Goal: Task Accomplishment & Management: Manage account settings

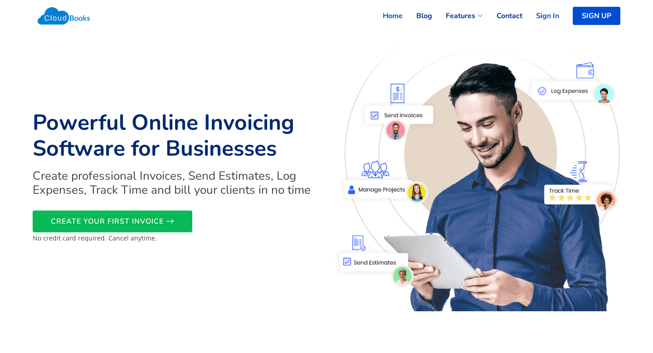
click at [543, 13] on link "Sign In" at bounding box center [540, 16] width 37 height 20
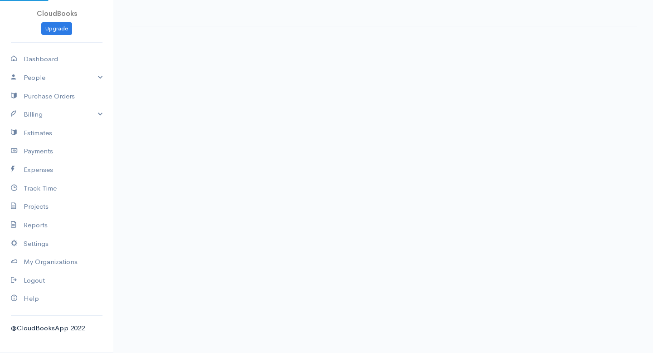
select select "365"
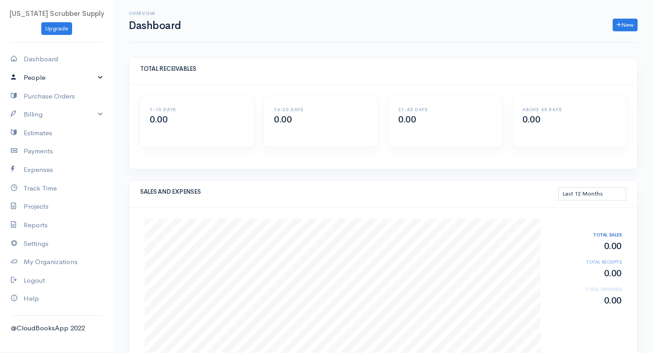
click at [42, 85] on link "People" at bounding box center [56, 77] width 113 height 19
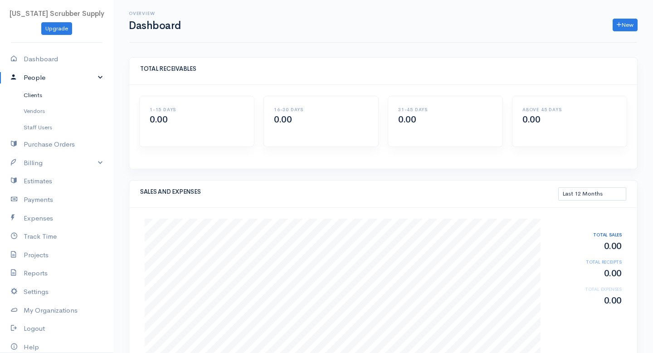
click at [35, 95] on link "Clients" at bounding box center [56, 95] width 113 height 16
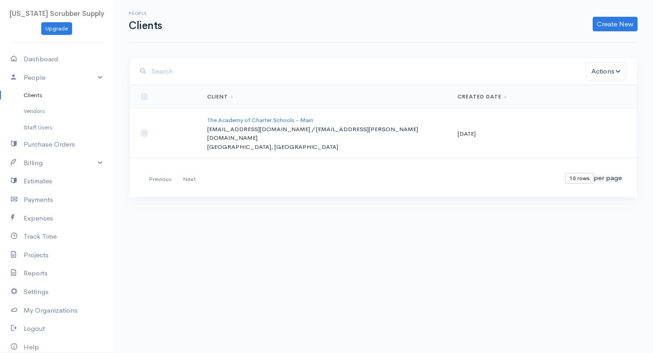
click at [218, 125] on p "[EMAIL_ADDRESS][DOMAIN_NAME] / [EMAIL_ADDRESS][PERSON_NAME][DOMAIN_NAME]" at bounding box center [325, 134] width 236 height 18
click at [144, 130] on input "checkbox" at bounding box center [144, 133] width 7 height 7
checkbox input "true"
click at [609, 20] on link "Create New" at bounding box center [615, 24] width 45 height 15
click at [385, 20] on div "Create New Client Import Clients" at bounding box center [404, 24] width 475 height 15
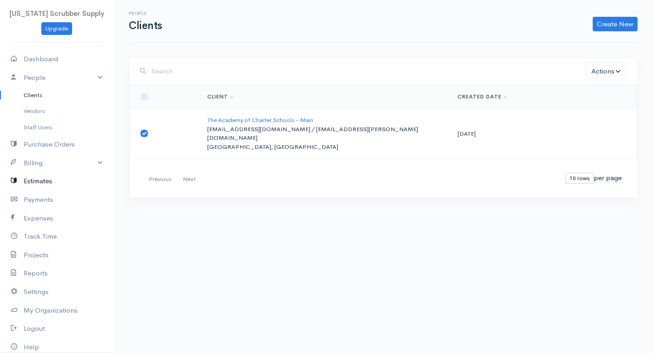
click at [56, 182] on link "Estimates" at bounding box center [56, 181] width 113 height 19
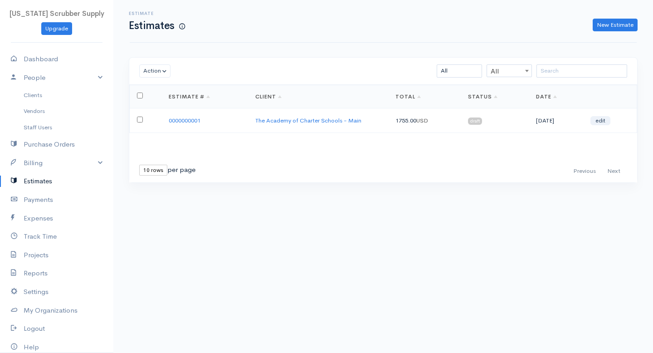
click at [226, 127] on td "0000000001" at bounding box center [204, 120] width 87 height 24
click at [184, 119] on link "0000000001" at bounding box center [185, 121] width 32 height 8
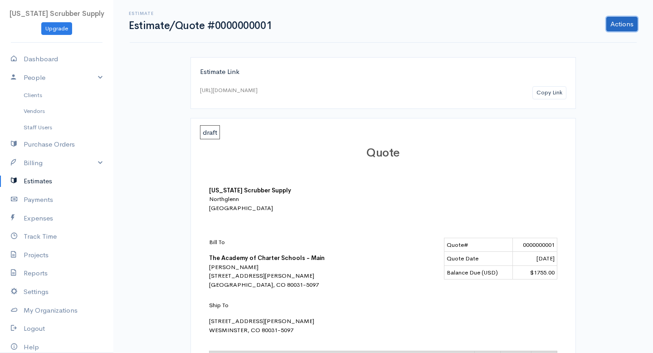
click at [615, 27] on link "Actions" at bounding box center [621, 24] width 31 height 15
click at [581, 44] on link "Edit Estimate" at bounding box center [598, 43] width 80 height 16
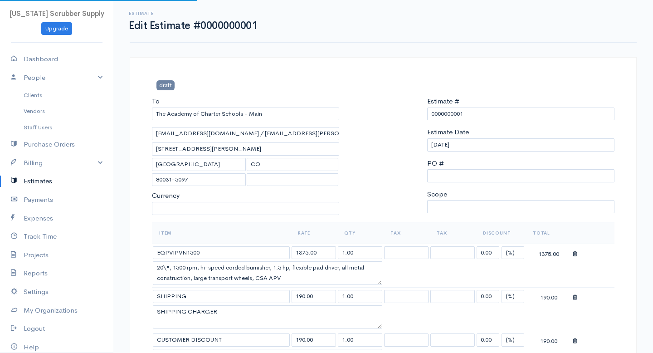
select select "United States"
select select "USD"
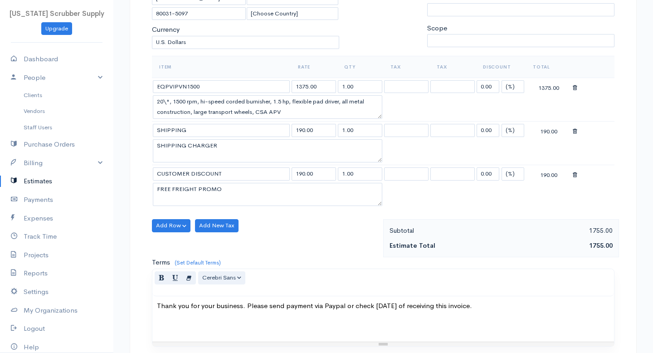
scroll to position [173, 0]
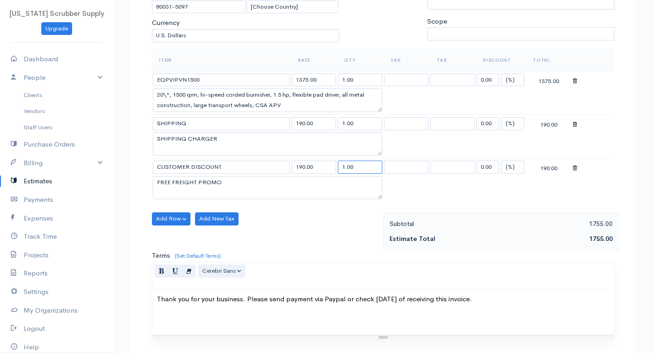
click at [342, 168] on input "1.00" at bounding box center [360, 167] width 44 height 13
type input "-1.00"
click at [326, 238] on div "Add Row Add Item Row Add Time Row Add New Tax" at bounding box center [265, 231] width 236 height 38
click at [412, 171] on select at bounding box center [406, 167] width 44 height 13
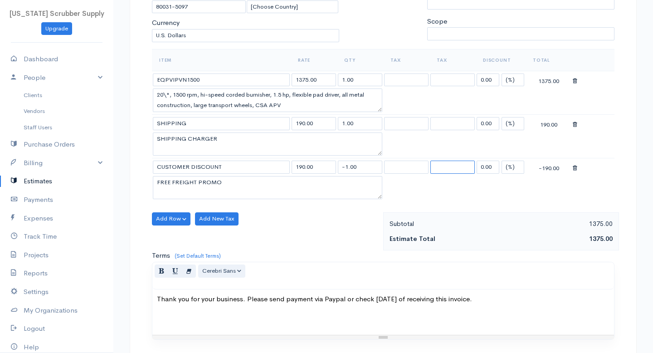
click at [449, 164] on select at bounding box center [452, 167] width 44 height 13
click at [550, 166] on div "-190.00" at bounding box center [549, 166] width 44 height 11
click at [626, 164] on div "draft To The Academy of Charter Schools - Main academy.facilities@theacademyk12…" at bounding box center [383, 188] width 507 height 608
click at [407, 265] on div "Normal Blockquote Header 1 Header 2 Header 3 Header 4 Header 5 Header 6 Cerebri…" at bounding box center [383, 275] width 462 height 27
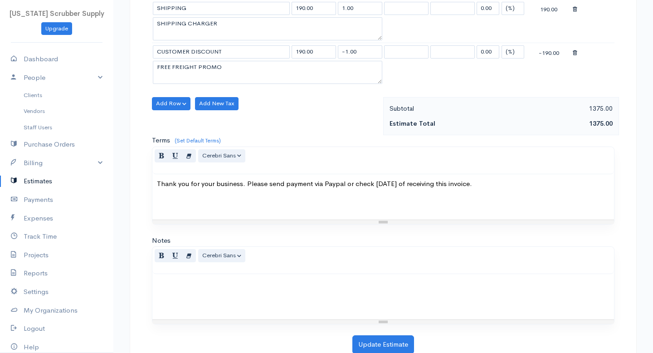
scroll to position [287, 0]
click at [378, 349] on button "Update Estimate" at bounding box center [383, 345] width 62 height 19
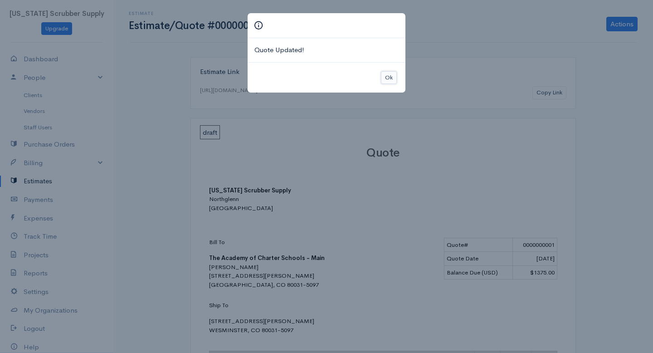
click at [388, 74] on button "Ok" at bounding box center [389, 77] width 16 height 13
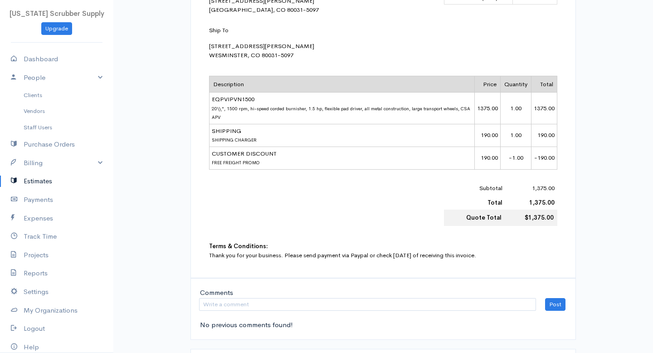
scroll to position [277, 0]
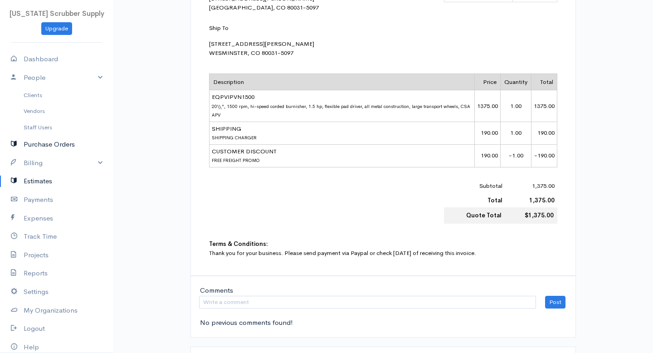
click at [68, 141] on link "Purchase Orders" at bounding box center [56, 144] width 113 height 19
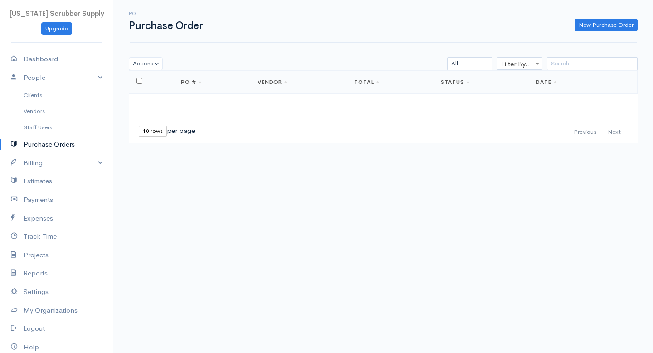
click at [139, 80] on input "checkbox" at bounding box center [140, 81] width 6 height 6
checkbox input "false"
click at [156, 64] on button "Actions" at bounding box center [146, 63] width 34 height 13
click at [223, 214] on body "Colorado Scrubber Supply Upgrade Dashboard People Clients Vendors Staff Users P…" at bounding box center [326, 176] width 653 height 353
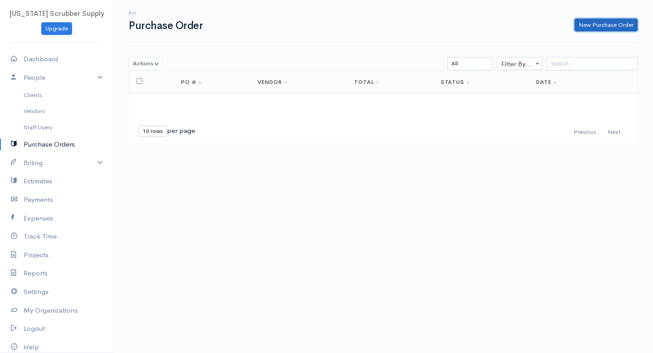
click at [593, 24] on link "New Purchase Order" at bounding box center [606, 25] width 63 height 13
select select "[GEOGRAPHIC_DATA]"
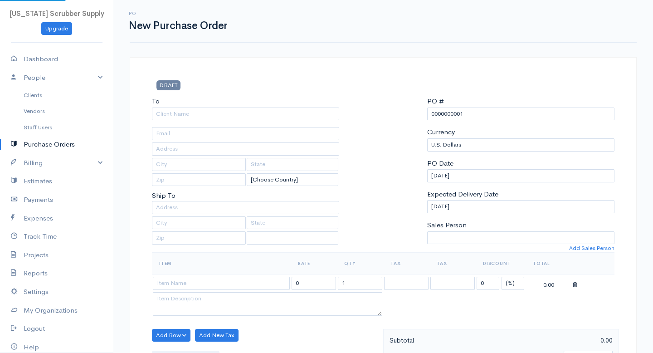
select select "[GEOGRAPHIC_DATA]"
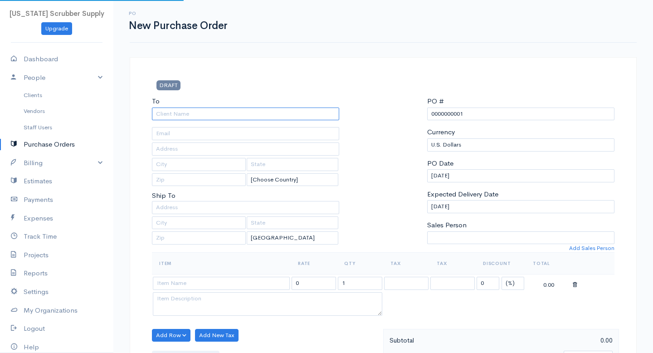
click at [201, 112] on input "To" at bounding box center [245, 113] width 187 height 13
type input "Nilfisk"
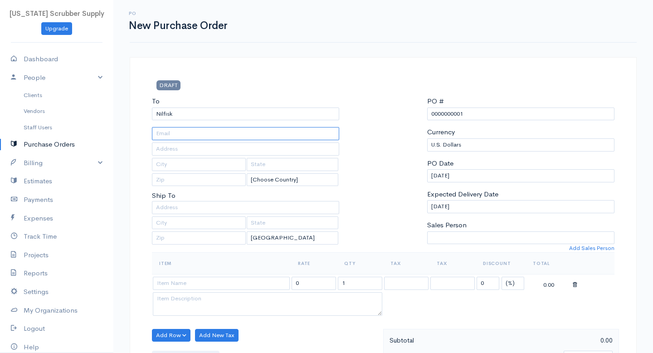
click at [222, 137] on input "text" at bounding box center [245, 133] width 187 height 13
type input "csorders@nilfisk.com"
click at [246, 196] on p "Ship To" at bounding box center [245, 180] width 187 height 41
click at [217, 209] on input "text" at bounding box center [245, 207] width 187 height 13
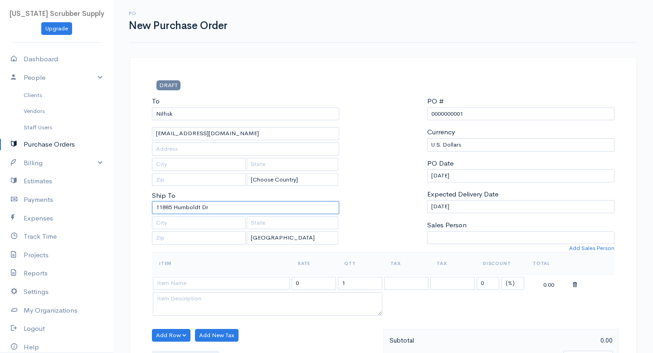
type input "11885 Humboldt Dr"
type input "Nothglenn"
type input "CO"
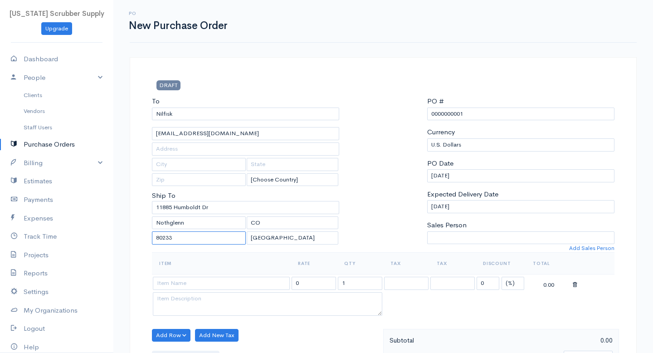
type input "80233"
click at [359, 191] on div at bounding box center [383, 174] width 78 height 156
click at [189, 290] on td at bounding box center [221, 283] width 139 height 18
click at [191, 280] on input at bounding box center [221, 283] width 137 height 13
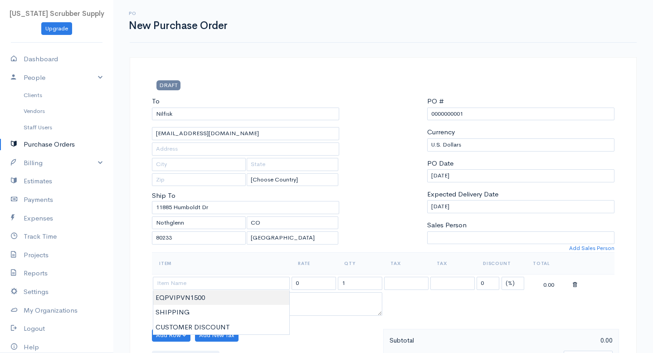
type input "EQPVIPVN1500"
type input "1375.00"
type textarea "20\", 1500 rpm, hi-speed corded burnisher, 1.5 hp, flexible pad driver, all met…"
click at [186, 299] on body "Colorado Scrubber Supply Upgrade Dashboard People Clients Vendors Staff Users P…" at bounding box center [326, 348] width 653 height 697
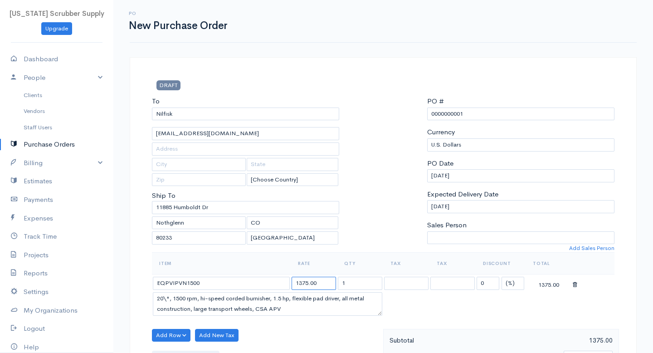
drag, startPoint x: 324, startPoint y: 280, endPoint x: 194, endPoint y: 262, distance: 131.4
click at [194, 262] on table "Item Rate Qty Tax Tax Discount Total EQPVIPVN1500 1375.00 1 0 (%) Flat 1375.00 …" at bounding box center [383, 284] width 463 height 65
type input "1042."
click at [407, 285] on select at bounding box center [406, 283] width 44 height 13
click at [496, 327] on div "Item Rate Qty Tax Tax Discount Total EQPVIPVN1500 1042. 1 0 (%) Flat 1042.00 20…" at bounding box center [383, 290] width 463 height 76
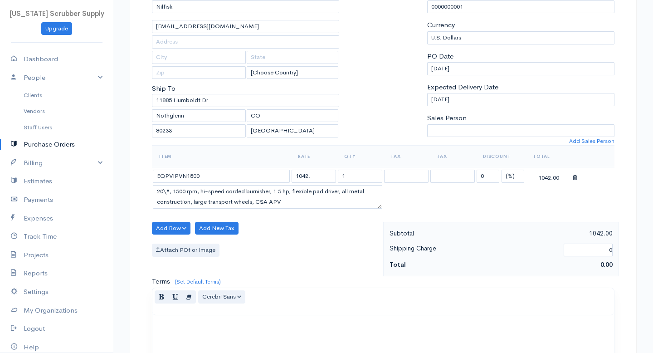
scroll to position [108, 0]
click at [180, 228] on button "Add Row" at bounding box center [171, 226] width 39 height 13
click at [184, 244] on link "Add Item Row" at bounding box center [188, 246] width 72 height 16
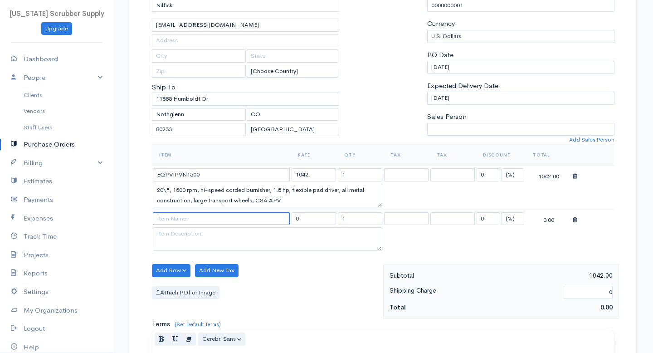
click at [191, 219] on input at bounding box center [221, 218] width 137 height 13
type input "f"
type input "SHIPPING"
type input "190.00"
type textarea "SHIPPING CHARGER"
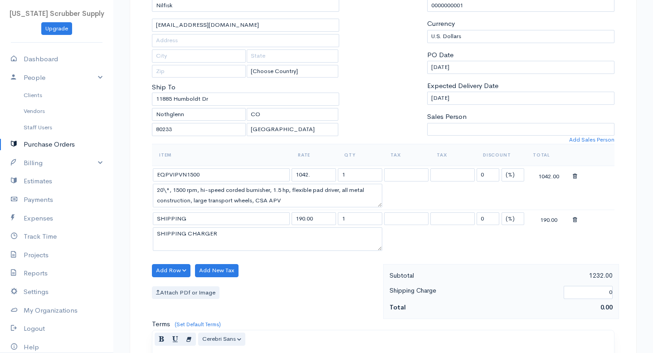
click at [198, 230] on body "Colorado Scrubber Supply Upgrade Dashboard People Clients Vendors Staff Users P…" at bounding box center [326, 262] width 653 height 741
click at [491, 222] on input "0" at bounding box center [488, 218] width 23 height 13
drag, startPoint x: 493, startPoint y: 218, endPoint x: 414, endPoint y: 224, distance: 79.6
click at [414, 224] on tr "SHIPPING 190.00 1 0100 (%) Flat 0.00" at bounding box center [383, 219] width 463 height 18
drag, startPoint x: 480, startPoint y: 220, endPoint x: 506, endPoint y: 219, distance: 26.3
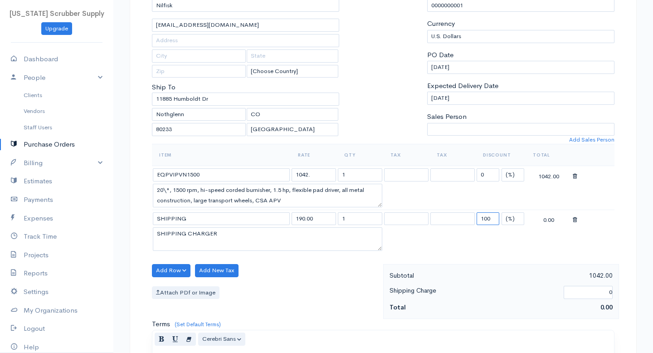
click at [504, 220] on td "100 (%) Flat" at bounding box center [501, 219] width 50 height 18
click at [505, 239] on table "Item Rate Qty Tax Tax Discount Total EQPVIPVN1500 1042. 1 0 (%) Flat 1042.00 20…" at bounding box center [383, 198] width 463 height 109
drag, startPoint x: 493, startPoint y: 219, endPoint x: 450, endPoint y: 219, distance: 43.5
click at [450, 219] on tr "SHIPPING 190.00 1 100 (%) Flat 0.00" at bounding box center [383, 219] width 463 height 18
type input "0"
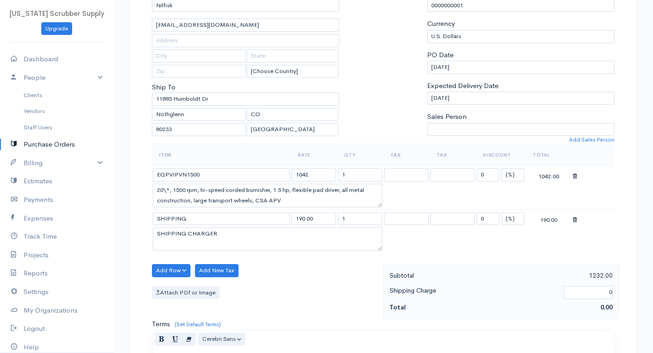
click at [418, 250] on table "Item Rate Qty Tax Tax Discount Total EQPVIPVN1500 1042. 1 0 (%) Flat 1042.00 20…" at bounding box center [383, 198] width 463 height 109
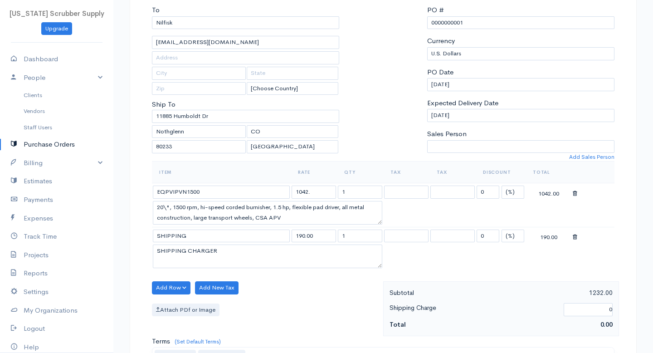
scroll to position [0, 0]
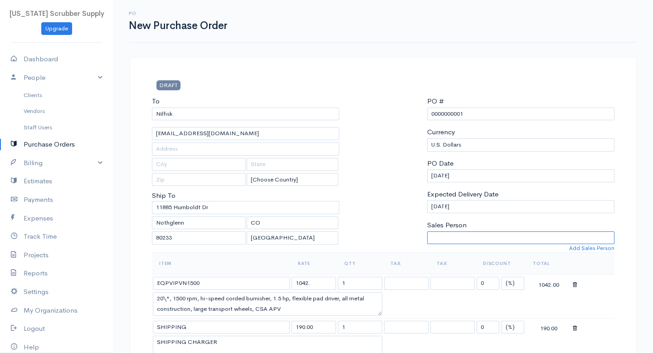
click at [451, 242] on select "Sales Person" at bounding box center [520, 237] width 187 height 13
click at [592, 248] on link "Add Sales Person" at bounding box center [591, 248] width 45 height 8
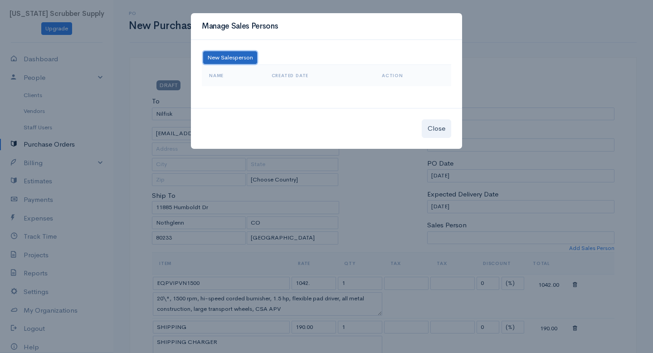
click at [226, 57] on button "New Salesperson" at bounding box center [230, 57] width 54 height 13
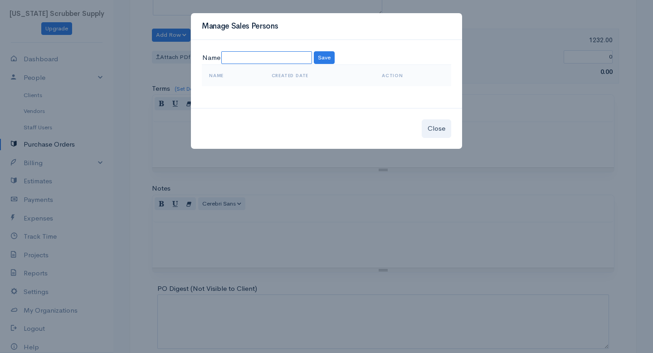
click at [226, 57] on input at bounding box center [266, 57] width 91 height 13
type input "[PERSON_NAME]"
click at [322, 53] on button "Save" at bounding box center [324, 57] width 21 height 13
select select "Brian Hunt"
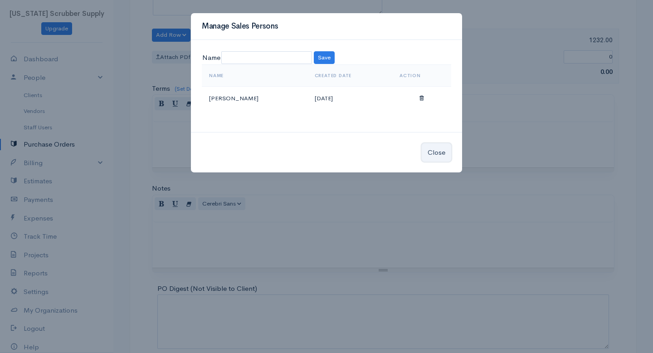
click at [431, 153] on button "Close" at bounding box center [436, 152] width 29 height 19
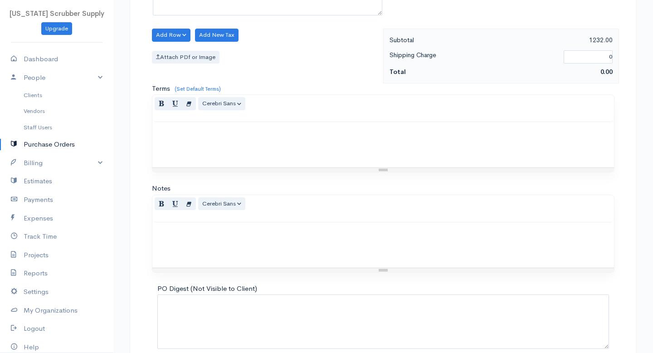
click at [59, 148] on link "Purchase Orders" at bounding box center [56, 144] width 113 height 19
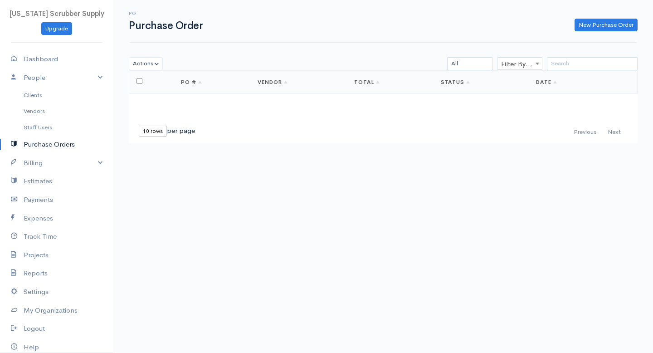
click at [50, 140] on link "Purchase Orders" at bounding box center [56, 144] width 113 height 19
select select "[GEOGRAPHIC_DATA]"
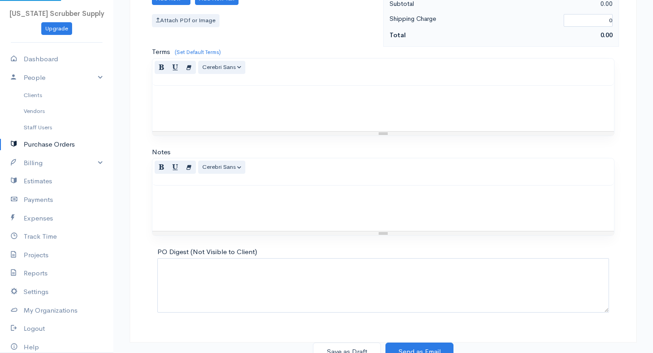
select select "[GEOGRAPHIC_DATA]"
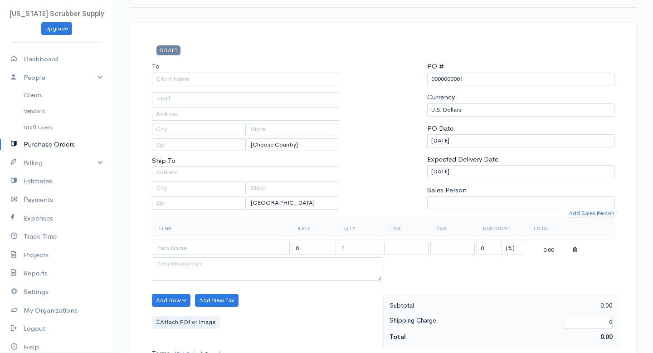
scroll to position [36, 0]
click at [457, 208] on select "Brian Hunt" at bounding box center [520, 201] width 187 height 13
select select "Brian Hunt"
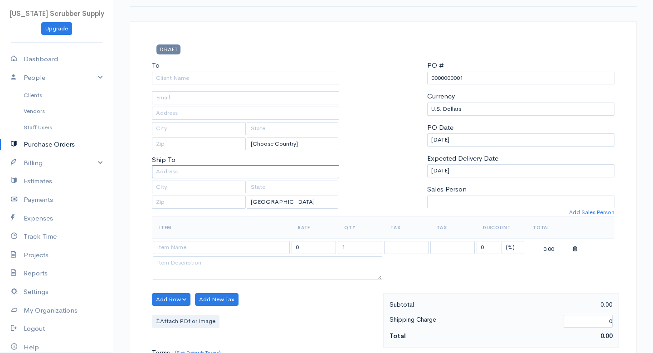
click at [177, 173] on input "text" at bounding box center [245, 171] width 187 height 13
type input "11885 Humboldt Dr"
click at [208, 188] on input "text" at bounding box center [199, 187] width 94 height 13
type input "Northglenn"
type input "CO"
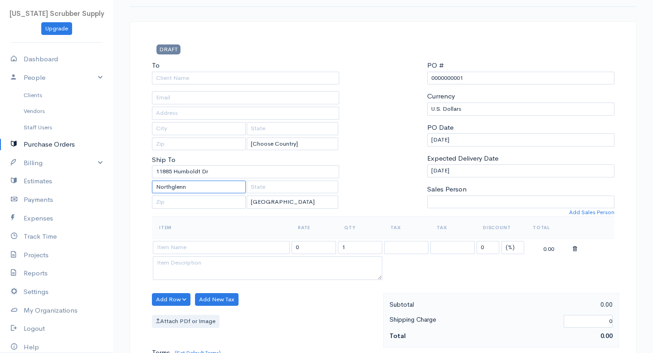
type input "80233"
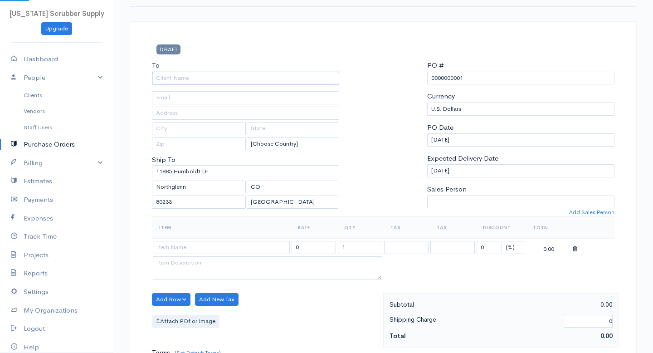
click at [240, 81] on input "To" at bounding box center [245, 78] width 187 height 13
click at [202, 76] on input "To" at bounding box center [245, 78] width 187 height 13
type input "N"
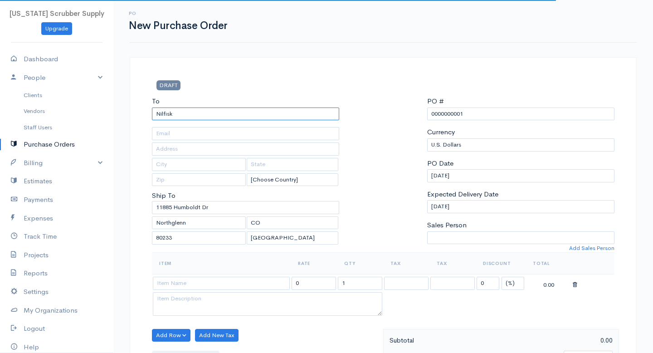
type input "Nilfisk"
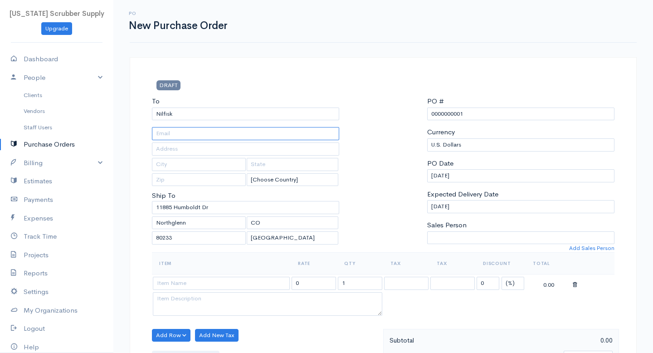
click at [196, 132] on input "text" at bounding box center [245, 133] width 187 height 13
type input "csorders@nilfisk.com"
click at [221, 155] on input "text" at bounding box center [245, 148] width 187 height 13
click at [220, 152] on input "text" at bounding box center [245, 148] width 187 height 13
click at [283, 93] on div "DRAFT" at bounding box center [225, 88] width 157 height 16
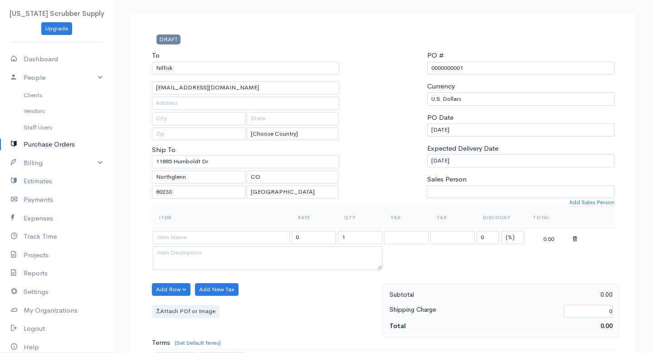
scroll to position [48, 0]
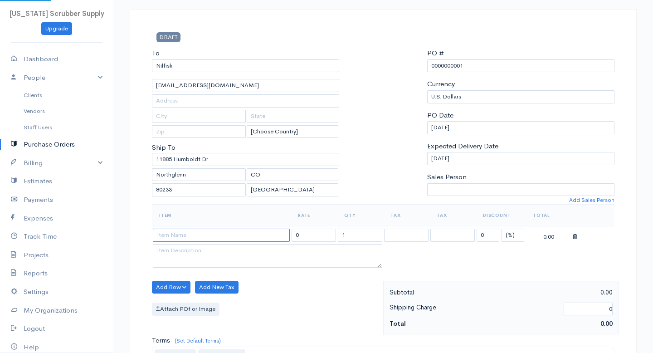
click at [254, 232] on input at bounding box center [221, 235] width 137 height 13
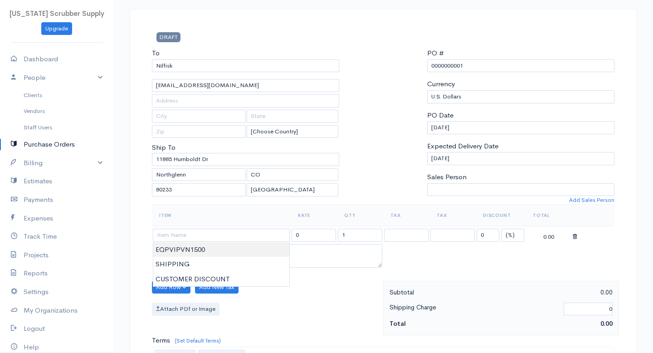
type input "EQPVIPVN1500"
type input "1375.00"
type textarea "20\", 1500 rpm, hi-speed corded burnisher, 1.5 hp, flexible pad driver, all met…"
click at [180, 253] on body "Colorado Scrubber Supply Upgrade Dashboard People Clients Vendors Staff Users P…" at bounding box center [326, 300] width 653 height 697
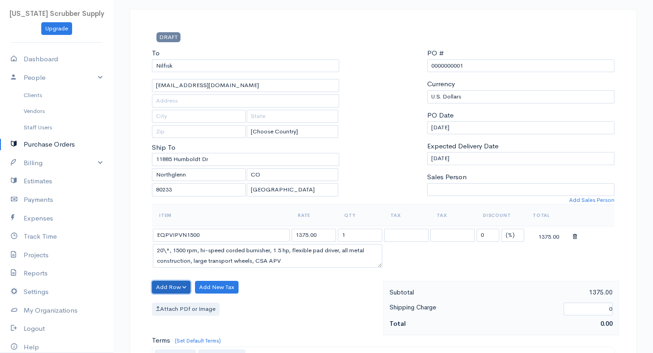
click at [179, 288] on button "Add Row" at bounding box center [171, 287] width 39 height 13
click at [181, 306] on link "Add Item Row" at bounding box center [188, 306] width 72 height 16
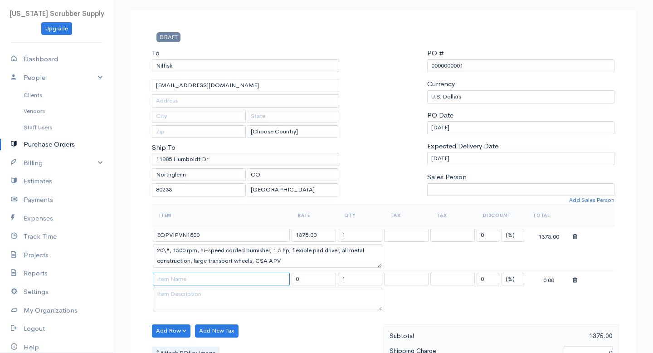
click at [190, 281] on input at bounding box center [221, 279] width 137 height 13
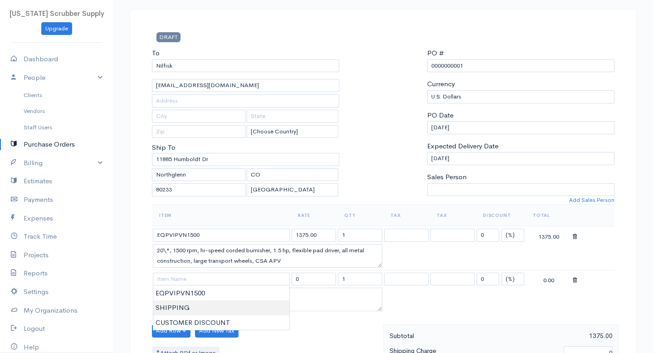
type input "SHIPPING"
type input "190.00"
click at [175, 308] on body "Colorado Scrubber Supply Upgrade Dashboard People Clients Vendors Staff Users P…" at bounding box center [326, 322] width 653 height 741
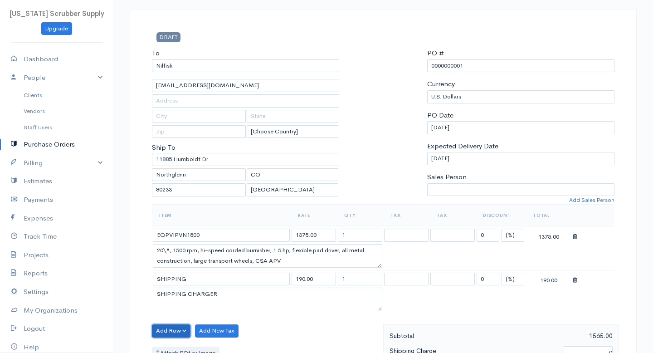
click at [171, 332] on button "Add Row" at bounding box center [171, 330] width 39 height 13
click at [171, 300] on link "Add Item Row" at bounding box center [188, 297] width 72 height 16
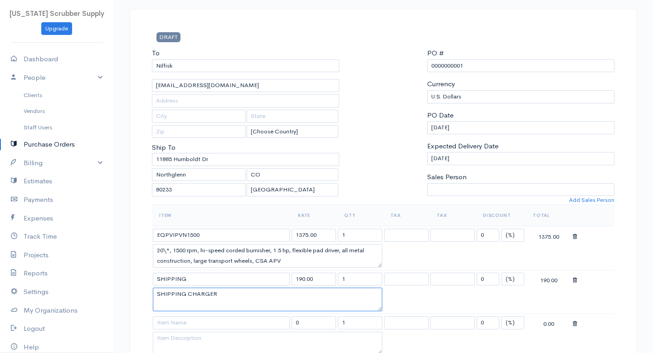
drag, startPoint x: 225, startPoint y: 291, endPoint x: 185, endPoint y: 293, distance: 39.5
click at [185, 293] on textarea "SHIPPING CHARGER" at bounding box center [267, 300] width 229 height 24
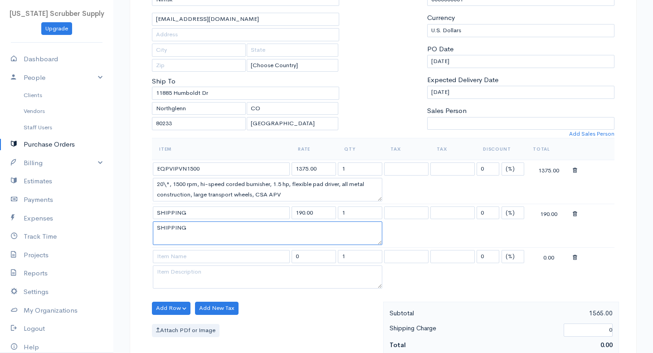
scroll to position [125, 0]
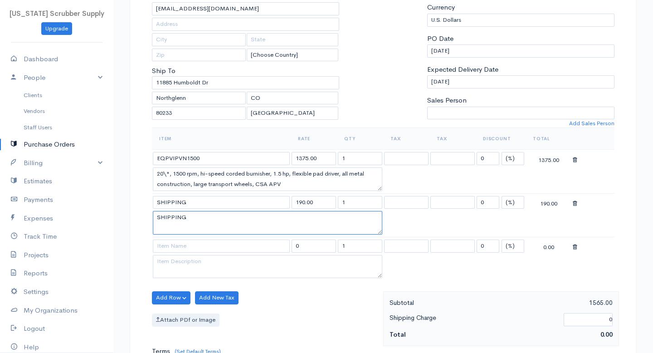
click at [357, 226] on textarea "SHIPPING" at bounding box center [267, 223] width 229 height 24
click at [205, 215] on textarea "SHIPPING" at bounding box center [267, 223] width 229 height 24
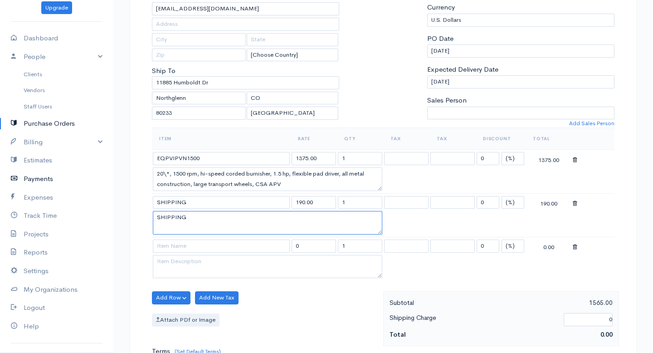
scroll to position [0, 0]
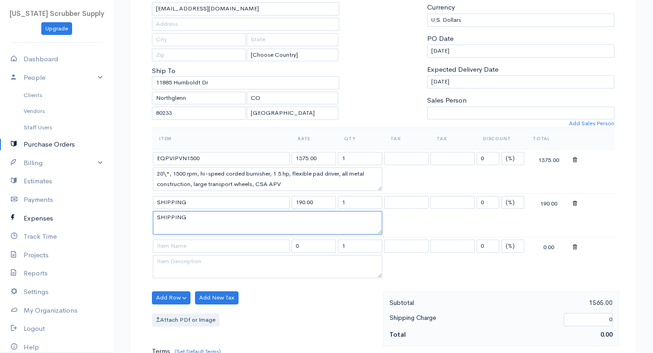
type textarea "SHIPPING"
click at [40, 220] on link "Expenses" at bounding box center [56, 218] width 113 height 19
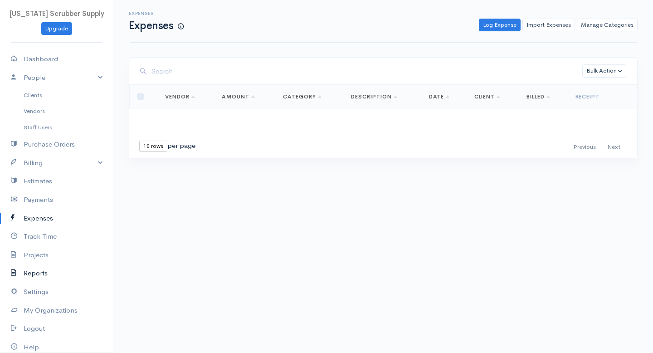
scroll to position [34, 0]
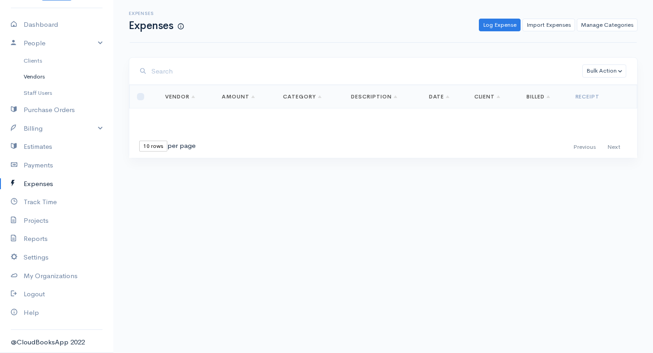
click at [34, 79] on link "Vendors" at bounding box center [56, 76] width 113 height 16
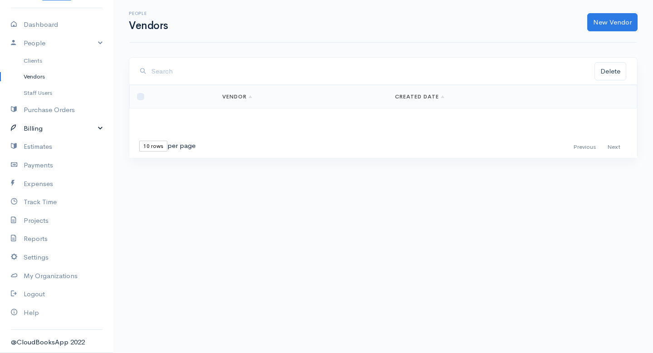
click at [37, 127] on link "Billing" at bounding box center [56, 128] width 113 height 19
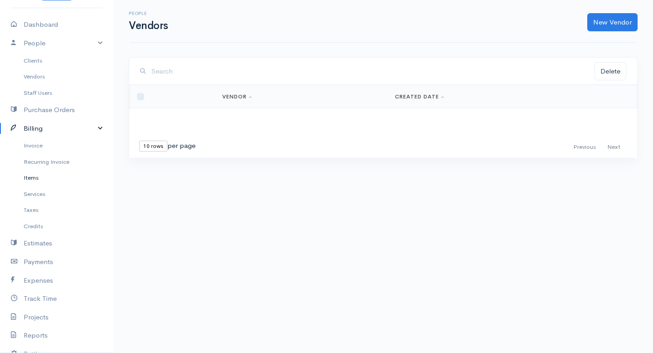
click at [26, 183] on link "Items" at bounding box center [56, 178] width 113 height 16
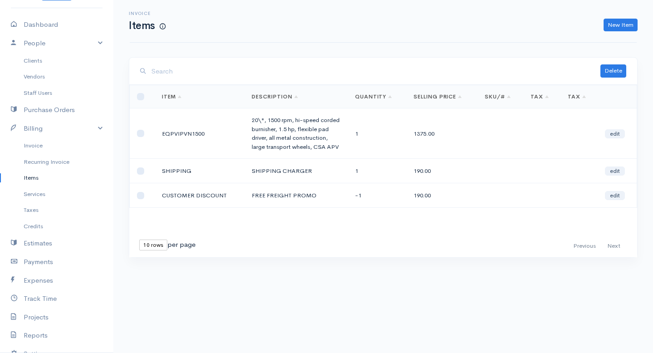
click at [190, 171] on td "SHIPPING" at bounding box center [200, 171] width 90 height 24
click at [615, 169] on link "edit" at bounding box center [615, 170] width 20 height 9
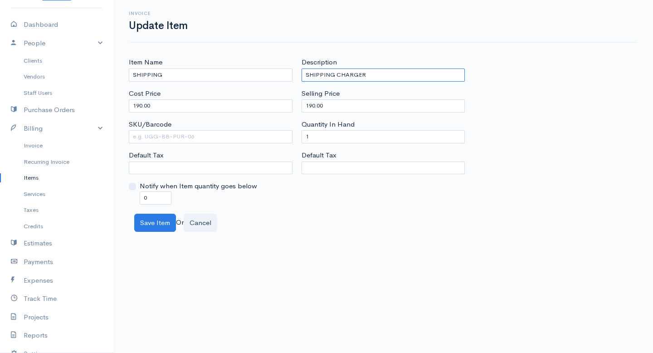
click at [371, 75] on input "SHIPPING CHARGER" at bounding box center [384, 74] width 164 height 13
type input "SHIPPING CHARGES"
click at [508, 117] on div "Item Name SHIPPING Cost Price 190.00 SKU/Barcode Default Tax Notify when Item q…" at bounding box center [383, 130] width 518 height 147
drag, startPoint x: 156, startPoint y: 106, endPoint x: 88, endPoint y: 89, distance: 70.2
click at [88, 89] on body "Colorado Scrubber Supply Upgrade Dashboard People Clients Vendors Staff Users P…" at bounding box center [326, 176] width 653 height 353
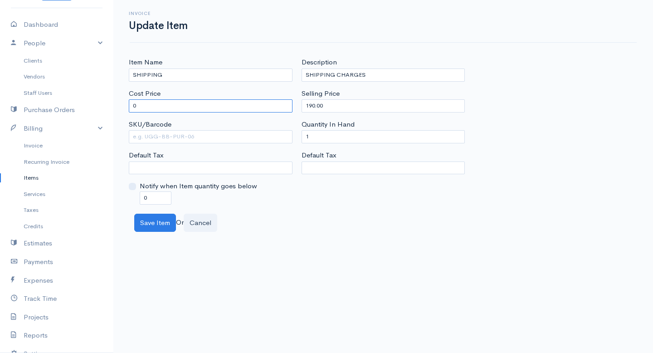
type input "0"
drag, startPoint x: 336, startPoint y: 104, endPoint x: 302, endPoint y: 104, distance: 34.0
click at [302, 104] on input "190.00" at bounding box center [384, 105] width 164 height 13
type input "0"
click at [375, 213] on div "Item Name SHIPPING Cost Price 0 SKU/Barcode Default Tax Notify when Item quanti…" at bounding box center [383, 144] width 540 height 175
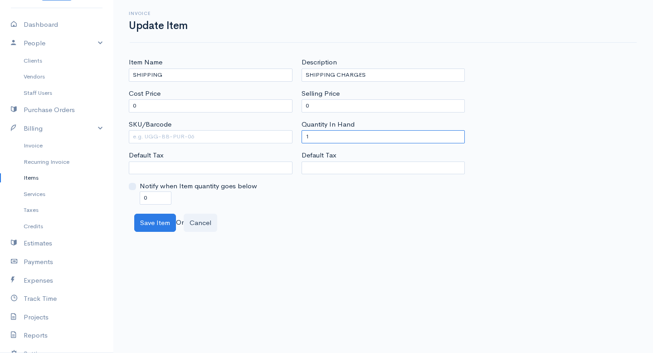
drag, startPoint x: 317, startPoint y: 138, endPoint x: 286, endPoint y: 138, distance: 31.3
click at [286, 138] on div "Item Name SHIPPING Cost Price 0 SKU/Barcode Default Tax Notify when Item quanti…" at bounding box center [383, 130] width 518 height 147
type input "0"
click at [197, 286] on body "Colorado Scrubber Supply Upgrade Dashboard People Clients Vendors Staff Users P…" at bounding box center [326, 176] width 653 height 353
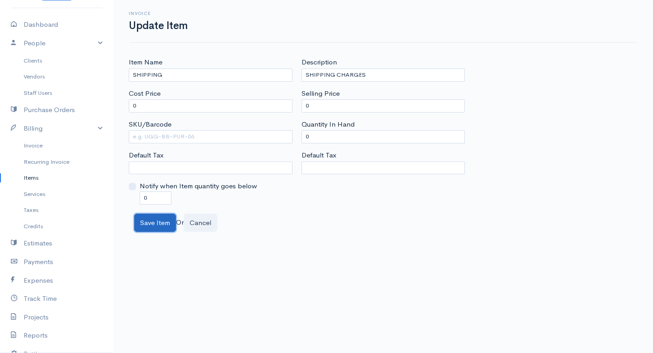
click at [155, 224] on button "Save Item" at bounding box center [155, 223] width 42 height 19
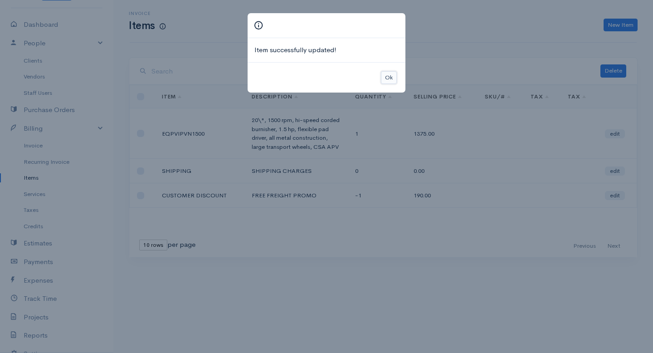
click at [390, 80] on button "Ok" at bounding box center [389, 77] width 16 height 13
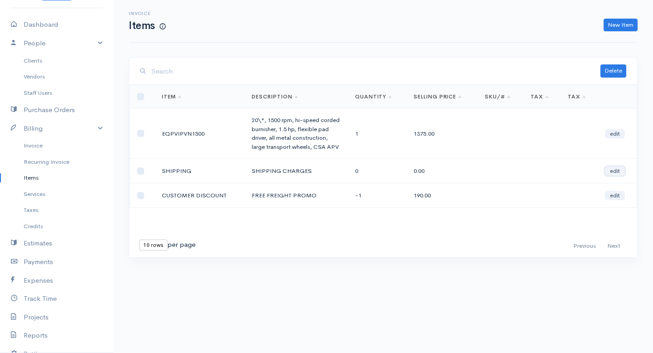
click at [619, 170] on link "edit" at bounding box center [615, 170] width 20 height 9
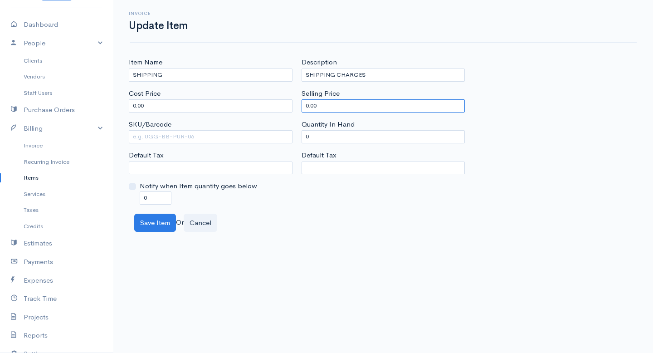
click at [332, 107] on input "0.00" at bounding box center [384, 105] width 164 height 13
drag, startPoint x: 156, startPoint y: 106, endPoint x: 131, endPoint y: 107, distance: 25.4
click at [131, 107] on input "0.00" at bounding box center [211, 105] width 164 height 13
type input "190"
drag, startPoint x: 320, startPoint y: 110, endPoint x: 294, endPoint y: 110, distance: 26.3
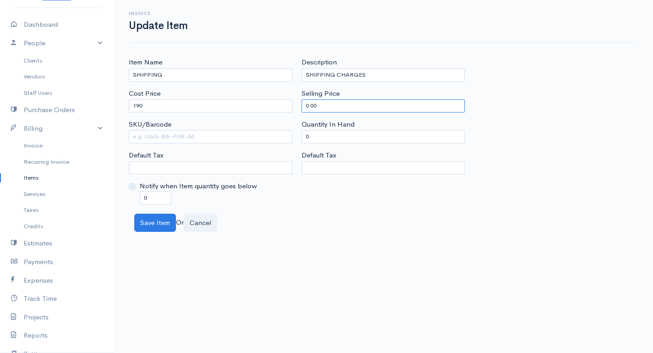
click at [294, 110] on div "Item Name SHIPPING Cost Price 190 SKU/Barcode Default Tax Notify when Item quan…" at bounding box center [383, 130] width 518 height 147
type input "190"
click at [172, 219] on button "Save Item" at bounding box center [155, 223] width 42 height 19
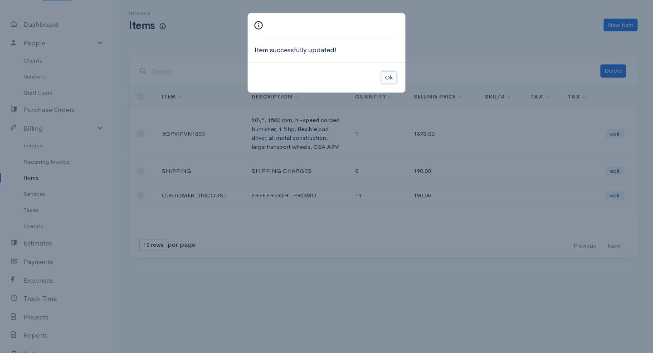
click at [390, 72] on button "Ok" at bounding box center [389, 77] width 16 height 13
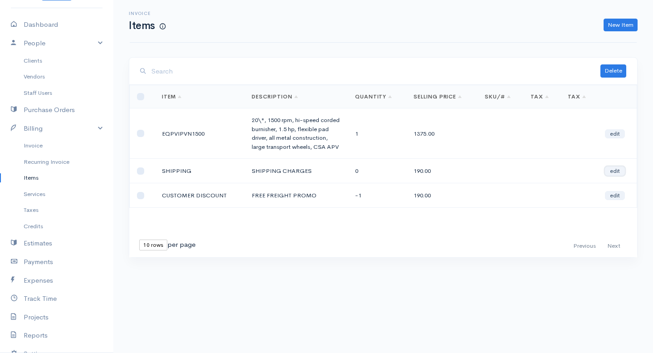
click at [613, 174] on link "edit" at bounding box center [615, 170] width 20 height 9
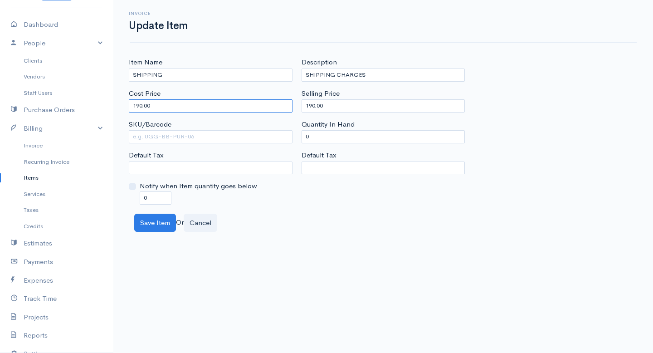
drag, startPoint x: 166, startPoint y: 106, endPoint x: 121, endPoint y: 110, distance: 45.0
click at [121, 110] on div "Item Name SHIPPING Cost Price 190.00 SKU/Barcode Default Tax Notify when Item q…" at bounding box center [383, 144] width 540 height 175
type input "0"
drag, startPoint x: 336, startPoint y: 103, endPoint x: 220, endPoint y: 123, distance: 117.8
click at [219, 123] on div "Item Name SHIPPING Cost Price 0 SKU/Barcode Default Tax Notify when Item quanti…" at bounding box center [383, 130] width 518 height 147
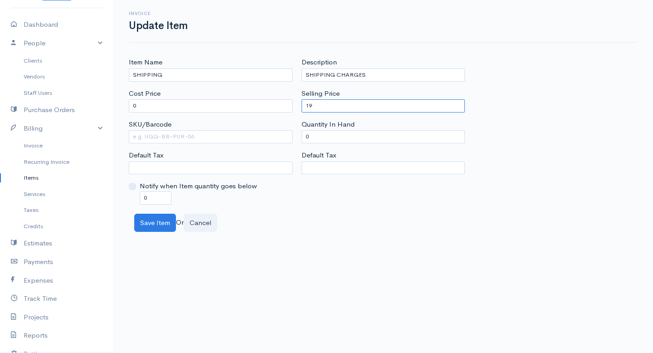
type input "1"
click at [164, 226] on button "Save Item" at bounding box center [155, 223] width 42 height 19
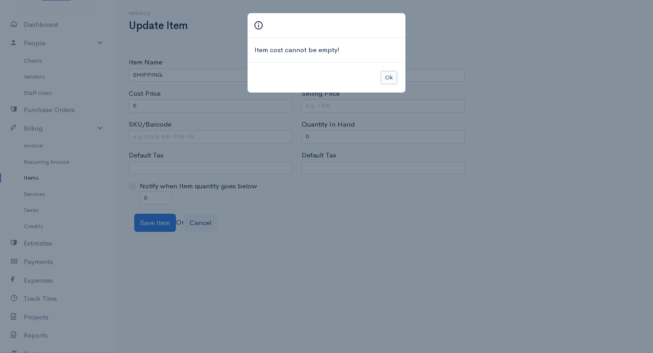
click at [390, 74] on button "Ok" at bounding box center [389, 77] width 16 height 13
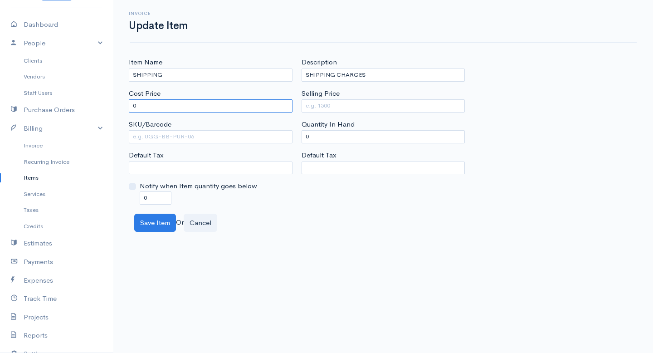
click at [184, 107] on input "0" at bounding box center [211, 105] width 164 height 13
click at [211, 220] on button "Cancel" at bounding box center [201, 223] width 34 height 19
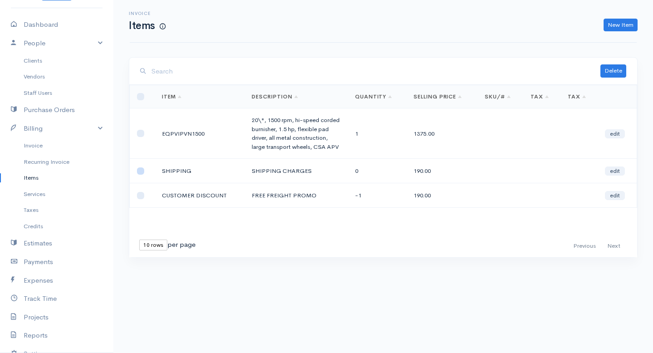
click at [137, 170] on input "checkbox" at bounding box center [140, 170] width 7 height 7
checkbox input "true"
click at [615, 168] on link "edit" at bounding box center [615, 170] width 20 height 9
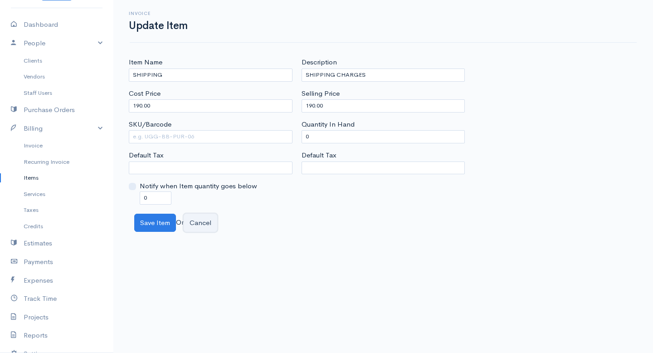
click at [215, 220] on button "Cancel" at bounding box center [201, 223] width 34 height 19
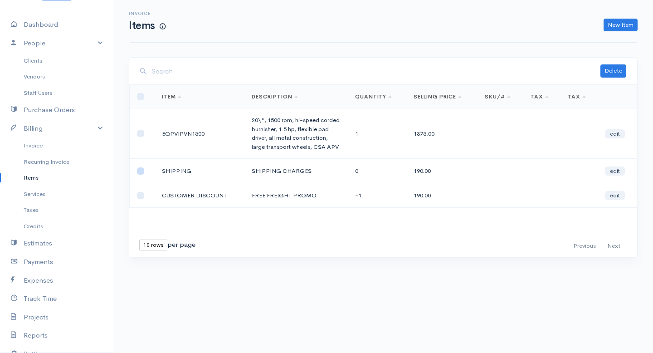
click at [142, 170] on input "checkbox" at bounding box center [140, 170] width 7 height 7
checkbox input "true"
click at [616, 72] on button "Delete" at bounding box center [613, 70] width 26 height 13
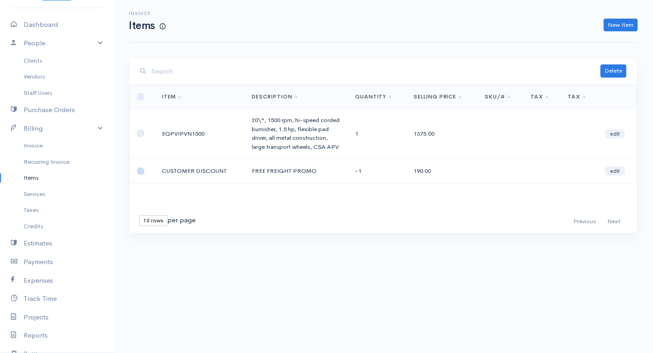
click at [142, 171] on input "checkbox" at bounding box center [140, 170] width 7 height 7
checkbox input "true"
click at [617, 170] on link "edit" at bounding box center [615, 170] width 20 height 9
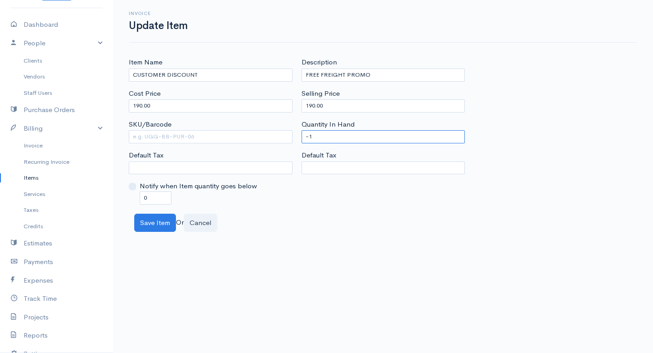
drag, startPoint x: 316, startPoint y: 134, endPoint x: 264, endPoint y: 139, distance: 51.9
click at [264, 139] on div "Item Name CUSTOMER DISCOUNT Cost Price 190.00 SKU/Barcode Default Tax Notify wh…" at bounding box center [383, 130] width 518 height 147
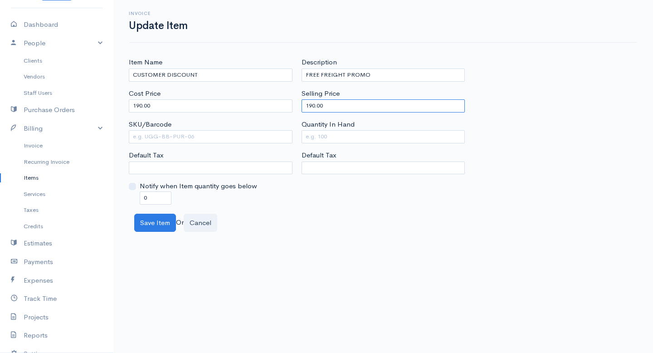
drag, startPoint x: 331, startPoint y: 107, endPoint x: 296, endPoint y: 106, distance: 34.9
click at [296, 106] on div "Item Name CUSTOMER DISCOUNT Cost Price 190.00 SKU/Barcode Default Tax Notify wh…" at bounding box center [383, 130] width 518 height 147
drag, startPoint x: 178, startPoint y: 103, endPoint x: 75, endPoint y: 103, distance: 102.5
click at [75, 103] on body "Colorado Scrubber Supply Upgrade Dashboard People Clients Vendors Staff Users P…" at bounding box center [326, 176] width 653 height 353
click at [166, 227] on button "Save Item" at bounding box center [155, 223] width 42 height 19
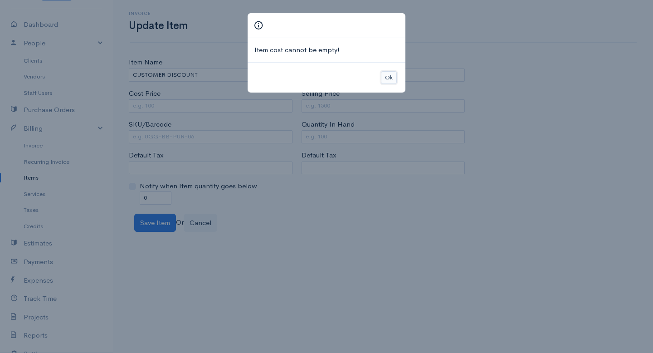
click at [388, 77] on button "Ok" at bounding box center [389, 77] width 16 height 13
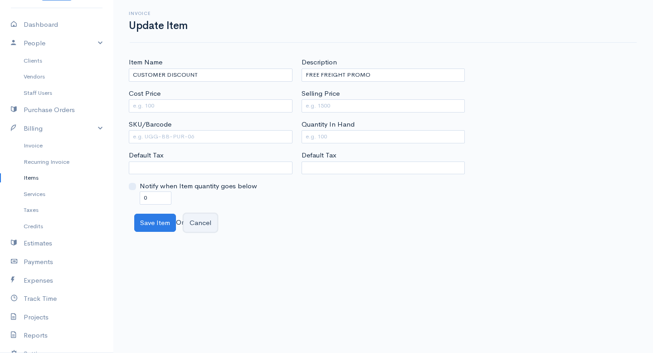
click at [202, 221] on button "Cancel" at bounding box center [201, 223] width 34 height 19
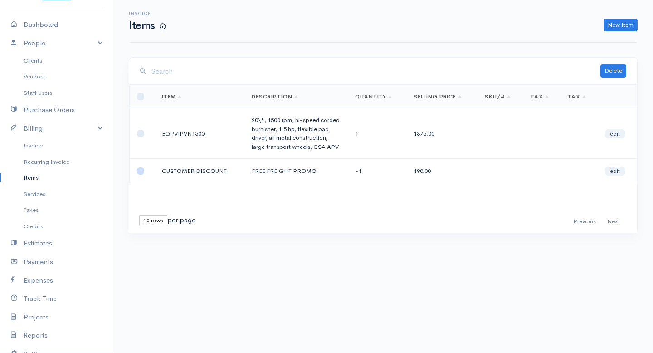
click at [141, 172] on input "checkbox" at bounding box center [140, 170] width 7 height 7
checkbox input "true"
click at [610, 67] on button "Delete" at bounding box center [613, 70] width 26 height 13
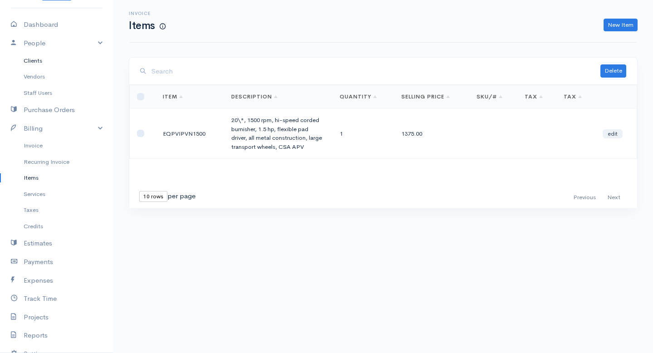
click at [47, 63] on link "Clients" at bounding box center [56, 61] width 113 height 16
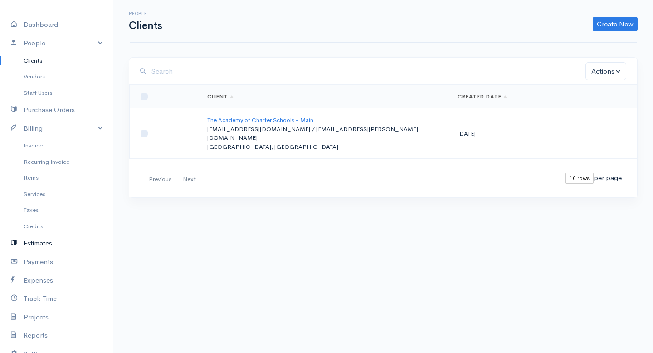
click at [47, 240] on link "Estimates" at bounding box center [56, 243] width 113 height 19
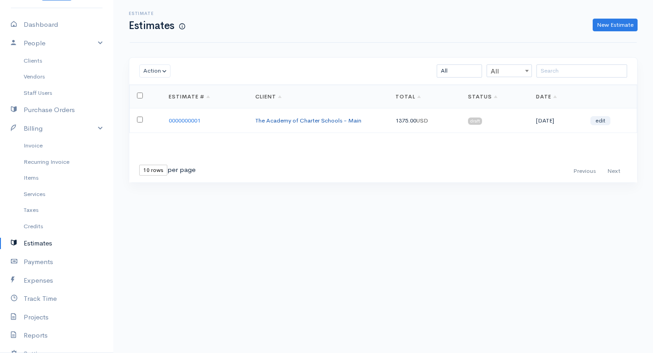
click at [294, 117] on link "The Academy of Charter Schools - Main" at bounding box center [308, 121] width 106 height 8
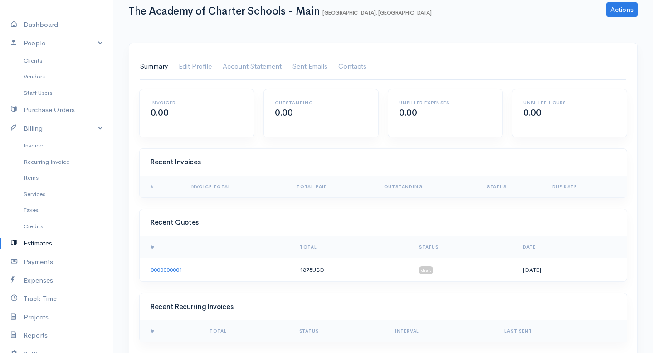
scroll to position [37, 0]
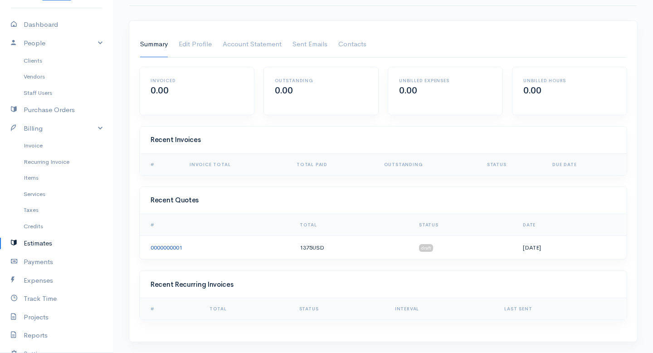
click at [172, 249] on link "0000000001" at bounding box center [167, 248] width 32 height 8
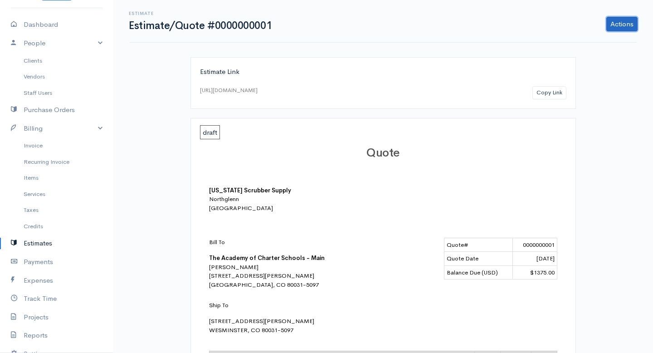
click at [613, 23] on link "Actions" at bounding box center [621, 24] width 31 height 15
click at [587, 41] on link "Edit Estimate" at bounding box center [598, 43] width 80 height 16
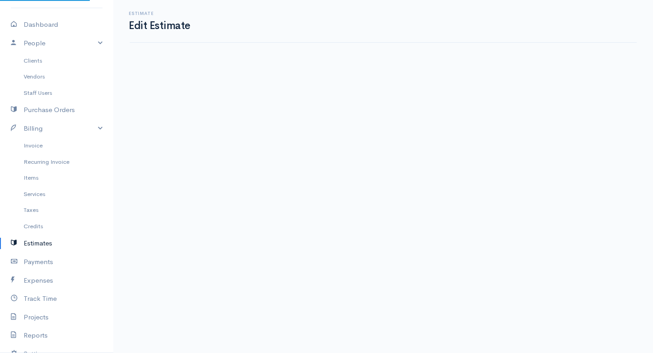
select select "[GEOGRAPHIC_DATA]"
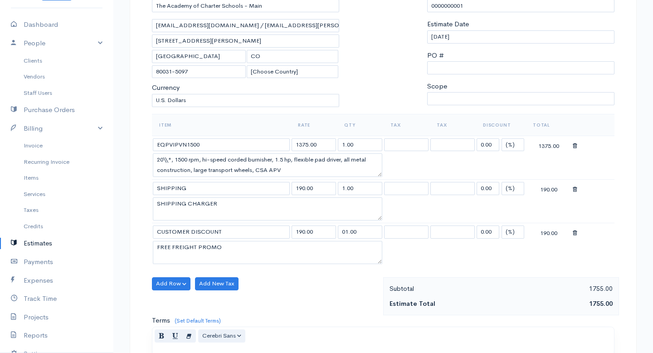
scroll to position [111, 0]
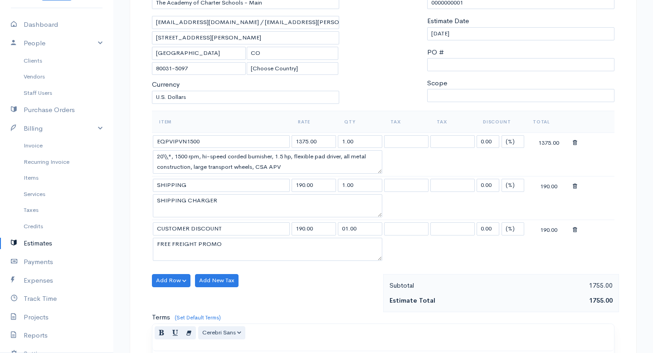
click at [572, 185] on td at bounding box center [593, 185] width 43 height 18
click at [574, 188] on icon at bounding box center [575, 186] width 5 height 6
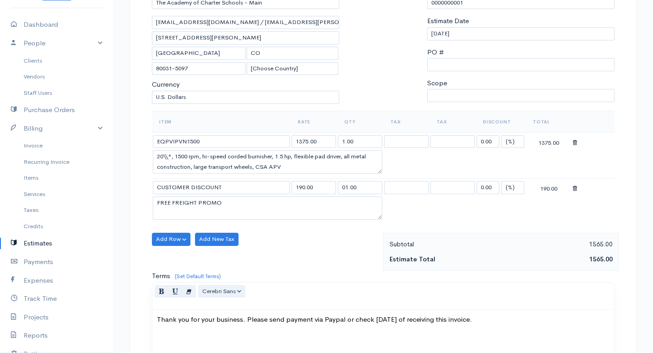
click at [573, 189] on icon at bounding box center [575, 188] width 5 height 6
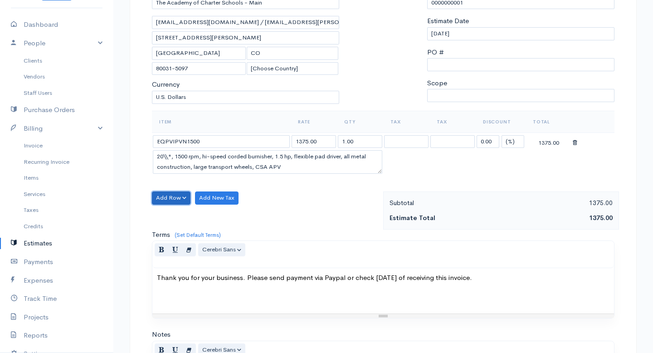
click at [175, 197] on button "Add Row" at bounding box center [171, 197] width 39 height 13
click at [170, 218] on link "Add Item Row" at bounding box center [188, 217] width 72 height 16
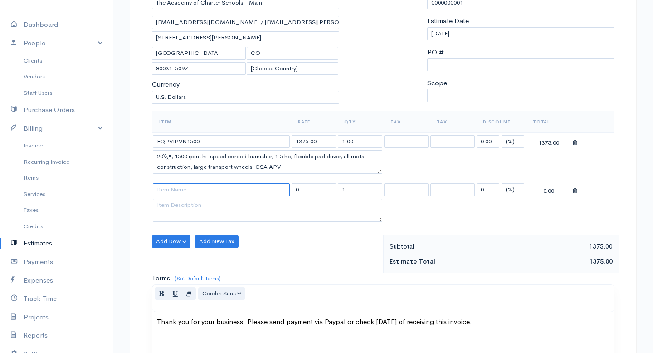
click at [192, 192] on input at bounding box center [221, 189] width 137 height 13
click at [359, 241] on div "Add Row Add Item Row Add Time Row Add New Tax" at bounding box center [265, 254] width 236 height 38
click at [328, 249] on div "Add Row Add Item Row Add Time Row Add New Tax" at bounding box center [265, 254] width 236 height 38
click at [171, 160] on textarea "20\\", 1500 rpm, hi-speed corded burnisher, 1.5 hp, flexible pad driver, all me…" at bounding box center [267, 162] width 229 height 24
click at [171, 156] on textarea "20", 1500 rpm, hi-speed corded burnisher, 1.5 hp, flexible pad driver, all meta…" at bounding box center [267, 162] width 229 height 24
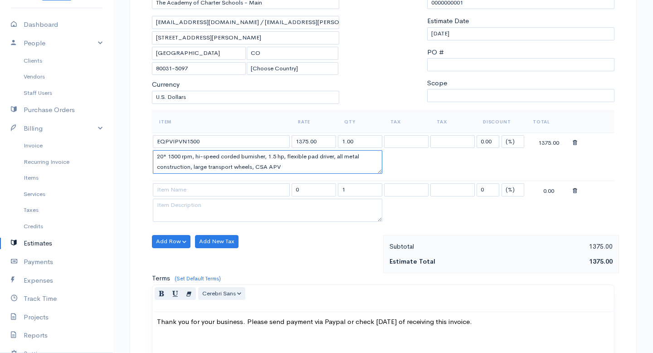
type textarea "20" 1500 rpm, hi-speed corded burnisher, 1.5 hp, flexible pad driver, all metal…"
click at [344, 251] on div "Add Row Add Item Row Add Time Row Add New Tax" at bounding box center [265, 254] width 236 height 38
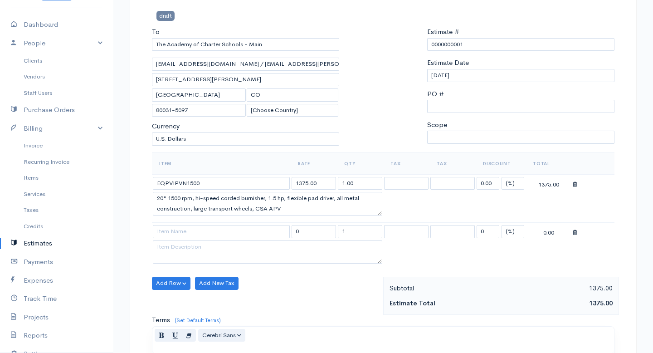
scroll to position [67, 0]
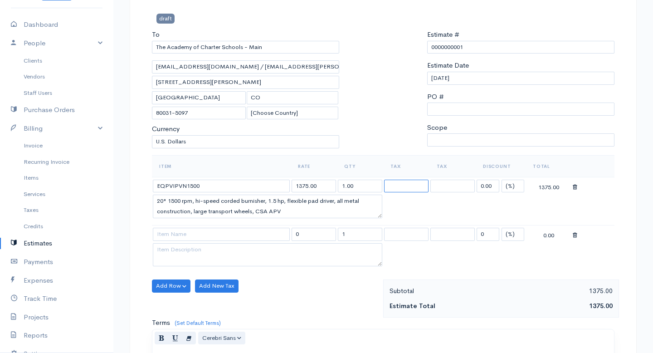
click at [397, 182] on select at bounding box center [406, 186] width 44 height 13
click at [458, 192] on select at bounding box center [452, 186] width 44 height 13
drag, startPoint x: 501, startPoint y: 190, endPoint x: 496, endPoint y: 185, distance: 7.7
click at [497, 186] on td "0.00 (%) Flat" at bounding box center [501, 186] width 50 height 18
click at [496, 185] on input "0.00" at bounding box center [488, 186] width 23 height 13
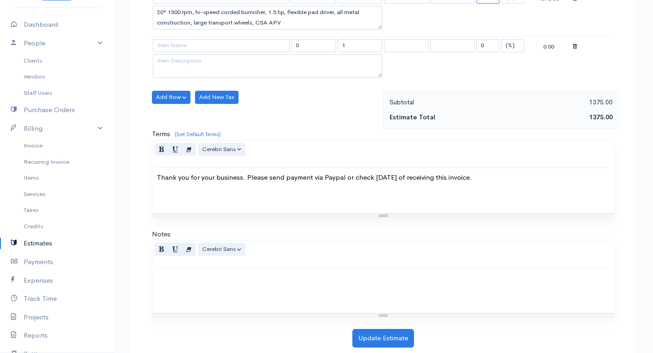
scroll to position [273, 0]
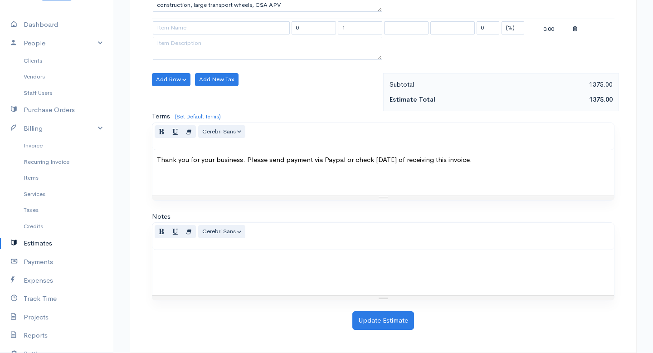
click at [199, 259] on p at bounding box center [383, 259] width 453 height 10
click at [374, 318] on button "Update Estimate" at bounding box center [383, 320] width 62 height 19
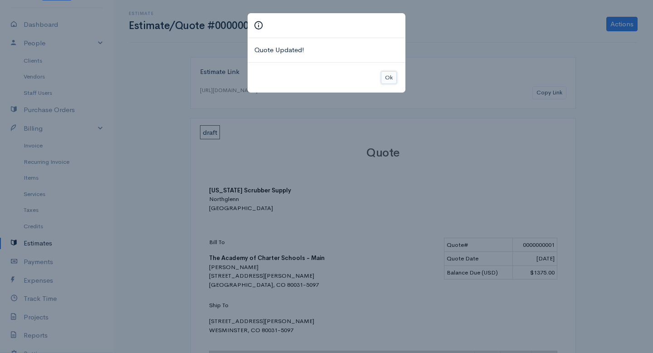
click at [386, 78] on button "Ok" at bounding box center [389, 77] width 16 height 13
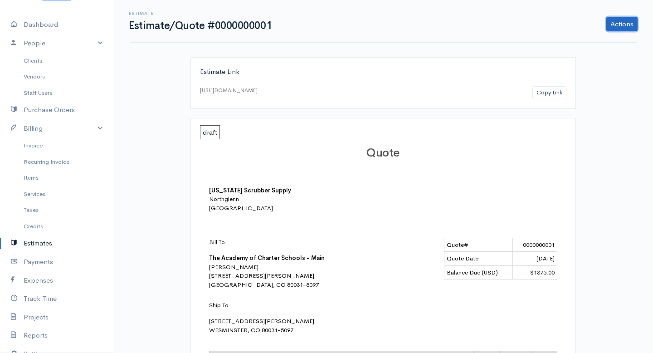
click at [621, 21] on link "Actions" at bounding box center [621, 24] width 31 height 15
click at [589, 88] on link "Mark as Accepted" at bounding box center [598, 91] width 80 height 16
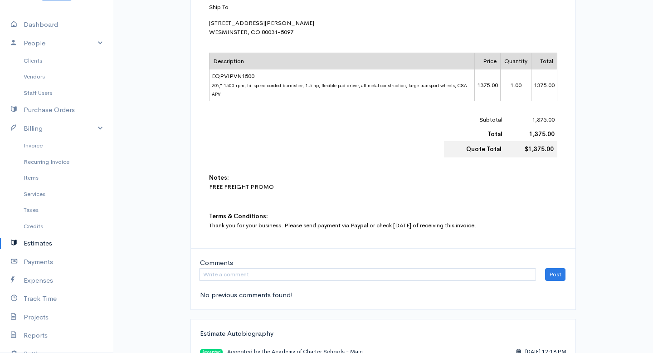
scroll to position [300, 0]
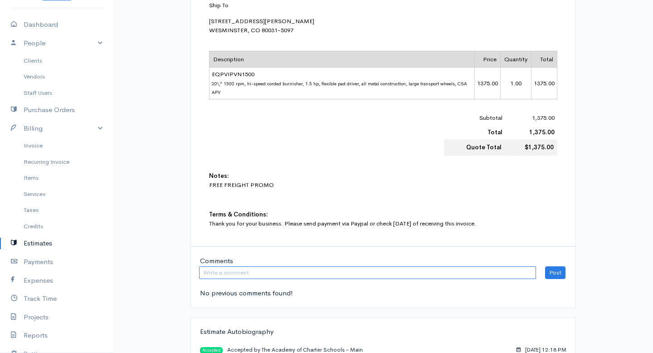
click at [251, 266] on input "text" at bounding box center [367, 272] width 337 height 13
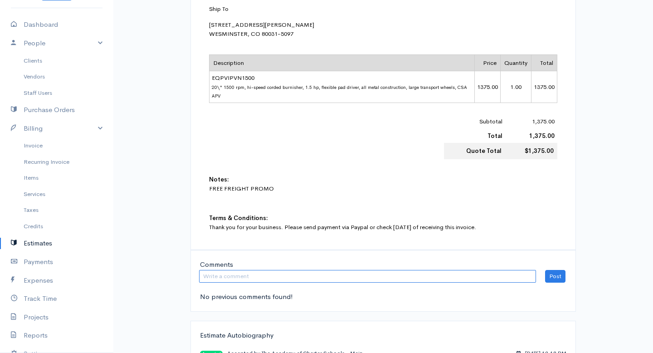
scroll to position [299, 0]
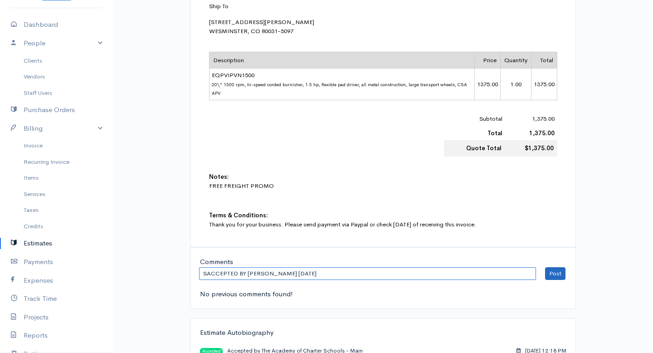
type input "SACCEPTED BY VICKI 8/4/25"
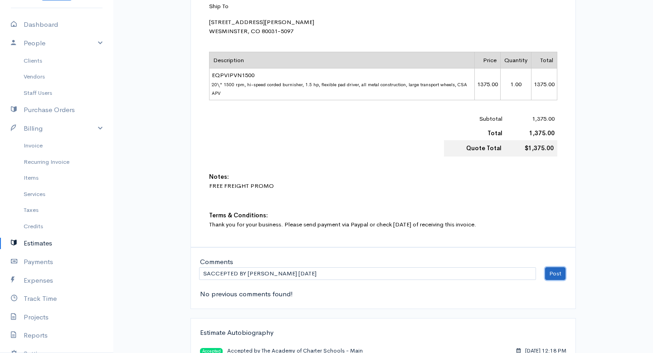
click at [560, 267] on button "Post" at bounding box center [555, 273] width 20 height 13
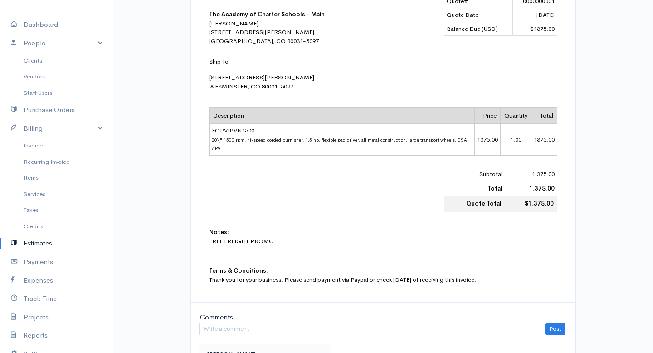
scroll to position [241, 0]
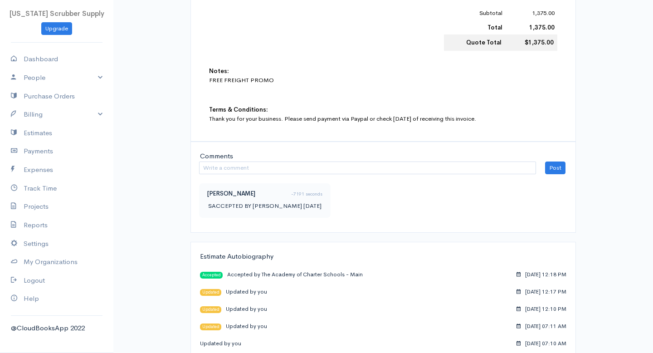
scroll to position [409, 0]
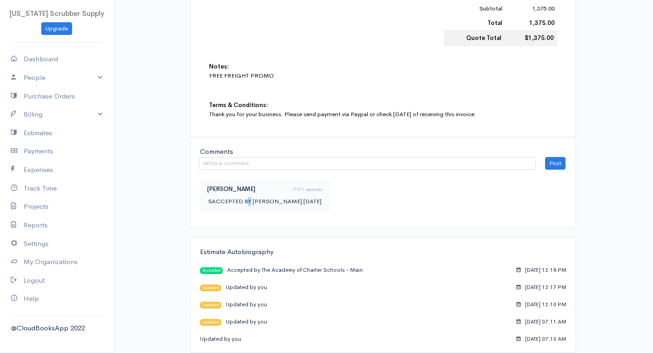
click at [248, 197] on p "SACCEPTED BY [PERSON_NAME] [DATE]" at bounding box center [264, 201] width 113 height 9
click at [216, 197] on p "SACCEPTED BY [PERSON_NAME] [DATE]" at bounding box center [264, 201] width 113 height 9
click at [213, 197] on p "SACCEPTED BY [PERSON_NAME] [DATE]" at bounding box center [264, 201] width 113 height 9
drag, startPoint x: 213, startPoint y: 192, endPoint x: 247, endPoint y: 198, distance: 35.0
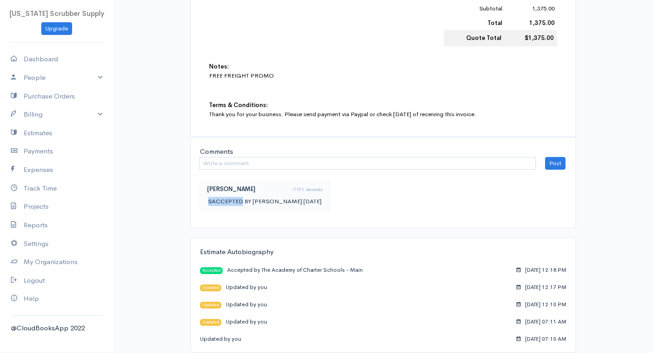
click at [216, 197] on p "SACCEPTED BY [PERSON_NAME] [DATE]" at bounding box center [264, 201] width 113 height 9
click at [249, 198] on div "William Hunt -7191 seconds SACCEPTED BY VICKI 8/4/25" at bounding box center [265, 196] width 132 height 34
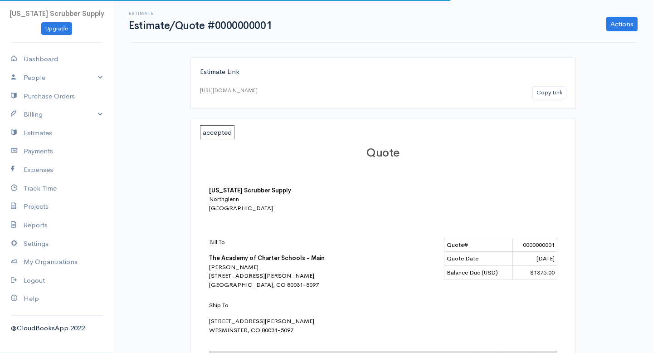
click at [268, 184] on div "Quote [US_STATE] Scrubber Supply Northglenn [GEOGRAPHIC_DATA] Bill To The Acade…" at bounding box center [383, 336] width 366 height 399
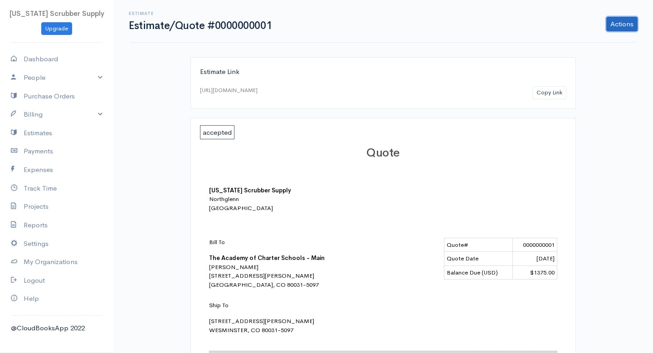
click at [623, 28] on link "Actions" at bounding box center [621, 24] width 31 height 15
click at [588, 43] on link "Edit Estimate" at bounding box center [598, 43] width 80 height 16
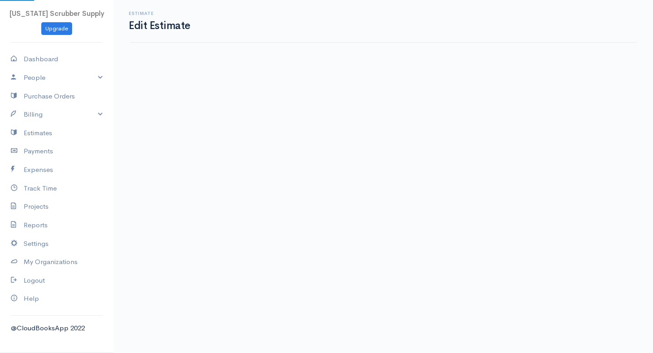
select select "[GEOGRAPHIC_DATA]"
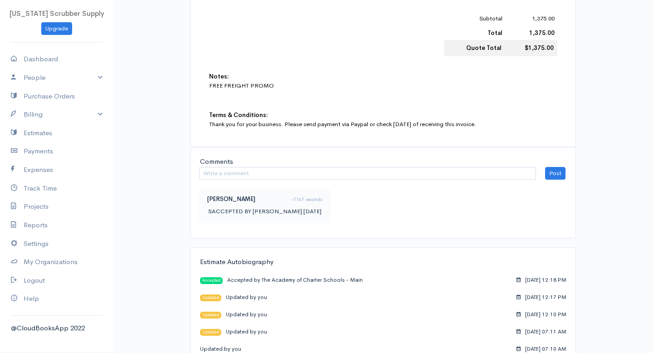
scroll to position [409, 0]
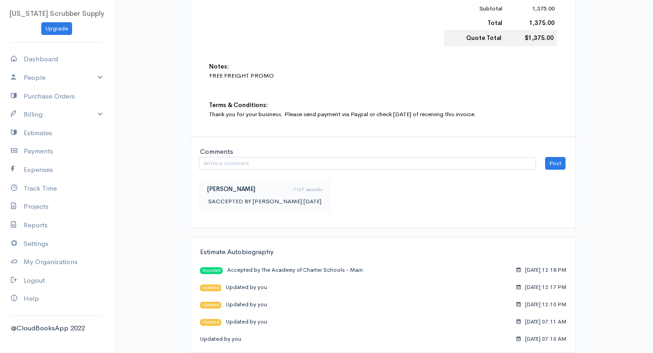
click at [213, 197] on p "SACCEPTED BY VICKI 8/4/25" at bounding box center [264, 201] width 113 height 9
click at [298, 186] on div "William Hunt -7167 seconds SACCEPTED BY VICKI 8/4/25" at bounding box center [383, 196] width 377 height 34
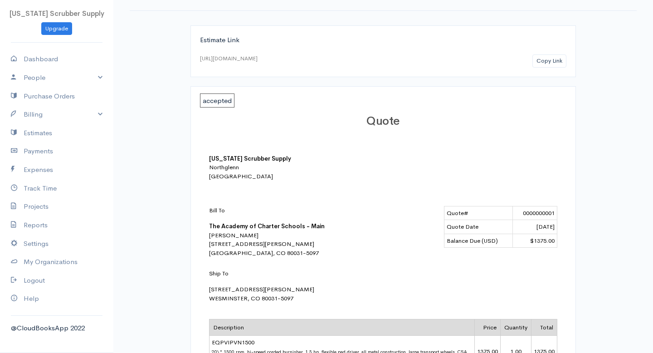
scroll to position [0, 0]
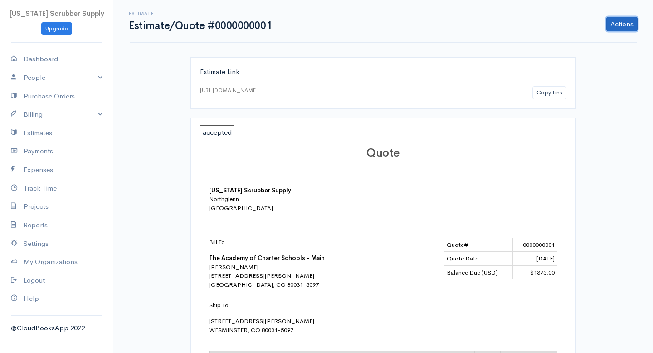
click at [618, 26] on link "Actions" at bounding box center [621, 24] width 31 height 15
click at [578, 46] on link "Edit Estimate" at bounding box center [598, 43] width 80 height 16
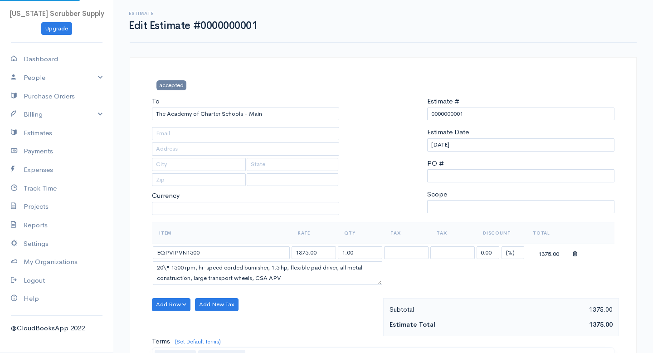
type input "academy.facilities@theacademyk12.org / Babs.Speer@theacademyk12.org"
type input "11800 LOWELL BLVD"
type input "WESTMINSTER"
type input "CO"
type input "80031-5097"
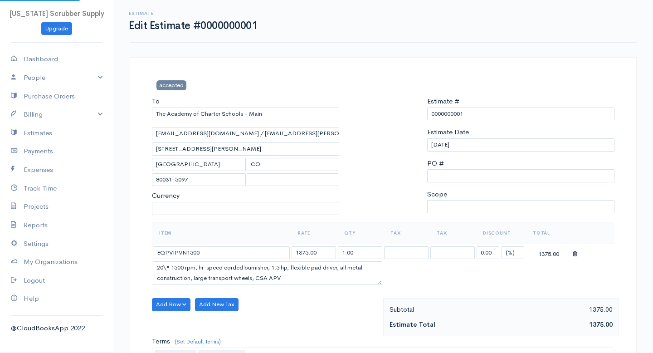
select select "United States"
select select "USD"
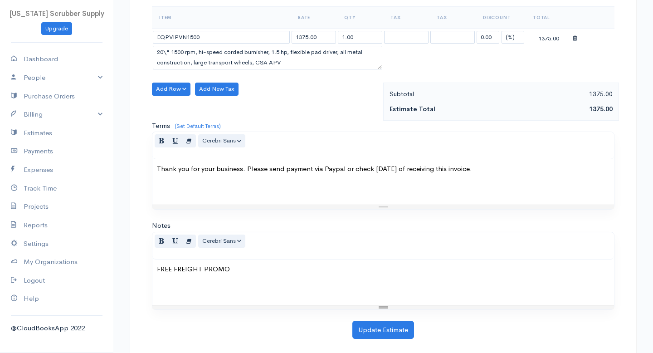
scroll to position [225, 0]
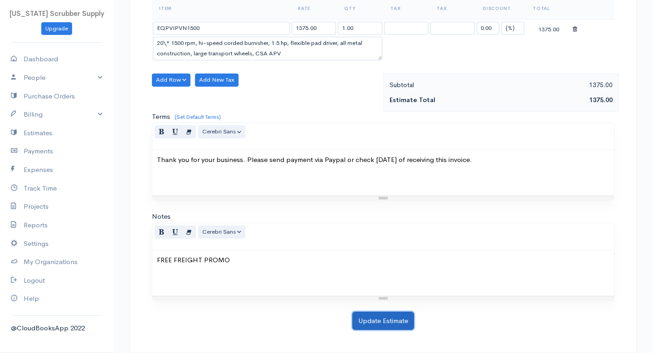
click at [392, 313] on button "Update Estimate" at bounding box center [383, 321] width 62 height 19
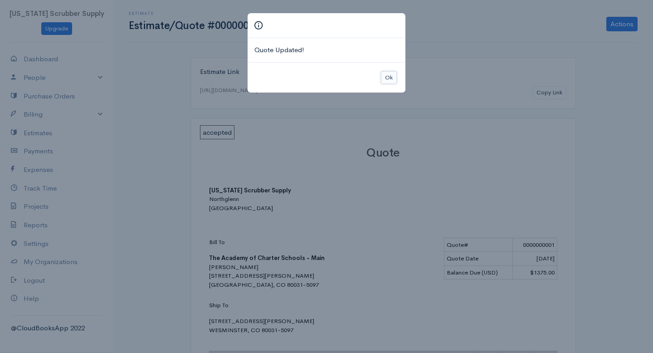
click at [390, 79] on button "Ok" at bounding box center [389, 77] width 16 height 13
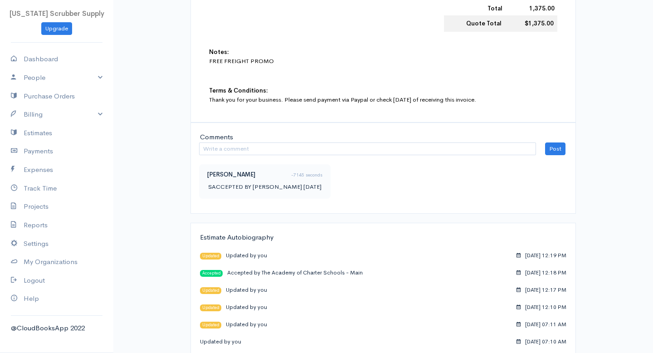
scroll to position [431, 0]
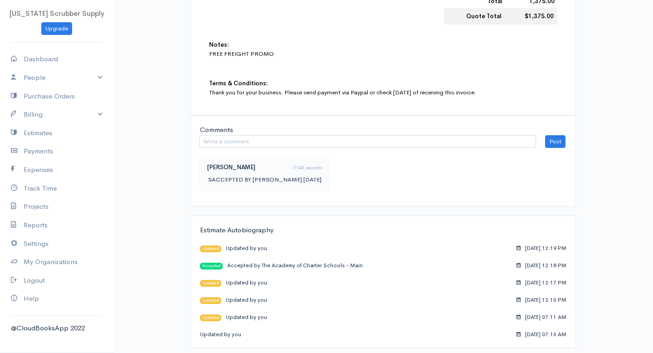
click at [273, 180] on p "SACCEPTED BY VICKI 8/4/25" at bounding box center [264, 179] width 113 height 9
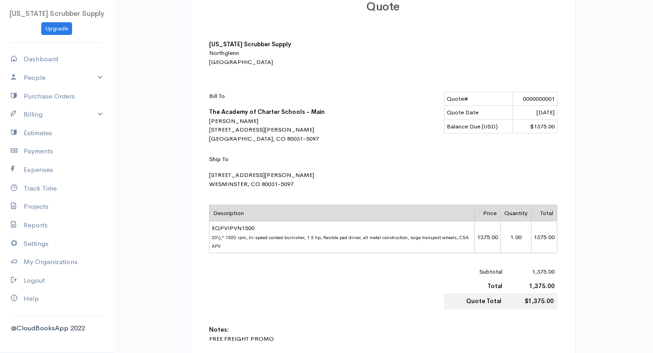
scroll to position [0, 0]
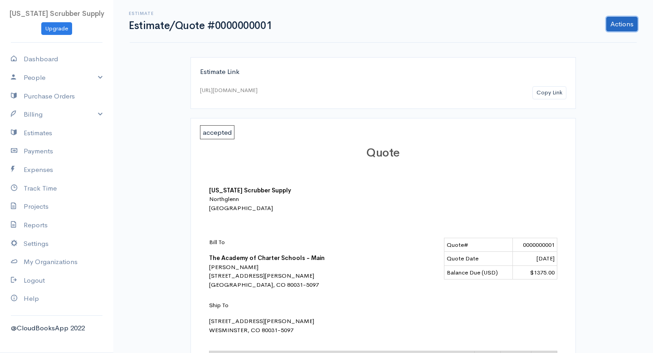
click at [626, 24] on link "Actions" at bounding box center [621, 24] width 31 height 15
click at [576, 72] on link "Convert To Invoice" at bounding box center [598, 75] width 80 height 16
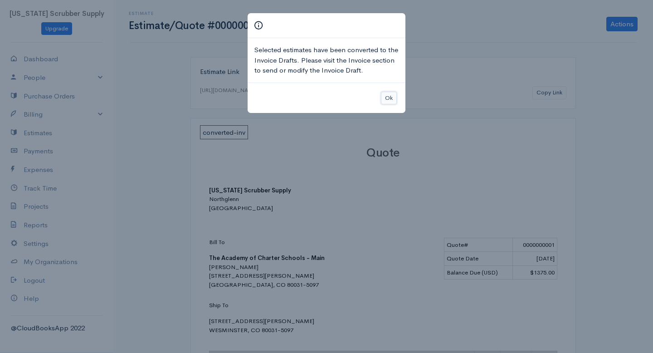
click at [388, 100] on button "Ok" at bounding box center [389, 98] width 16 height 13
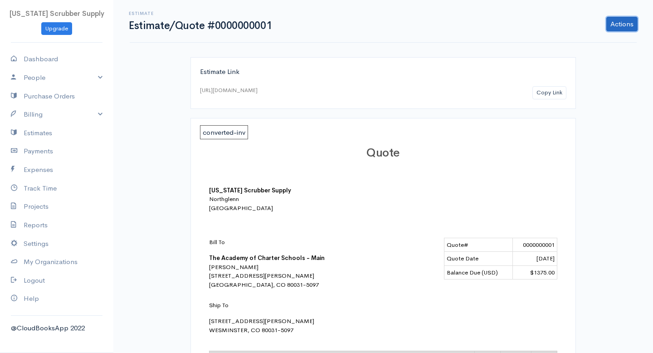
click at [628, 23] on link "Actions" at bounding box center [621, 24] width 31 height 15
click at [514, 30] on div "Actions Edit Estimate Send Convert To Invoice Mark as Accepted Print PDF" at bounding box center [459, 24] width 366 height 15
click at [40, 62] on link "Dashboard" at bounding box center [56, 59] width 113 height 19
select select "365"
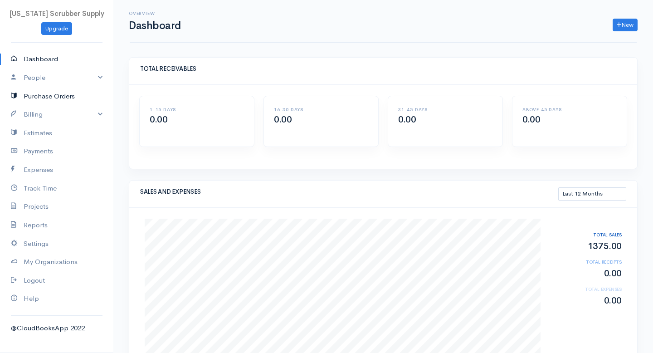
click at [56, 94] on link "Purchase Orders" at bounding box center [56, 96] width 113 height 19
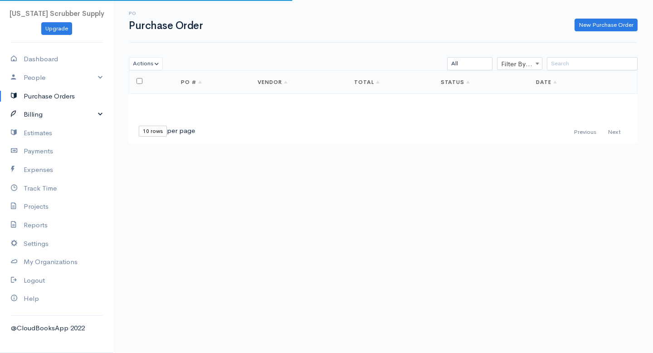
click at [34, 115] on link "Billing" at bounding box center [56, 114] width 113 height 19
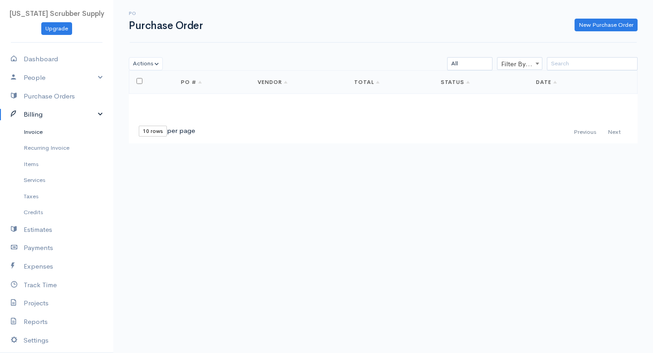
click at [30, 134] on link "Invoice" at bounding box center [56, 132] width 113 height 16
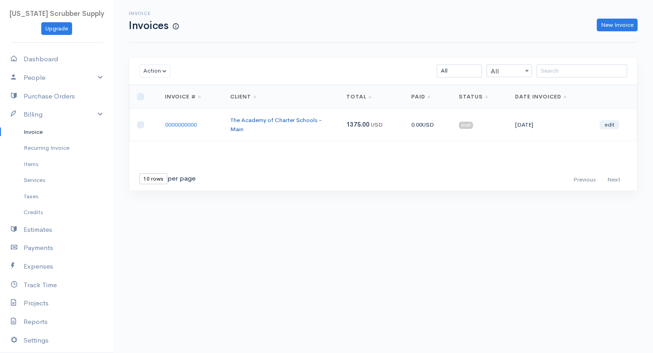
click at [254, 118] on link "The Academy of Charter Schools - Main" at bounding box center [276, 124] width 92 height 17
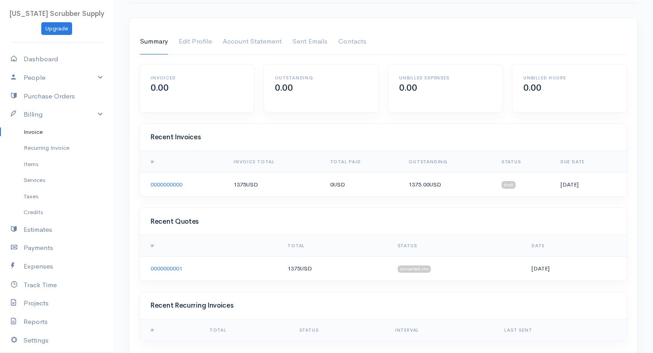
scroll to position [37, 0]
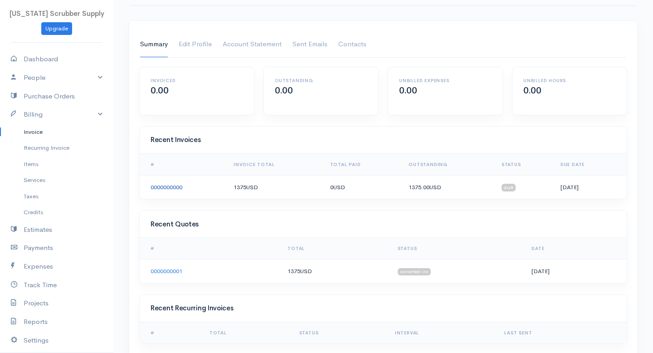
click at [173, 187] on link "0000000000" at bounding box center [167, 187] width 32 height 8
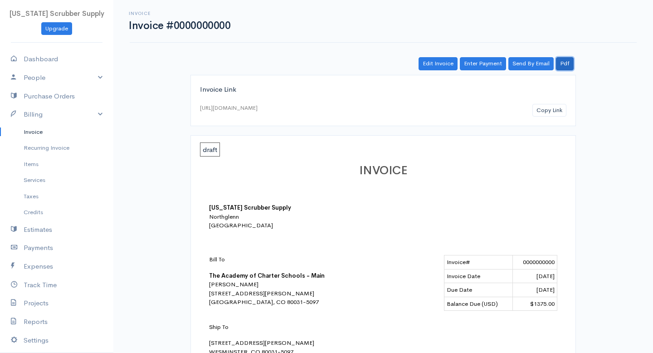
click at [570, 63] on link "Pdf" at bounding box center [565, 63] width 18 height 13
click at [439, 63] on link "Edit Invoice" at bounding box center [438, 63] width 39 height 13
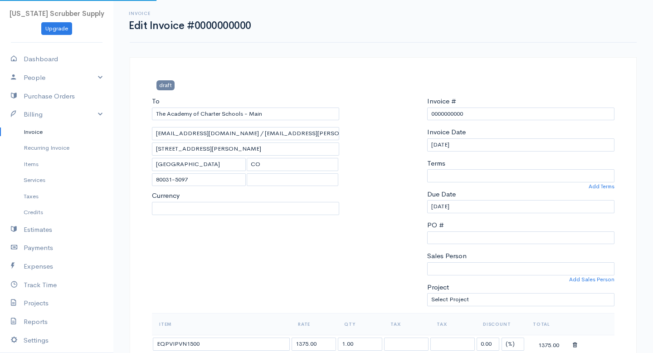
select select "[GEOGRAPHIC_DATA]"
select select "USD"
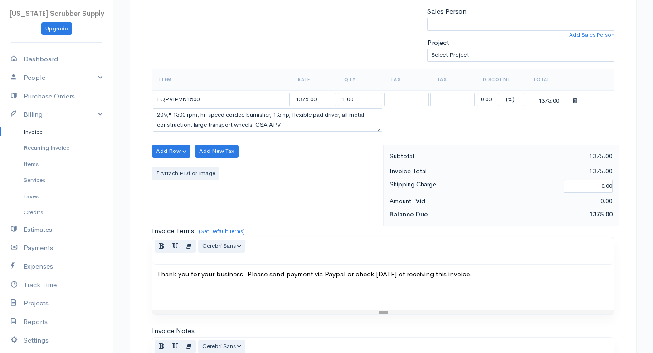
scroll to position [245, 0]
click at [208, 172] on label "Attach PDf or Image" at bounding box center [186, 172] width 68 height 13
click at [0, 0] on input "Attach PDf or Image" at bounding box center [0, 0] width 0 height 0
click at [220, 152] on button "Add New Tax" at bounding box center [217, 150] width 44 height 13
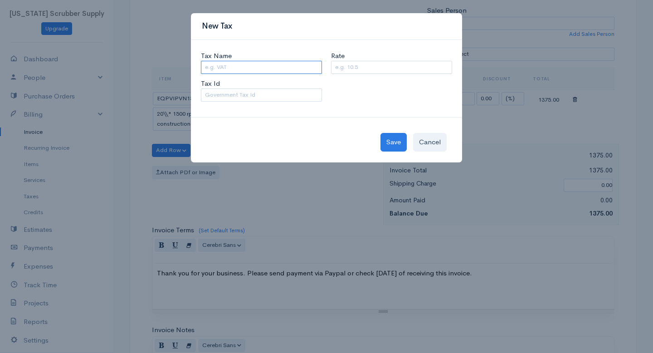
click at [249, 68] on input "Tax Name" at bounding box center [261, 67] width 121 height 13
type input "NORTHGLENN"
click at [370, 67] on input "Rate" at bounding box center [391, 67] width 121 height 13
type input "8.75"
click at [389, 142] on button "Save" at bounding box center [394, 142] width 26 height 19
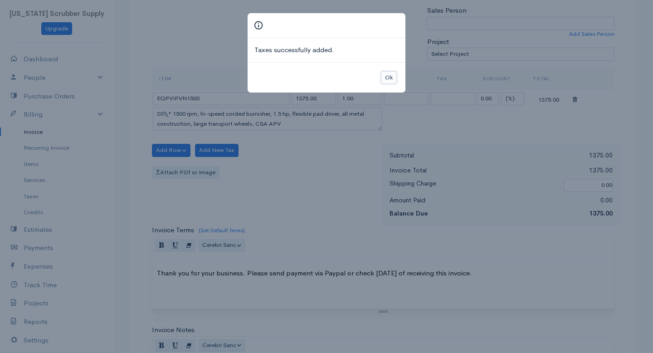
click at [389, 80] on button "Ok" at bounding box center [389, 77] width 16 height 13
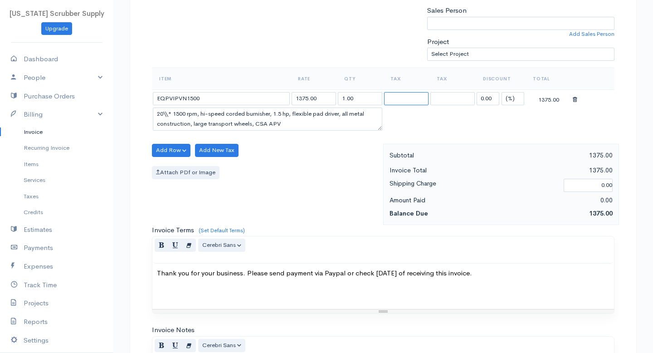
click at [419, 94] on select "NORTHGLENN" at bounding box center [406, 98] width 44 height 13
click at [446, 95] on select "NORTHGLENN" at bounding box center [452, 98] width 44 height 13
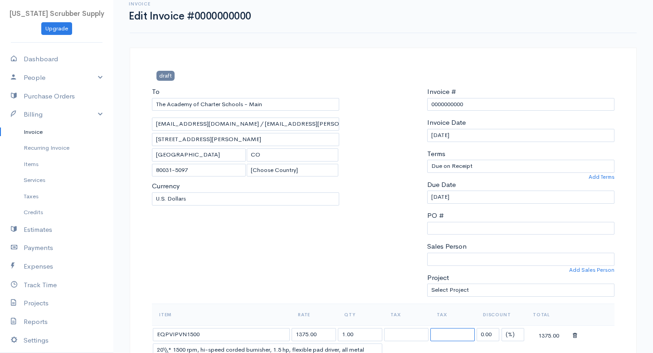
scroll to position [0, 0]
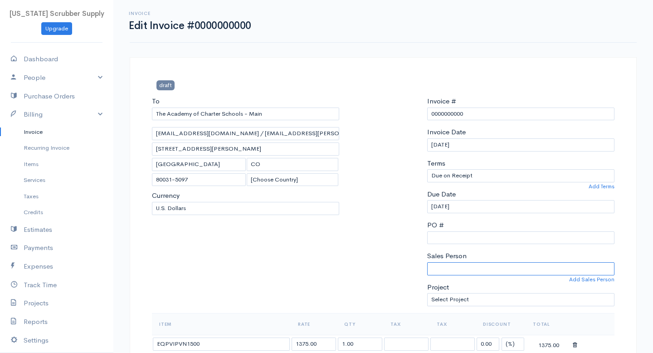
click at [434, 274] on select "Brian Hunt" at bounding box center [520, 268] width 187 height 13
select select "Brian Hunt"
click at [363, 262] on div at bounding box center [383, 204] width 78 height 217
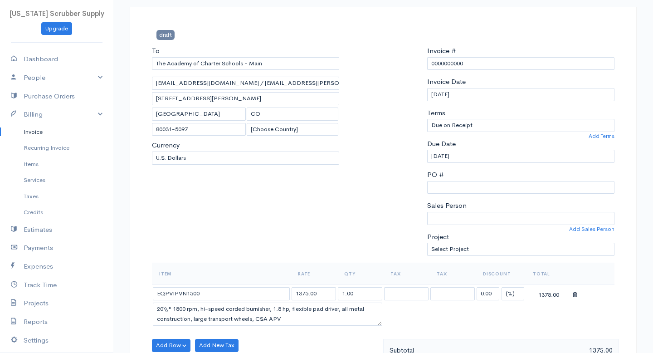
scroll to position [53, 0]
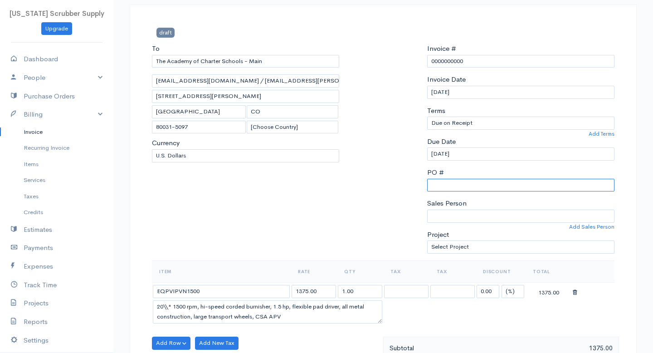
click at [454, 188] on input "PO #" at bounding box center [520, 185] width 187 height 13
click at [375, 196] on div at bounding box center [383, 152] width 78 height 217
click at [487, 185] on input "PO #" at bounding box center [520, 185] width 187 height 13
click at [455, 185] on input "PO #" at bounding box center [520, 185] width 187 height 13
click at [434, 188] on input "PO #" at bounding box center [520, 185] width 187 height 13
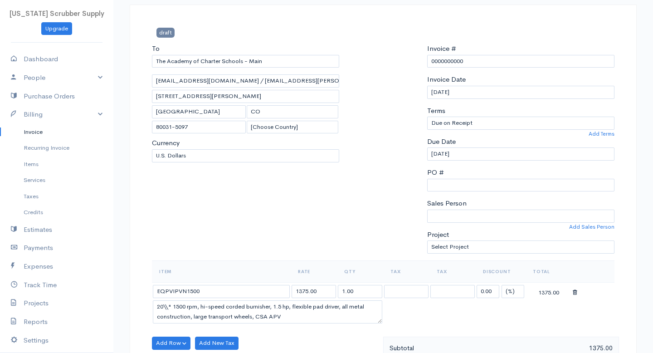
click at [373, 190] on div at bounding box center [383, 152] width 78 height 217
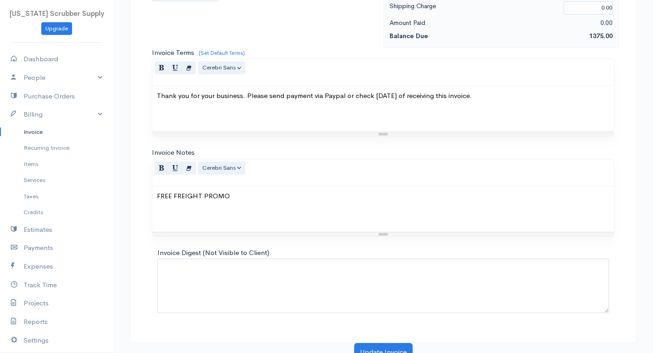
scroll to position [431, 0]
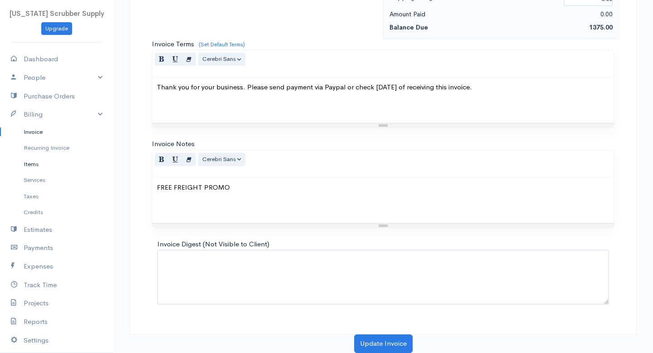
click at [38, 160] on link "Items" at bounding box center [56, 164] width 113 height 16
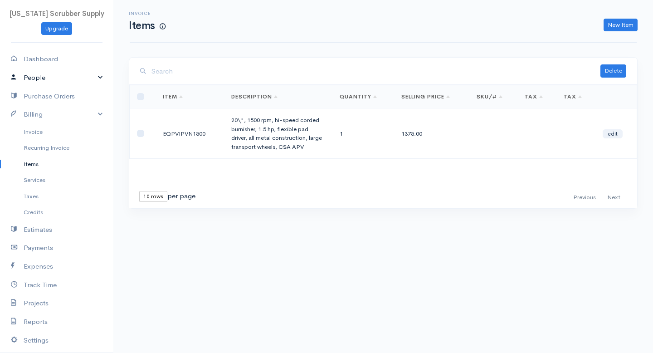
click at [54, 80] on link "People" at bounding box center [56, 77] width 113 height 19
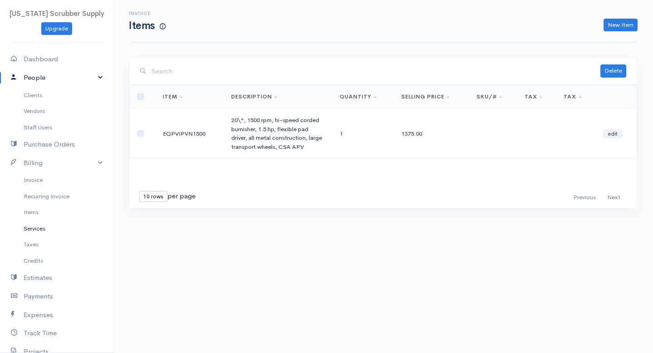
click at [32, 231] on link "Services" at bounding box center [56, 228] width 113 height 16
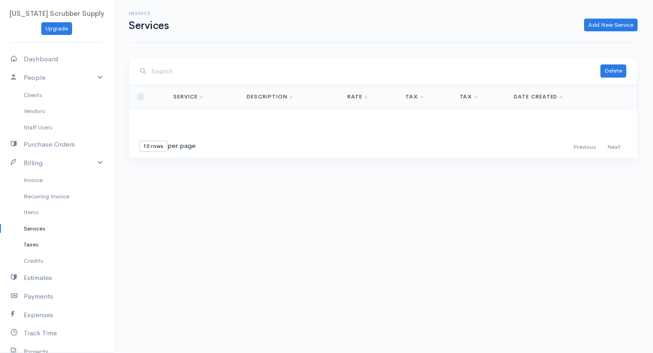
click at [32, 242] on link "Taxes" at bounding box center [56, 244] width 113 height 16
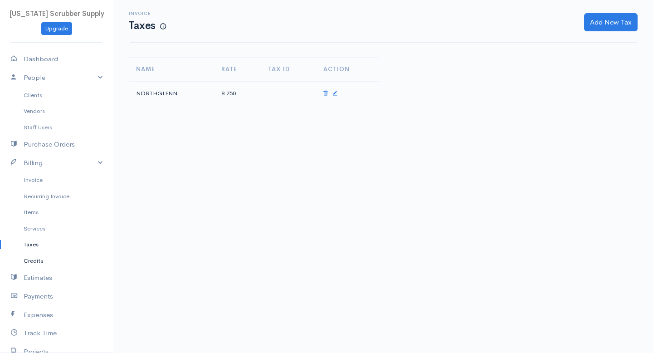
click at [32, 261] on link "Credits" at bounding box center [56, 261] width 113 height 16
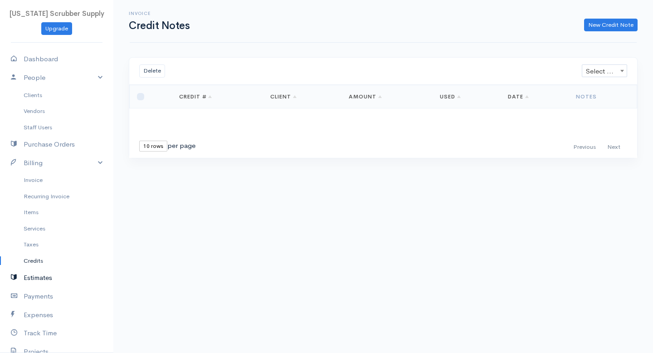
click at [28, 278] on link "Estimates" at bounding box center [56, 277] width 113 height 19
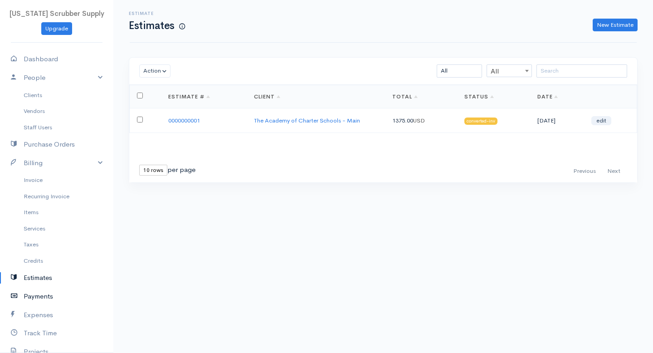
click at [55, 303] on link "Payments" at bounding box center [56, 296] width 113 height 19
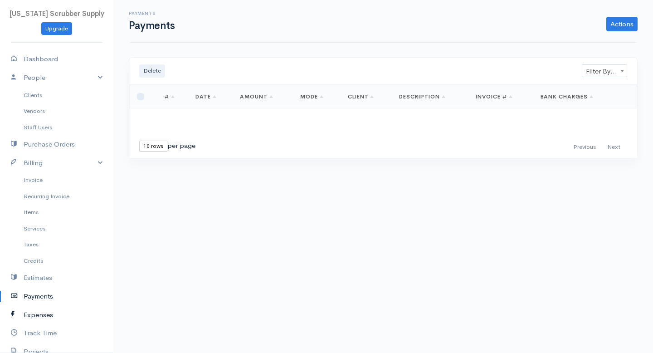
click at [67, 313] on link "Expenses" at bounding box center [56, 315] width 113 height 19
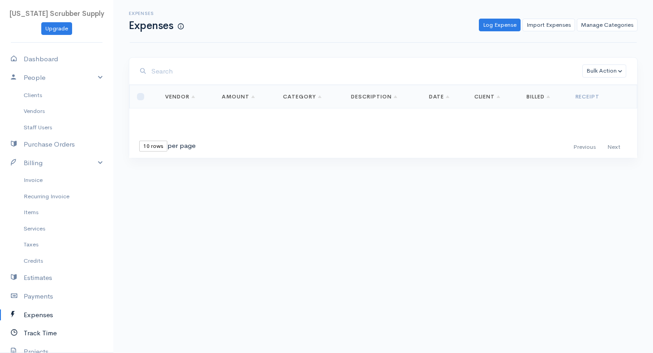
click at [47, 336] on link "Track Time" at bounding box center [56, 333] width 113 height 19
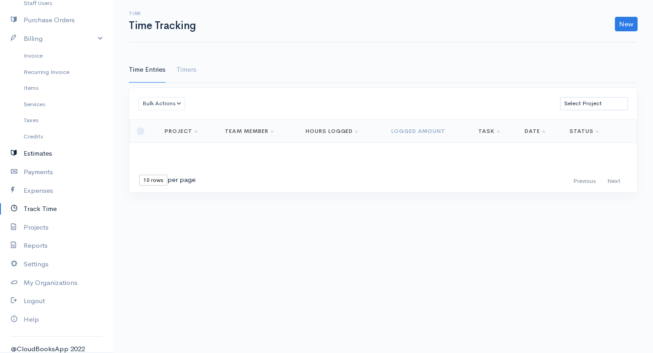
scroll to position [131, 0]
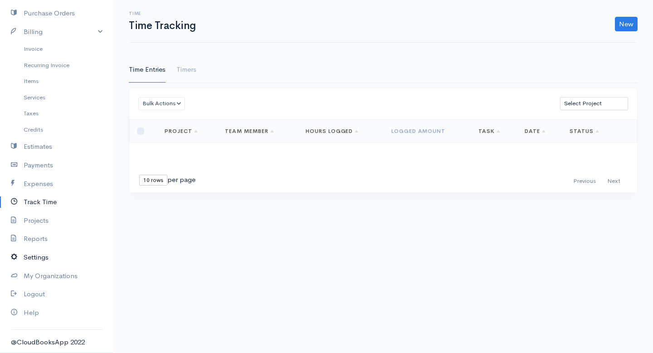
click at [40, 262] on link "Settings" at bounding box center [56, 257] width 113 height 19
select select "3"
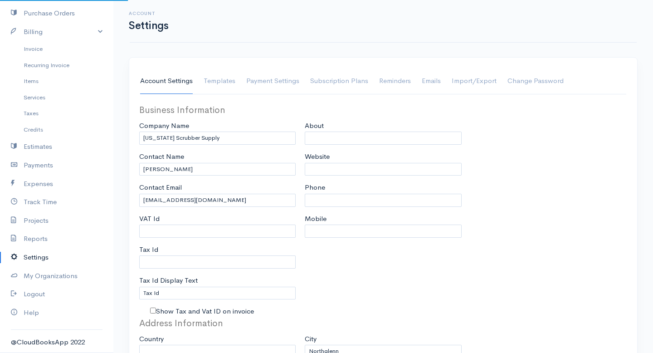
select select "[GEOGRAPHIC_DATA]"
select select "USD"
click at [285, 83] on link "Payment Settings" at bounding box center [272, 80] width 53 height 25
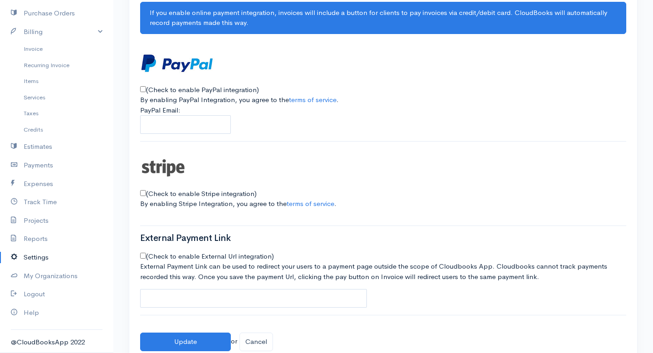
scroll to position [122, 0]
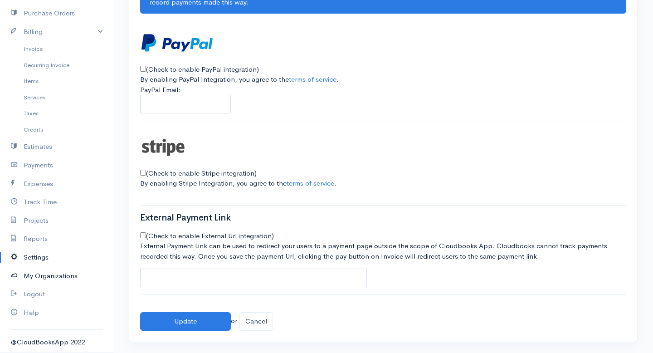
click at [51, 274] on link "My Organizations" at bounding box center [56, 276] width 113 height 19
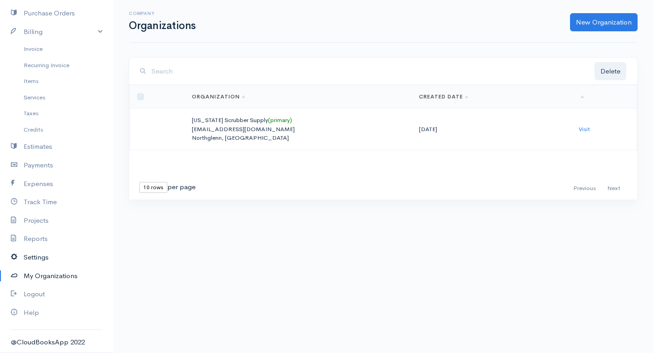
click at [34, 256] on link "Settings" at bounding box center [56, 257] width 113 height 19
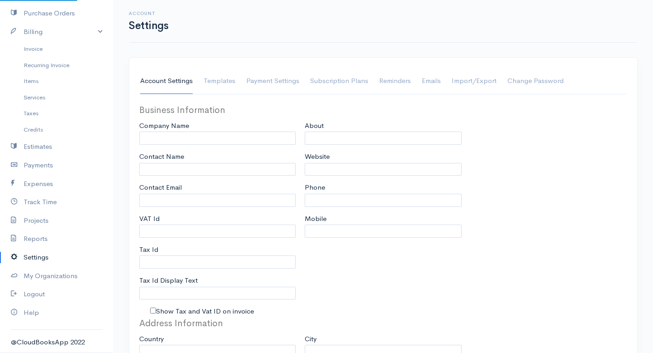
type input "Colorado Scrubber Supply"
type input "William Hunt"
type input "sales@coloradoscrubbersupply.com"
type input "Tax Id"
select select
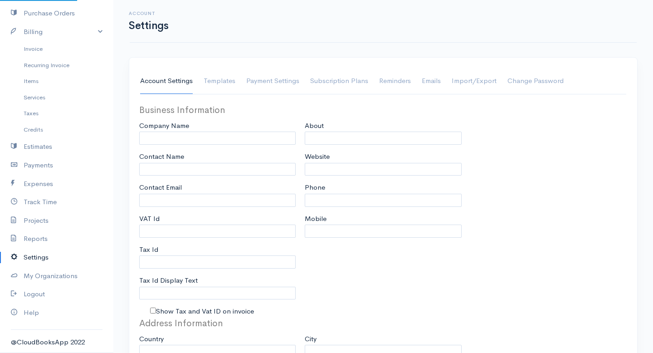
type input "Northglenn"
select select
type input "INVOICE"
type input "1"
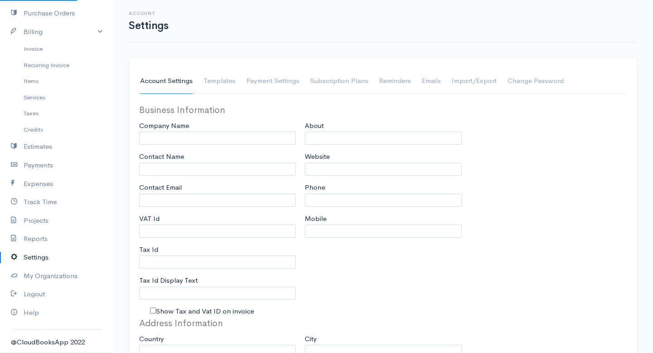
select select "3"
select select "[GEOGRAPHIC_DATA]"
select select "USD"
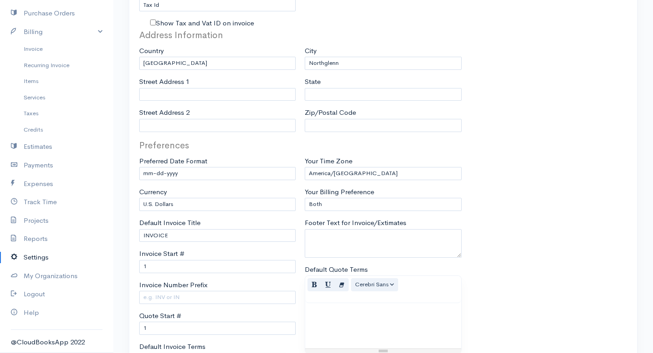
scroll to position [288, 0]
click at [36, 239] on link "Reports" at bounding box center [56, 238] width 113 height 19
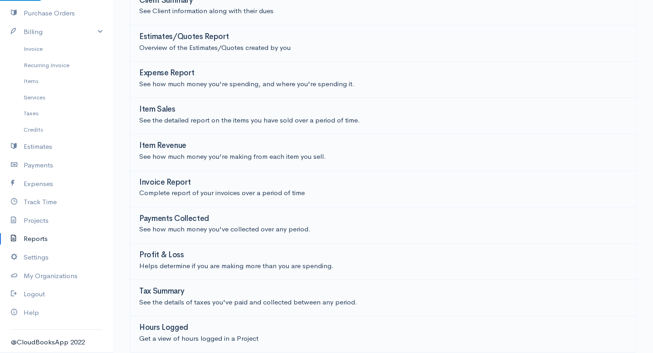
scroll to position [141, 0]
click at [38, 221] on link "Projects" at bounding box center [56, 220] width 113 height 19
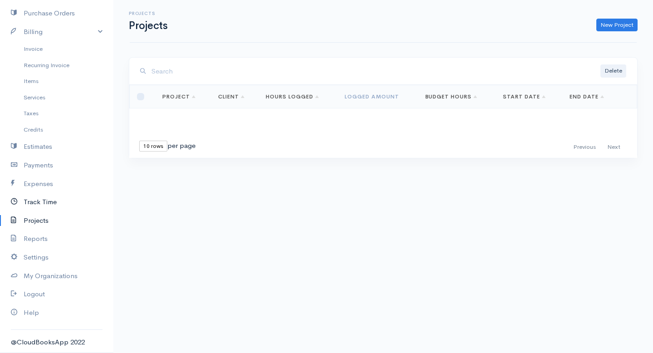
click at [38, 207] on link "Track Time" at bounding box center [56, 202] width 113 height 19
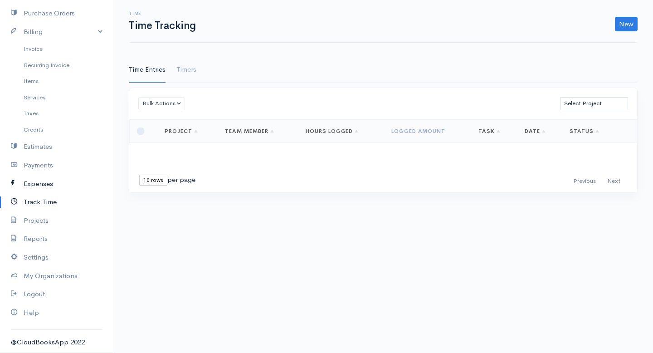
click at [38, 181] on link "Expenses" at bounding box center [56, 184] width 113 height 19
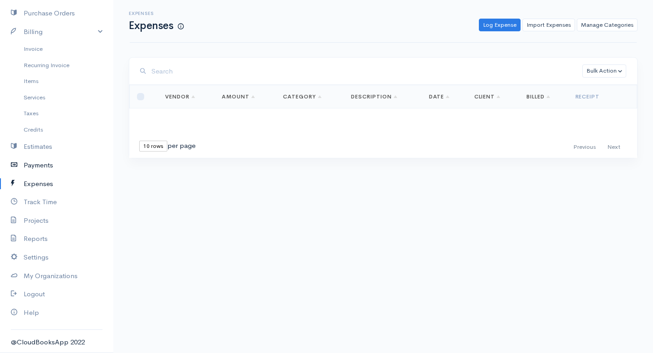
click at [32, 163] on link "Payments" at bounding box center [56, 165] width 113 height 19
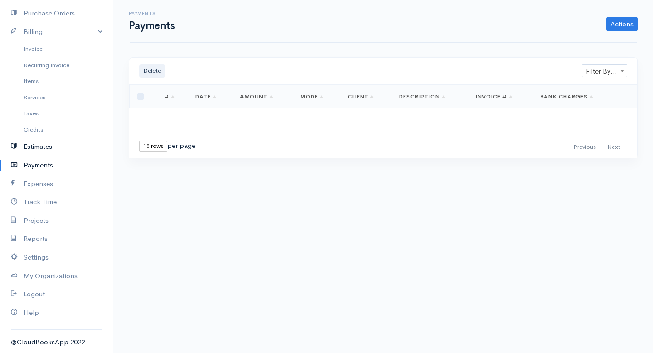
click at [34, 146] on link "Estimates" at bounding box center [56, 146] width 113 height 19
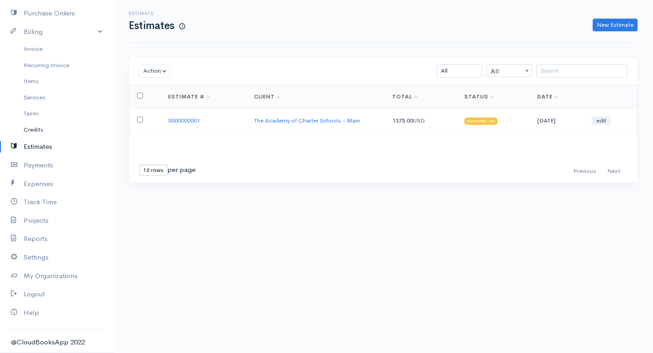
click at [34, 132] on link "Credits" at bounding box center [56, 130] width 113 height 16
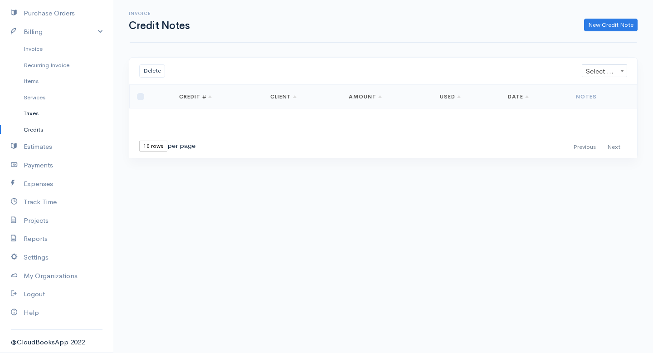
click at [34, 114] on link "Taxes" at bounding box center [56, 113] width 113 height 16
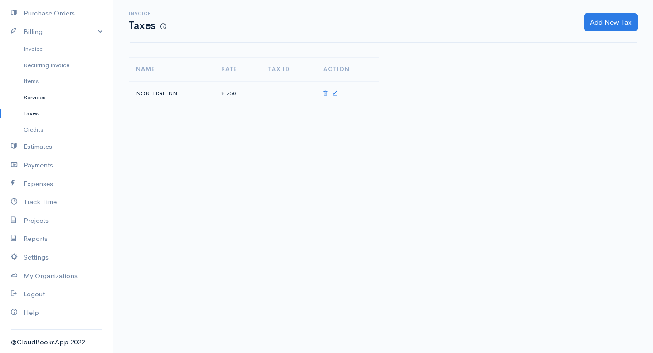
click at [33, 100] on link "Services" at bounding box center [56, 97] width 113 height 16
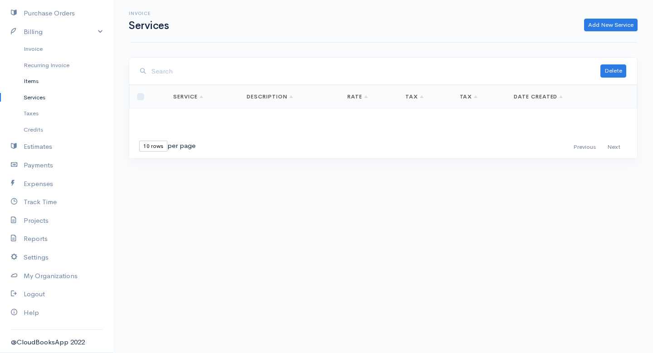
click at [31, 79] on link "Items" at bounding box center [56, 81] width 113 height 16
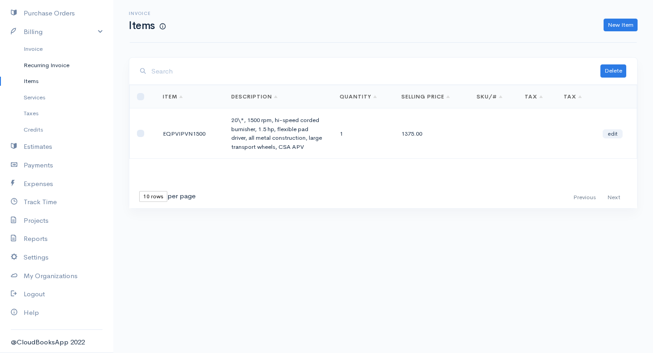
click at [33, 63] on link "Recurring Invoice" at bounding box center [56, 65] width 113 height 16
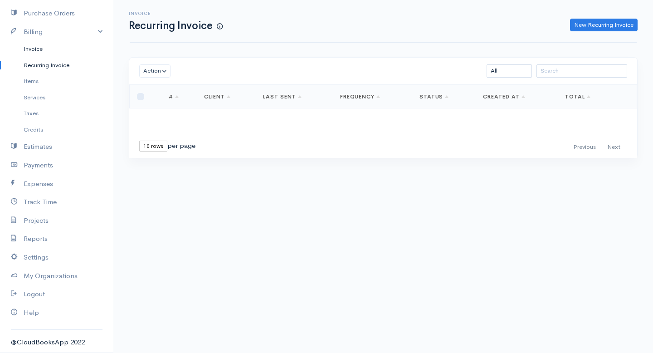
click at [29, 49] on link "Invoice" at bounding box center [56, 49] width 113 height 16
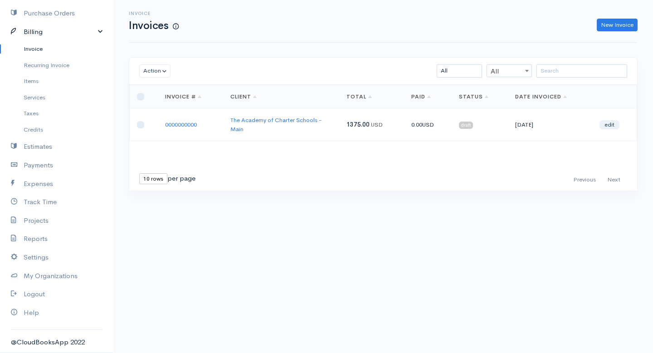
click at [30, 36] on link "Billing" at bounding box center [56, 32] width 113 height 19
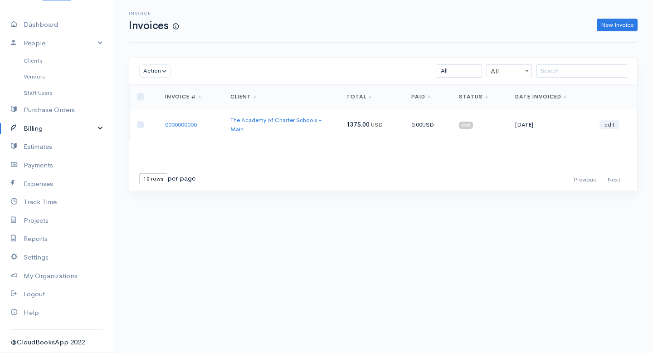
scroll to position [34, 0]
click at [35, 129] on link "Billing" at bounding box center [56, 128] width 113 height 19
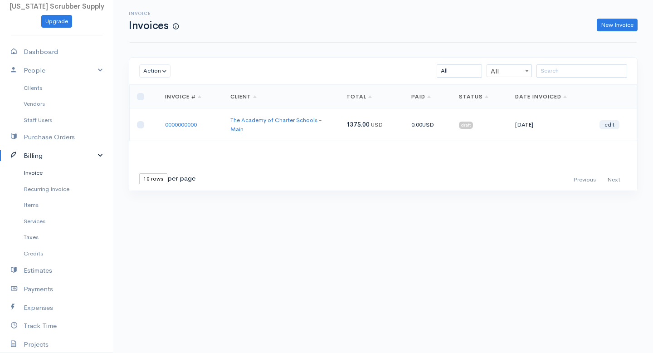
scroll to position [0, 0]
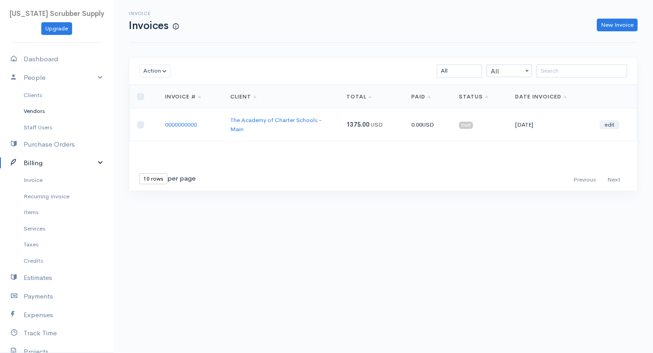
click at [39, 110] on link "Vendors" at bounding box center [56, 111] width 113 height 16
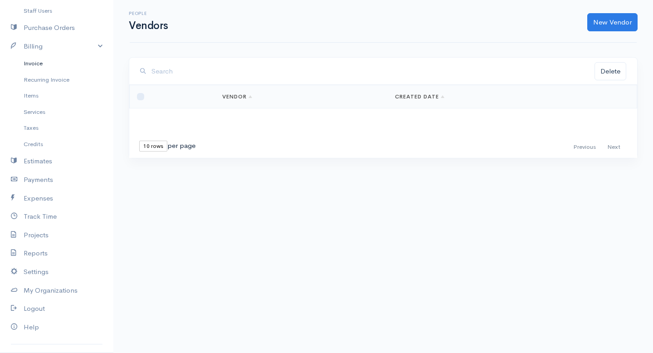
scroll to position [124, 0]
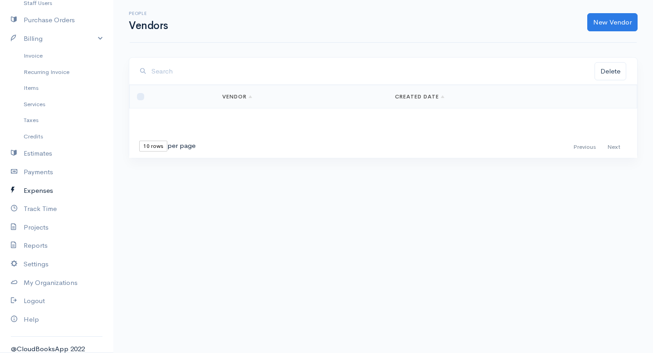
click at [42, 193] on link "Expenses" at bounding box center [56, 190] width 113 height 19
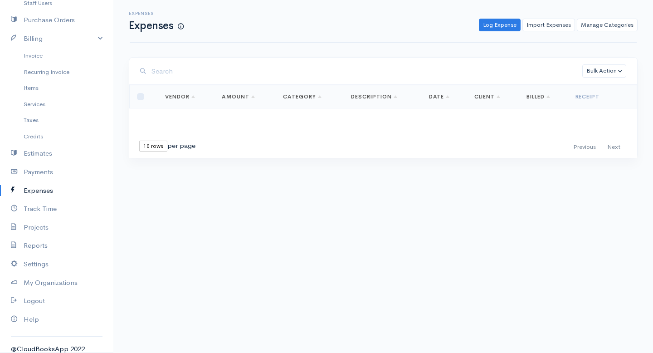
click at [180, 100] on link "Vendor" at bounding box center [180, 96] width 30 height 7
click at [138, 93] on input "checkbox" at bounding box center [140, 96] width 7 height 7
checkbox input "true"
click at [504, 28] on link "Log Expense" at bounding box center [500, 25] width 42 height 13
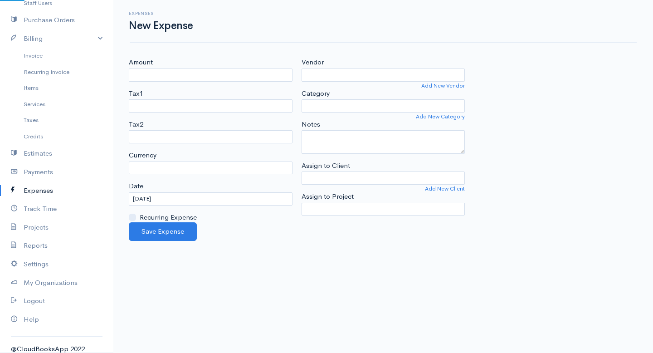
select select "USD"
click at [320, 70] on input "Vendor" at bounding box center [384, 74] width 164 height 13
click at [440, 89] on link "Add New Vendor" at bounding box center [443, 86] width 44 height 8
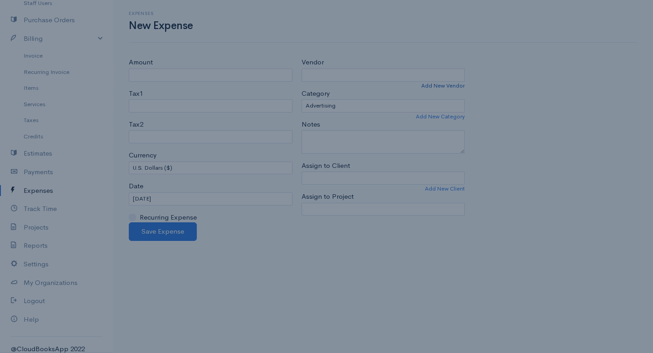
select select "[GEOGRAPHIC_DATA]"
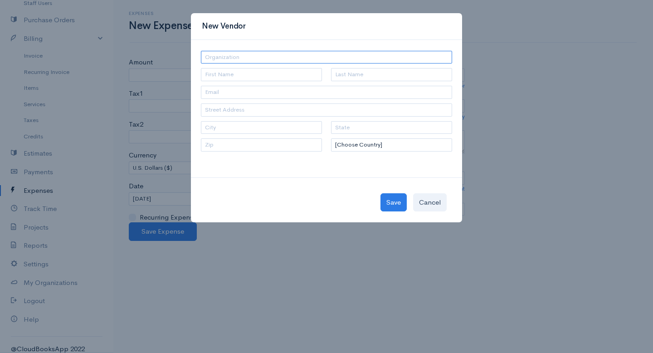
click at [271, 60] on input "text" at bounding box center [326, 57] width 251 height 13
type input "NILFISK"
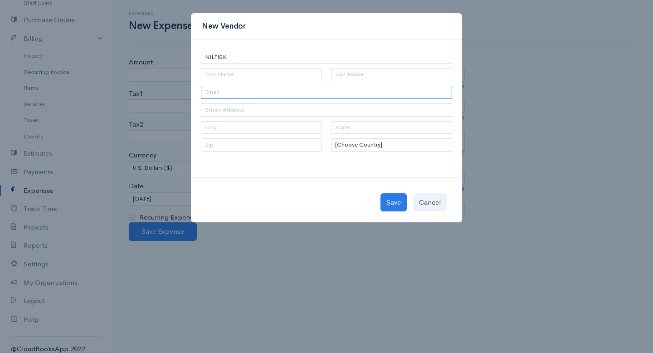
click at [258, 94] on input "email" at bounding box center [326, 92] width 251 height 13
type input "csorders@nilfisk.com"
click at [394, 206] on button "Save" at bounding box center [394, 202] width 26 height 19
type input "NILFISK"
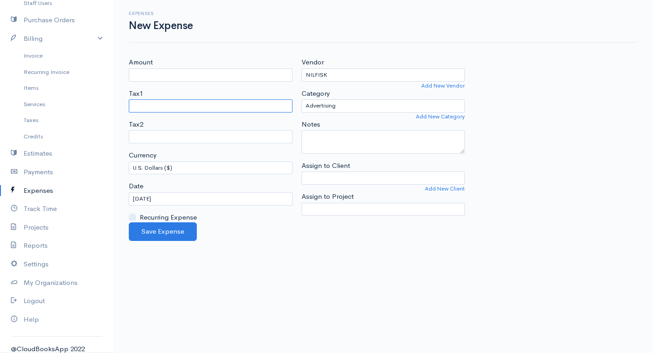
click at [193, 107] on select "NORTHGLENN" at bounding box center [211, 105] width 164 height 13
click at [200, 96] on div "Tax1 NORTHGLENN" at bounding box center [211, 100] width 164 height 24
click at [371, 209] on select "Select Project" at bounding box center [384, 209] width 164 height 13
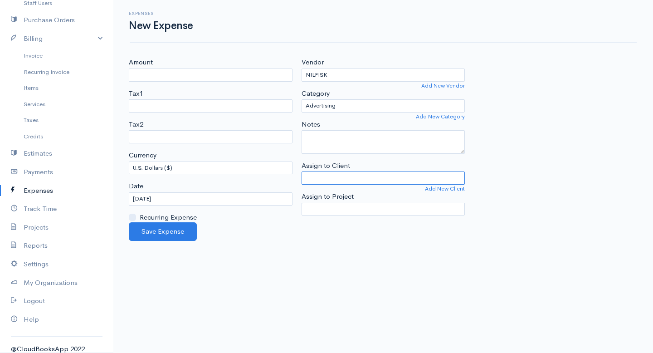
click at [431, 177] on input "Assign to Client" at bounding box center [384, 177] width 164 height 13
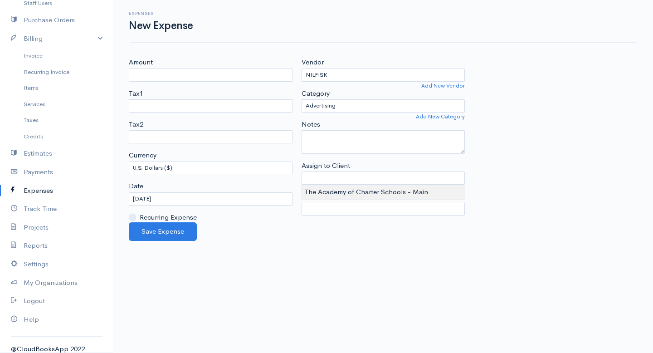
type input "The Academy of Charter Schools - Main"
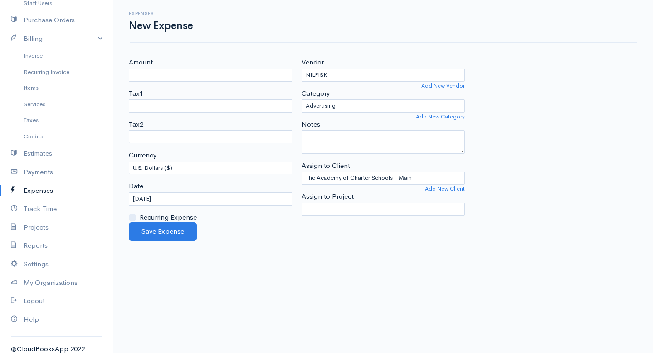
click at [365, 189] on body "Colorado Scrubber Supply Upgrade Dashboard People Clients Vendors Staff Users P…" at bounding box center [326, 176] width 653 height 353
click at [200, 73] on input "Amount" at bounding box center [211, 74] width 164 height 13
type input "1"
click at [44, 57] on link "Invoice" at bounding box center [56, 56] width 113 height 16
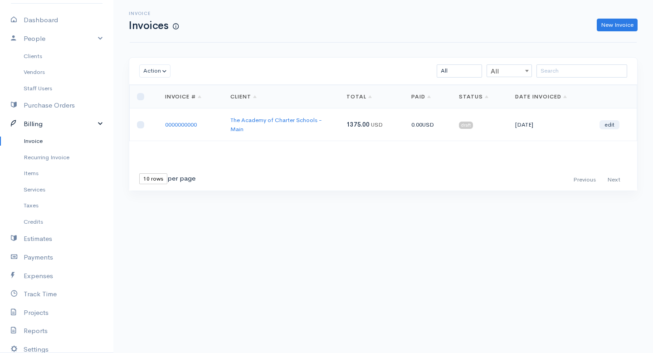
scroll to position [30, 0]
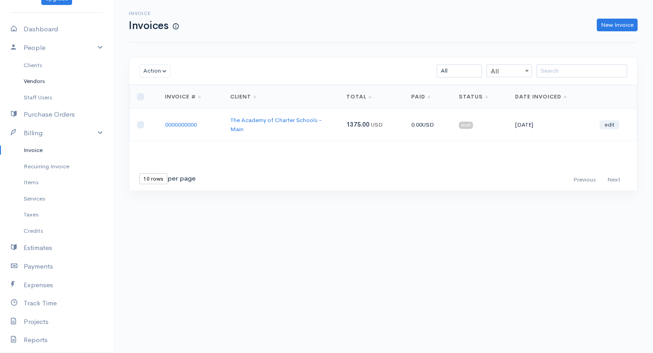
click at [29, 78] on link "Vendors" at bounding box center [56, 81] width 113 height 16
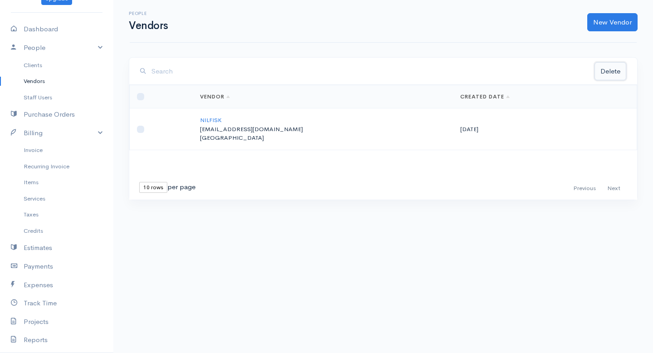
click at [612, 73] on button "Delete" at bounding box center [611, 71] width 32 height 19
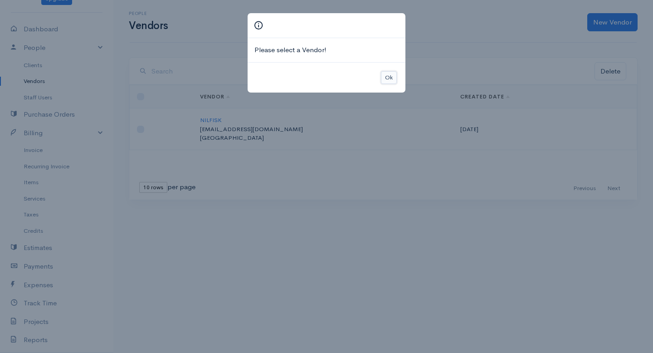
click at [386, 73] on button "Ok" at bounding box center [389, 77] width 16 height 13
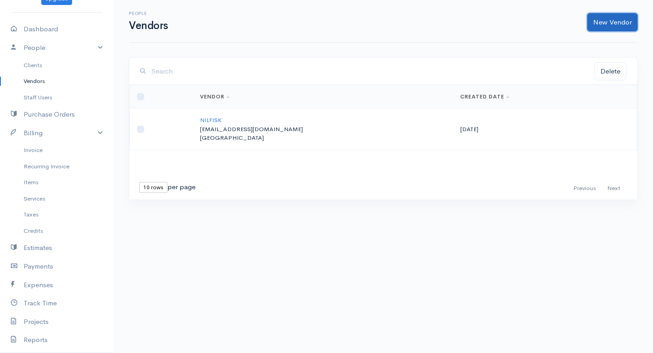
click at [597, 30] on link "New Vendor" at bounding box center [612, 22] width 50 height 19
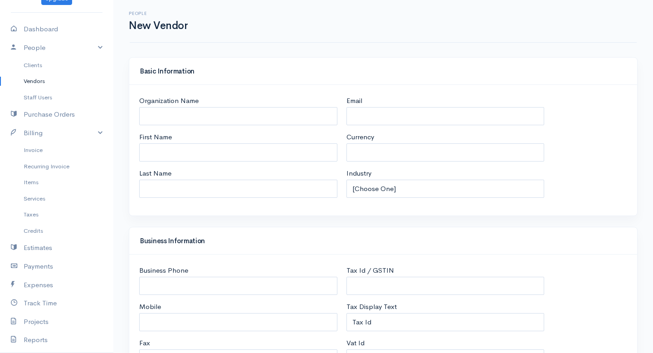
select select "USD"
select select "[GEOGRAPHIC_DATA]"
click at [303, 123] on input "Organization Name" at bounding box center [238, 116] width 198 height 19
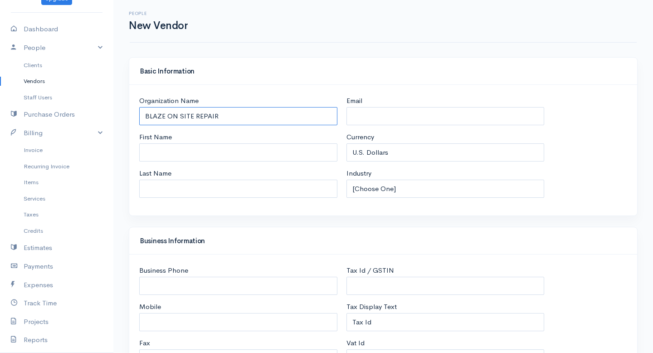
type input "BLAZE ON SITE REPAIR"
click at [481, 74] on h4 "Basic Information" at bounding box center [383, 72] width 486 height 8
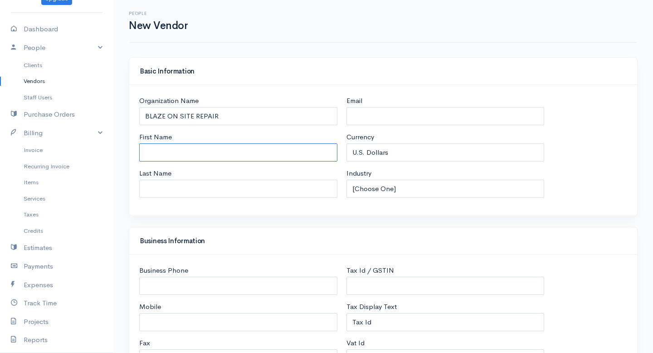
click at [251, 158] on input "First Name" at bounding box center [238, 152] width 198 height 19
type input "William"
type input "Hunt"
type input "hunt6125@gmail.com"
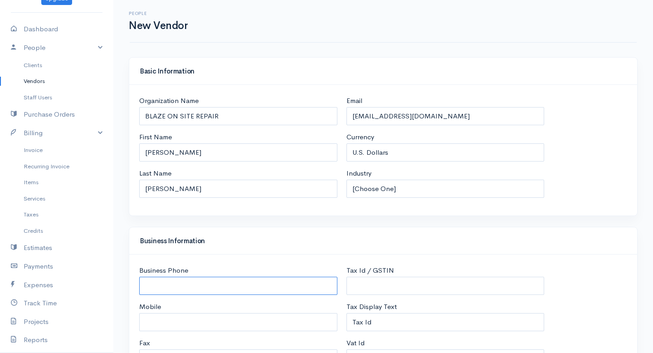
type input "7208846279"
type input "11885 Humboldt Drive"
type input "CO"
type input "Northglenn"
type input "80233"
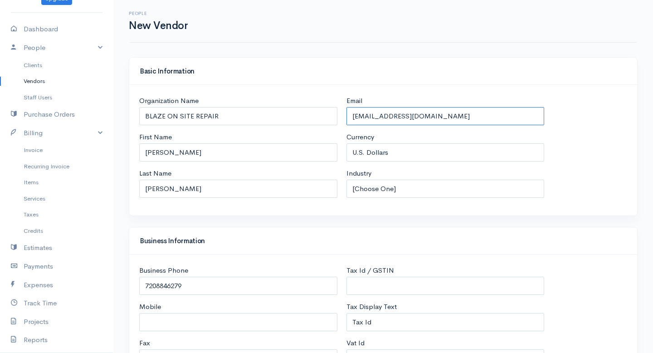
drag, startPoint x: 447, startPoint y: 117, endPoint x: 336, endPoint y: 115, distance: 111.1
click at [336, 115] on div "Organization Name BLAZE ON SITE REPAIR First Name William Last Name Hunt Email …" at bounding box center [383, 150] width 497 height 109
type input "B"
type input "blazeonsite@gmail.com"
click at [391, 41] on div "People New Vendor" at bounding box center [383, 21] width 507 height 43
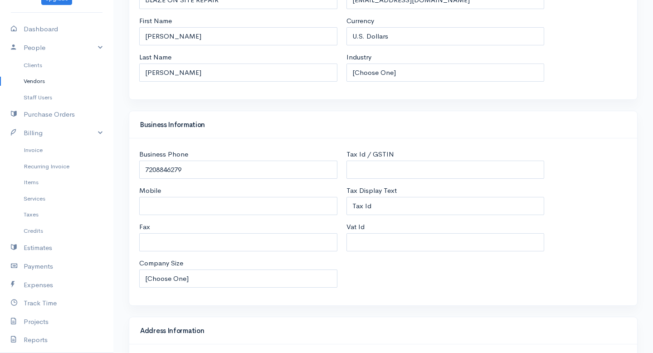
scroll to position [122, 0]
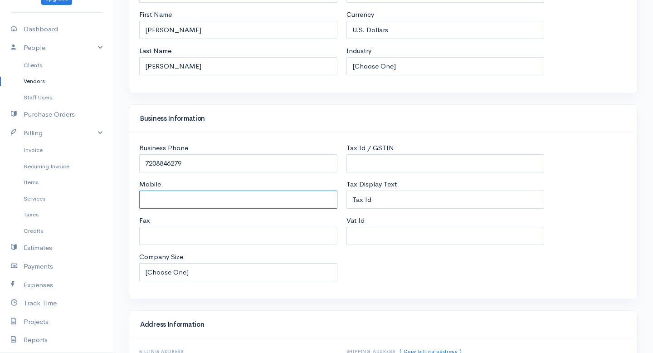
click at [305, 197] on input "Mobile" at bounding box center [238, 199] width 198 height 19
type input "720-884-6279"
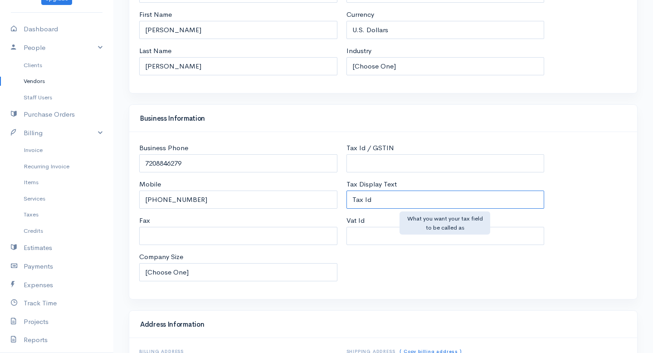
click at [404, 200] on input "Tax Id" at bounding box center [446, 199] width 198 height 19
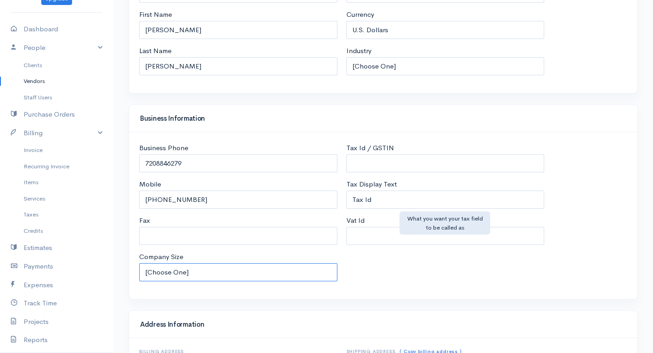
click at [175, 275] on select "[Choose One] 1-10 employees 11-100 employees 101-500 employees Over 500 employe…" at bounding box center [238, 272] width 198 height 19
click at [152, 269] on select "[Choose One] 1-10 employees 11-100 employees 101-500 employees Over 500 employe…" at bounding box center [238, 272] width 198 height 19
select select "1-10"
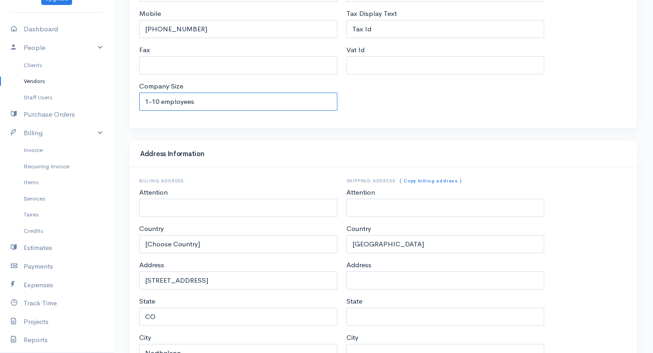
scroll to position [311, 0]
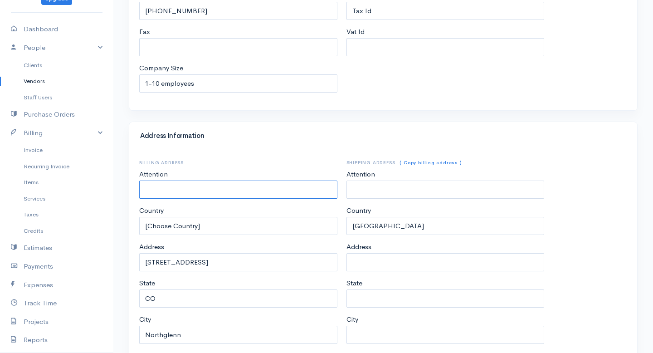
click at [293, 188] on input "Attention" at bounding box center [238, 190] width 198 height 19
type input "1"
type input "B"
type input "William Hunt"
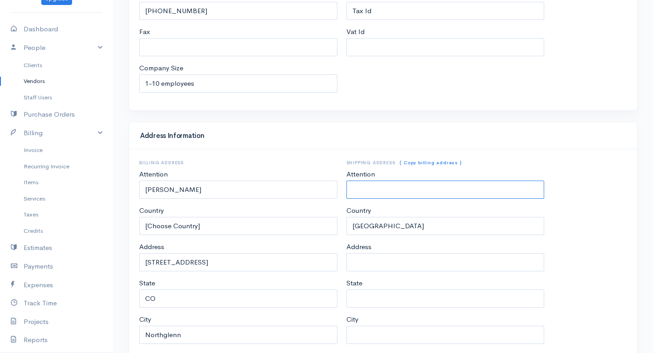
click at [408, 191] on input "Attention" at bounding box center [446, 190] width 198 height 19
type input "Brian"
click at [385, 262] on input "Address" at bounding box center [446, 262] width 198 height 19
type input "11885 Humboldt Drive"
type input "CO"
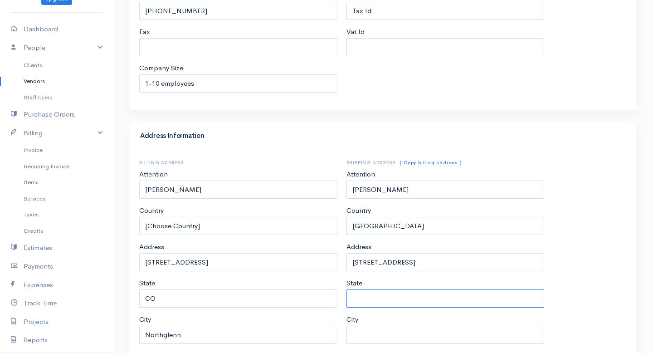
type input "Northglenn"
type input "80233"
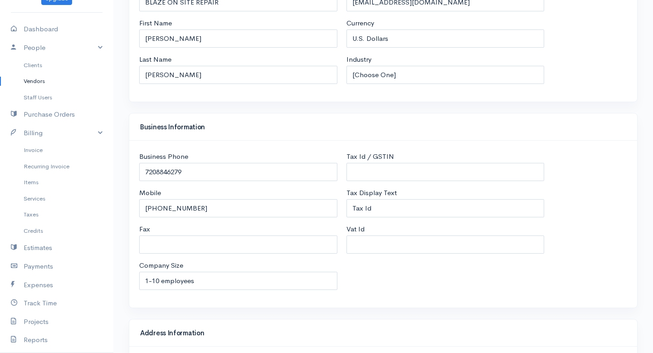
scroll to position [111, 0]
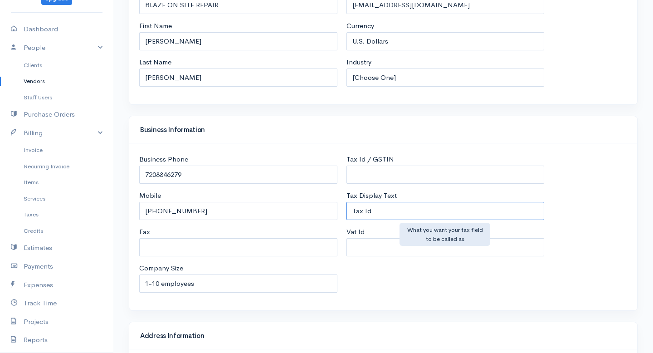
click at [418, 210] on input "Tax Id" at bounding box center [446, 211] width 198 height 19
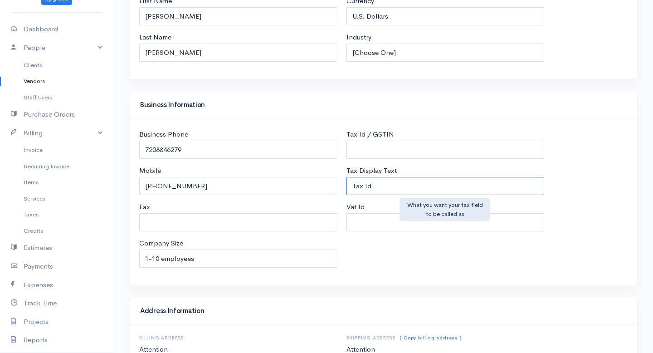
scroll to position [141, 0]
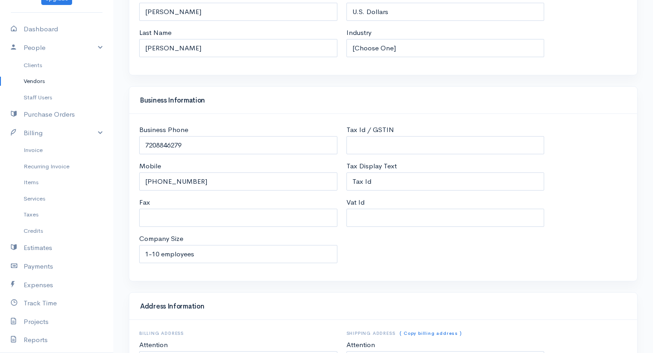
click at [404, 134] on div "Tax Id / GSTIN" at bounding box center [446, 139] width 198 height 29
click at [414, 150] on input "Tax Id / GSTIN" at bounding box center [446, 145] width 198 height 19
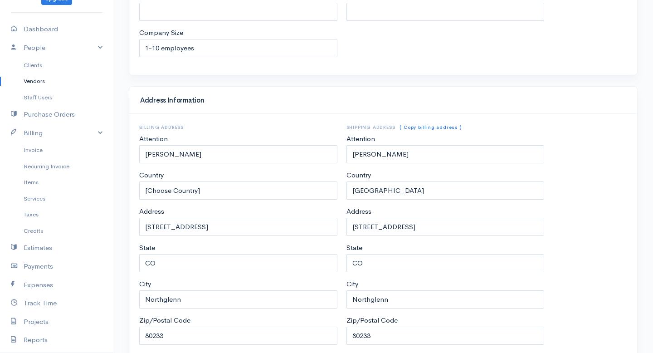
scroll to position [386, 0]
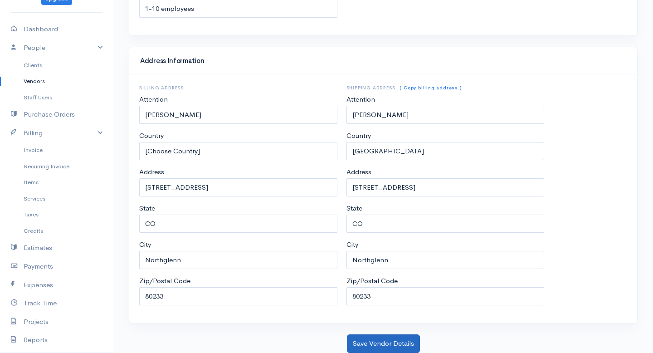
type input "90-0952066"
click at [375, 338] on button "Save Vendor Details" at bounding box center [383, 343] width 73 height 19
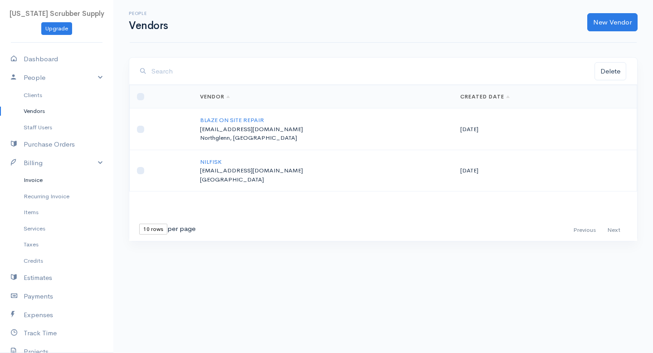
click at [33, 180] on link "Invoice" at bounding box center [56, 180] width 113 height 16
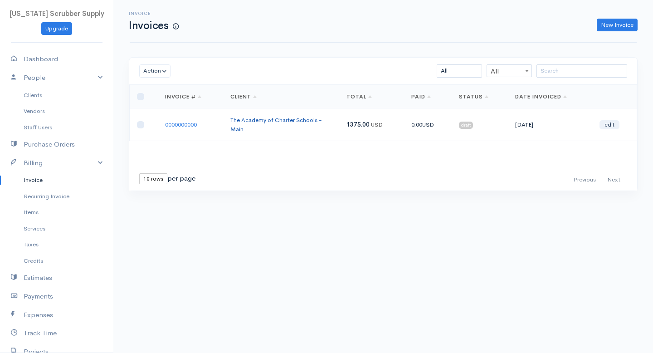
click at [244, 126] on link "The Academy of Charter Schools - Main" at bounding box center [276, 124] width 92 height 17
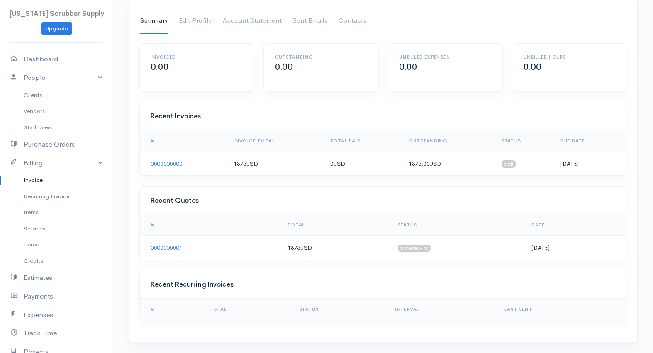
scroll to position [61, 0]
click at [195, 164] on td "0000000000" at bounding box center [183, 163] width 87 height 24
click at [163, 162] on link "0000000000" at bounding box center [167, 163] width 32 height 8
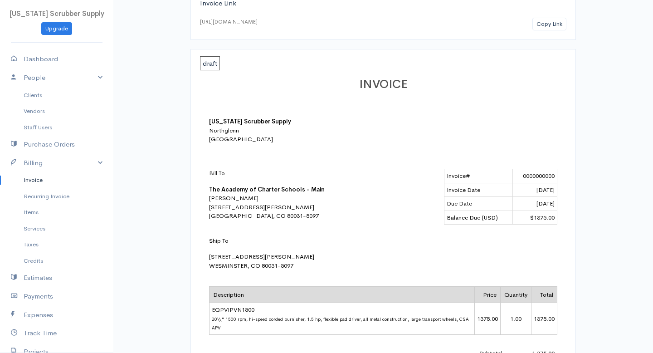
scroll to position [85, 0]
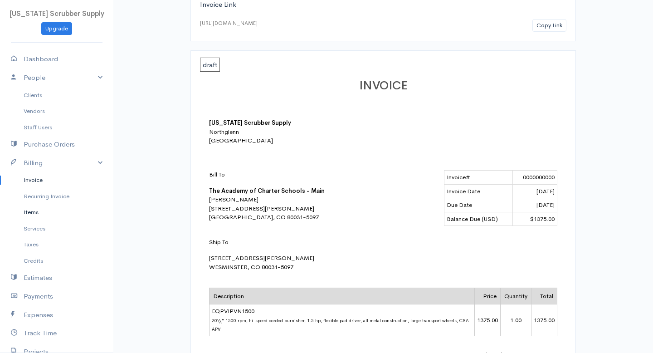
click at [44, 213] on link "Items" at bounding box center [56, 212] width 113 height 16
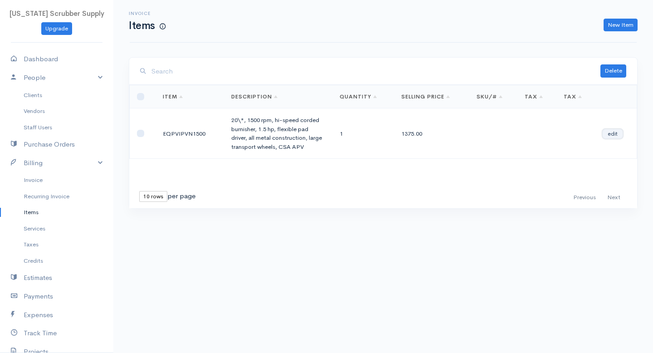
click at [619, 133] on link "edit" at bounding box center [613, 133] width 20 height 9
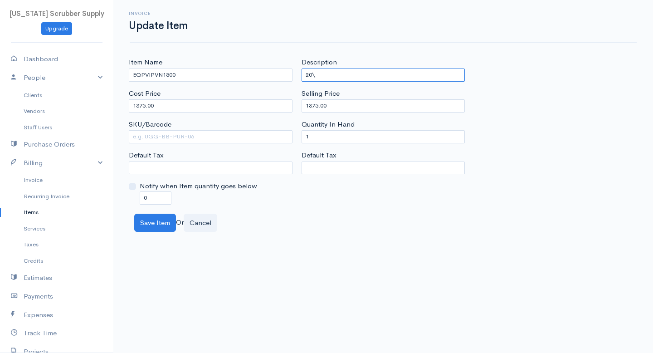
click at [319, 76] on input "20\" at bounding box center [384, 74] width 164 height 13
type input "20""
click at [152, 225] on button "Save Item" at bounding box center [155, 223] width 42 height 19
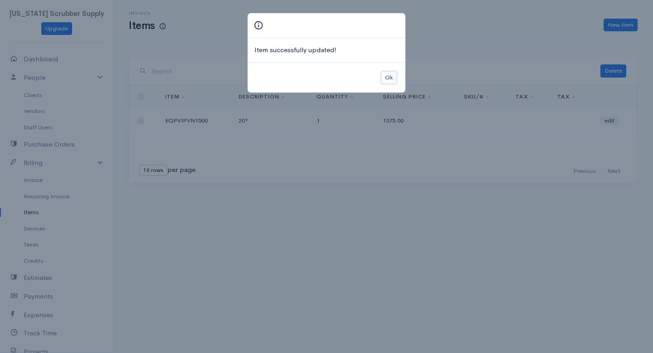
click at [388, 74] on button "Ok" at bounding box center [389, 77] width 16 height 13
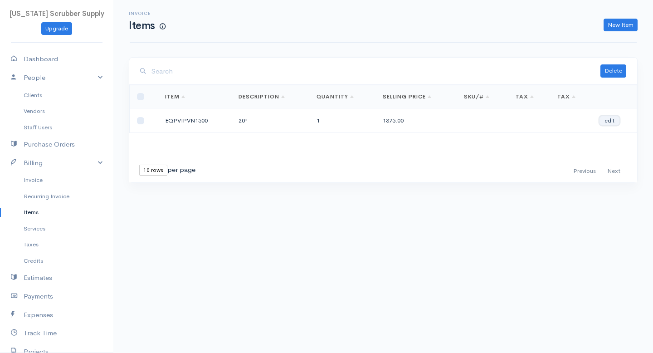
click at [607, 119] on link "edit" at bounding box center [610, 120] width 20 height 9
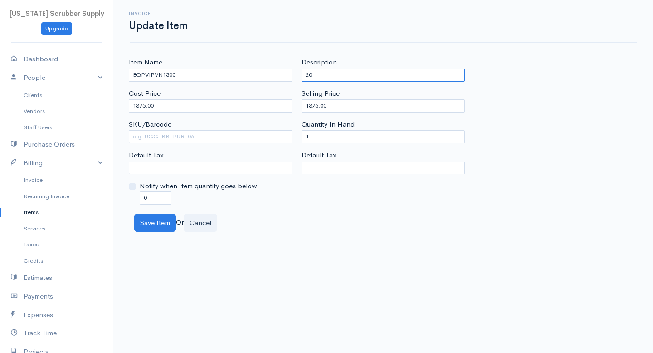
click at [328, 73] on input "20" at bounding box center [384, 74] width 164 height 13
type input "20" 1500rpm CORDED BURNISHER"
drag, startPoint x: 165, startPoint y: 103, endPoint x: 122, endPoint y: 101, distance: 43.6
click at [122, 101] on div "Item Name EQPVIPVN1500 Cost Price 1375.00 SKU/Barcode Default Tax NORTHGLENN No…" at bounding box center [383, 144] width 540 height 175
drag, startPoint x: 155, startPoint y: 102, endPoint x: 116, endPoint y: 105, distance: 39.2
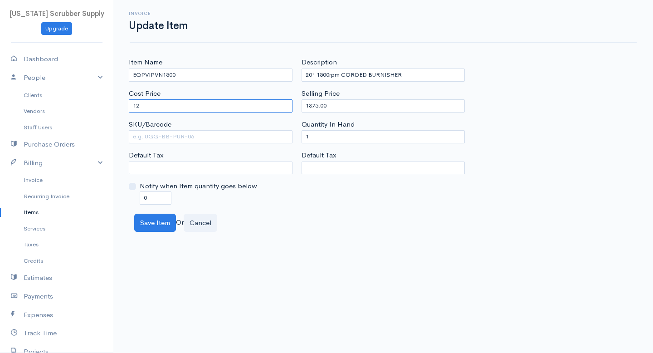
click at [116, 105] on div "Item Name EQPVIPVN1500 Cost Price 12 SKU/Barcode Default Tax NORTHGLENN Notify …" at bounding box center [383, 144] width 540 height 175
type input "1120.60"
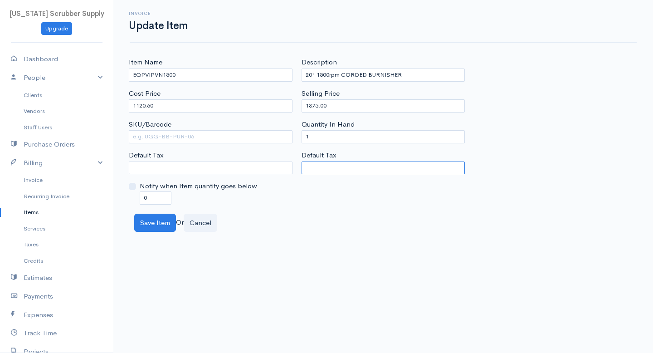
click at [325, 167] on select "NORTHGLENN" at bounding box center [384, 167] width 164 height 13
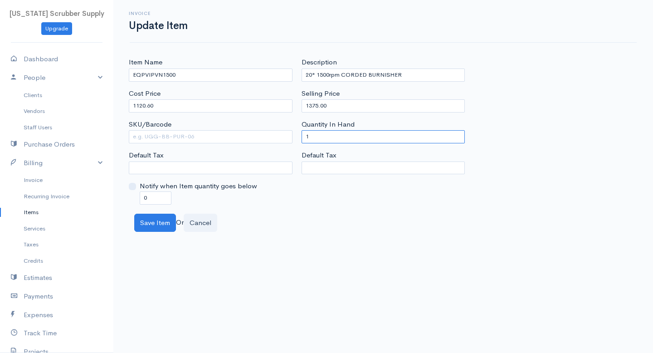
drag, startPoint x: 309, startPoint y: 136, endPoint x: 304, endPoint y: 135, distance: 5.5
click at [304, 135] on input "1" at bounding box center [384, 136] width 164 height 13
type input "0"
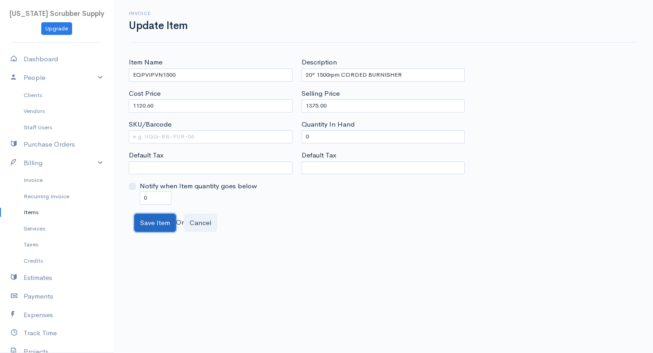
click at [164, 220] on button "Save Item" at bounding box center [155, 223] width 42 height 19
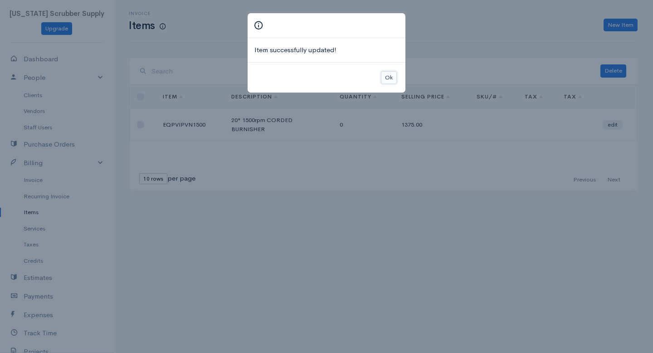
click at [391, 78] on button "Ok" at bounding box center [389, 77] width 16 height 13
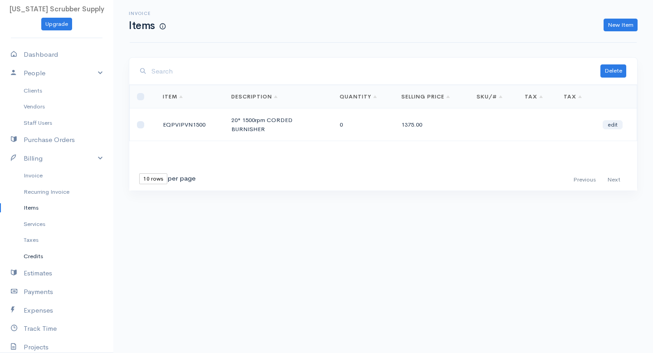
scroll to position [5, 0]
click at [41, 109] on link "Vendors" at bounding box center [56, 106] width 113 height 16
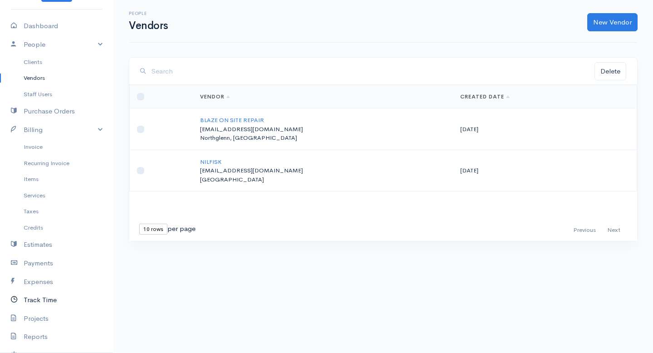
scroll to position [24, 0]
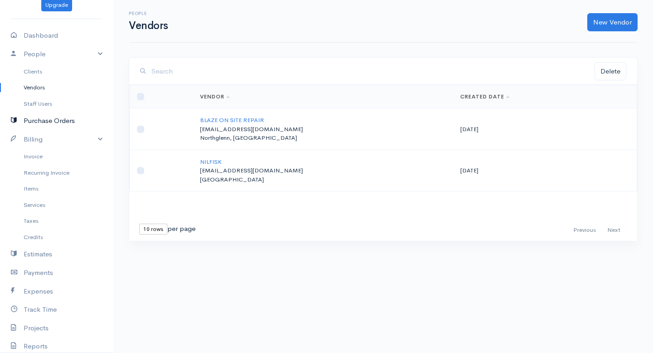
click at [44, 115] on link "Purchase Orders" at bounding box center [56, 121] width 113 height 19
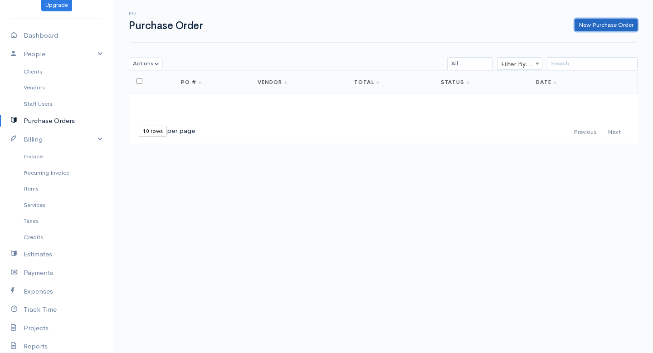
click at [584, 25] on link "New Purchase Order" at bounding box center [606, 25] width 63 height 13
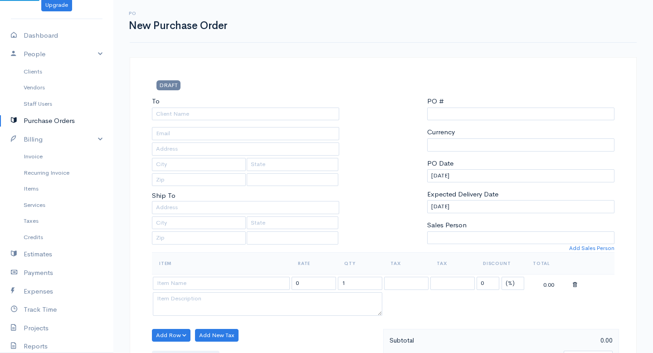
type input "0000000001"
select select "[GEOGRAPHIC_DATA]"
select select "USD"
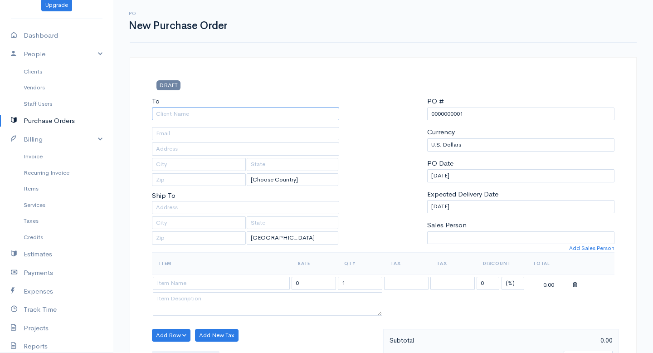
click at [261, 112] on input "To" at bounding box center [245, 113] width 187 height 13
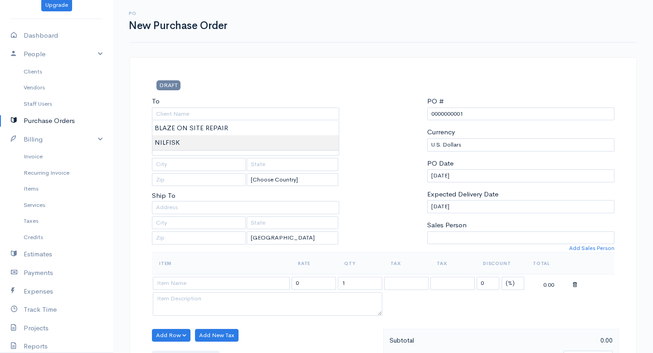
type input "NILFISK"
type input "csorders@nilfisk.com"
click at [183, 149] on body "Colorado Scrubber Supply Upgrade Dashboard People Clients Vendors Staff Users P…" at bounding box center [326, 348] width 653 height 697
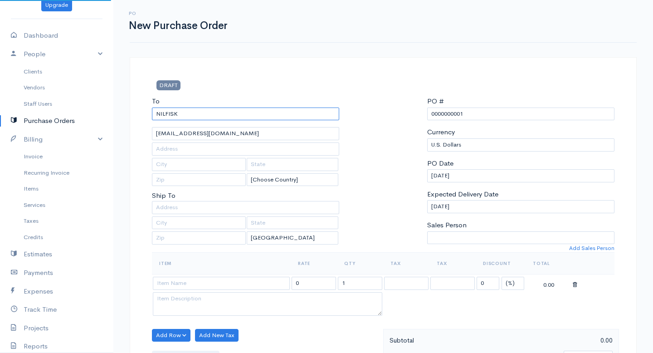
click at [200, 113] on input "NILFISK" at bounding box center [245, 113] width 187 height 13
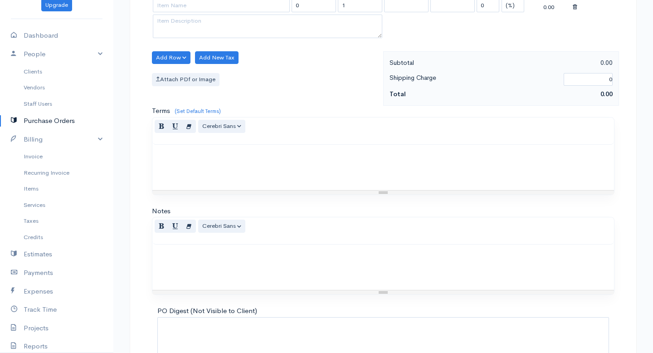
scroll to position [344, 0]
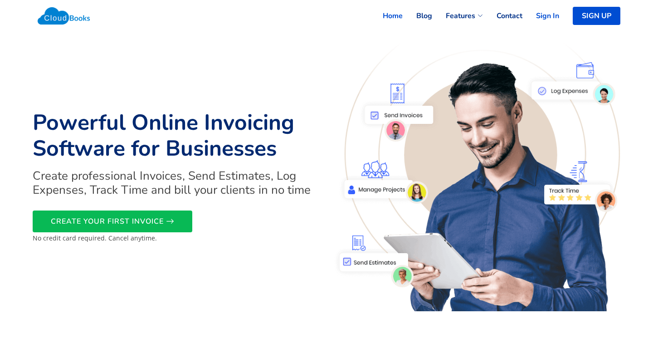
click at [535, 17] on link "Sign In" at bounding box center [540, 16] width 37 height 20
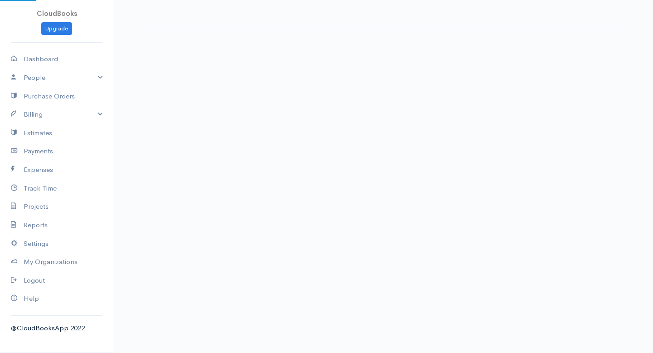
select select "365"
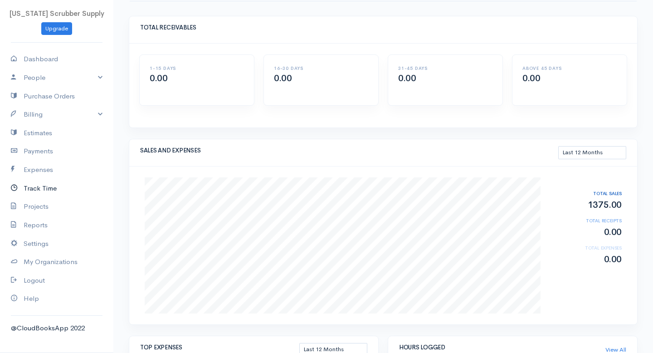
scroll to position [24, 0]
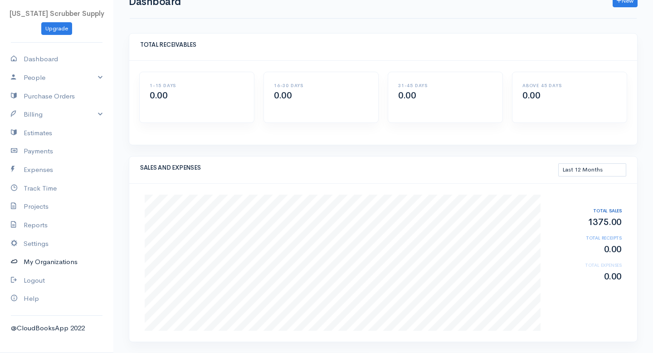
click at [41, 263] on link "My Organizations" at bounding box center [56, 262] width 113 height 19
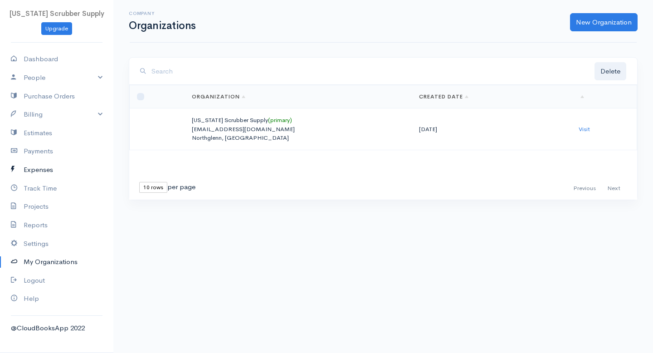
click at [35, 164] on link "Expenses" at bounding box center [56, 170] width 113 height 19
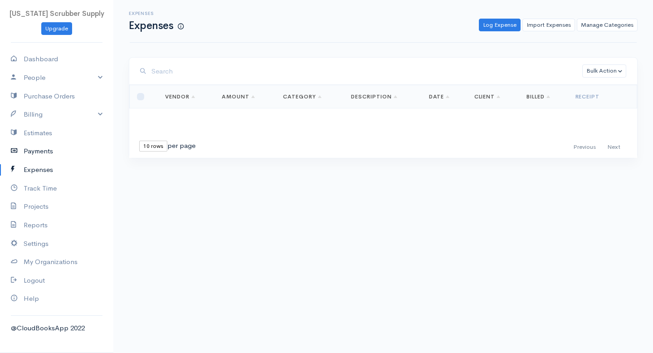
click at [46, 154] on link "Payments" at bounding box center [56, 151] width 113 height 19
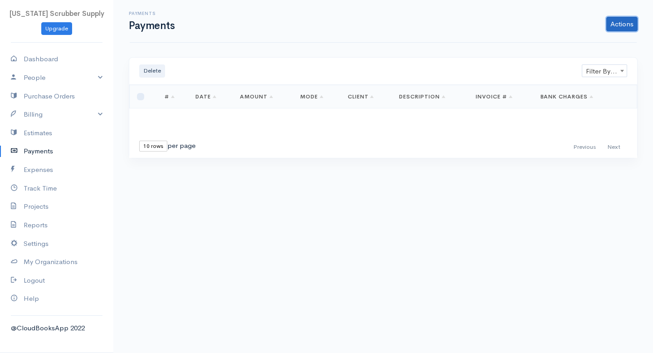
click at [619, 24] on link "Actions" at bounding box center [621, 24] width 31 height 15
click at [43, 115] on link "Billing" at bounding box center [56, 114] width 113 height 19
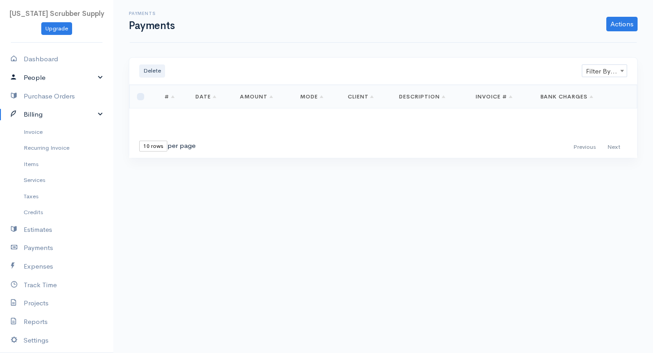
click at [35, 74] on link "People" at bounding box center [56, 77] width 113 height 19
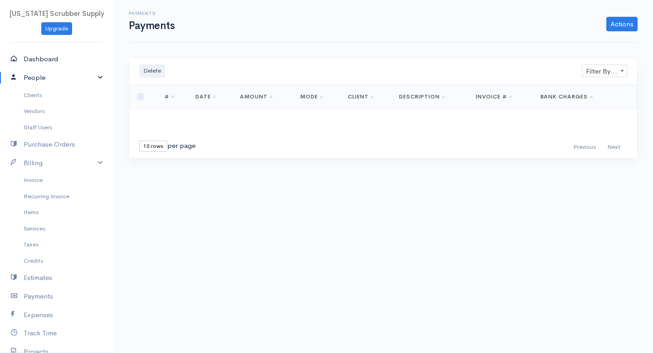
click at [37, 59] on link "Dashboard" at bounding box center [56, 59] width 113 height 19
select select "365"
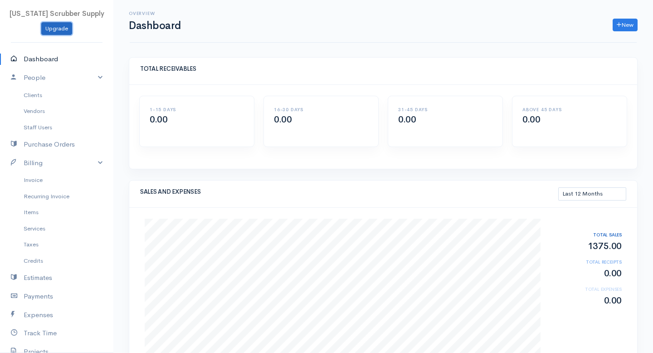
click at [57, 29] on link "Upgrade" at bounding box center [56, 28] width 31 height 13
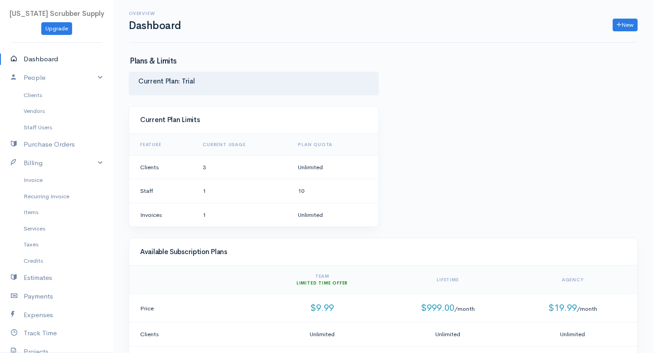
click at [319, 219] on td "Unlimited" at bounding box center [335, 215] width 88 height 24
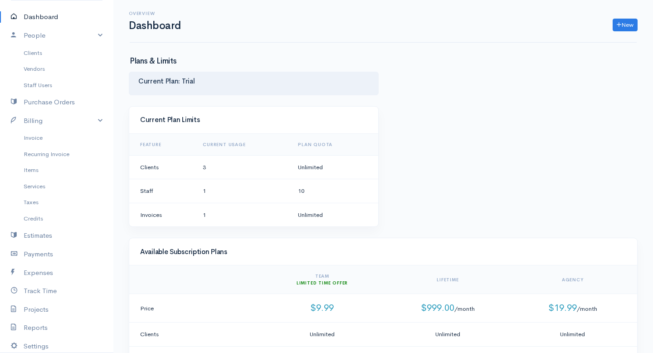
click at [271, 37] on div "Overview Dashboard New Invoice Client Quote Project" at bounding box center [383, 21] width 507 height 43
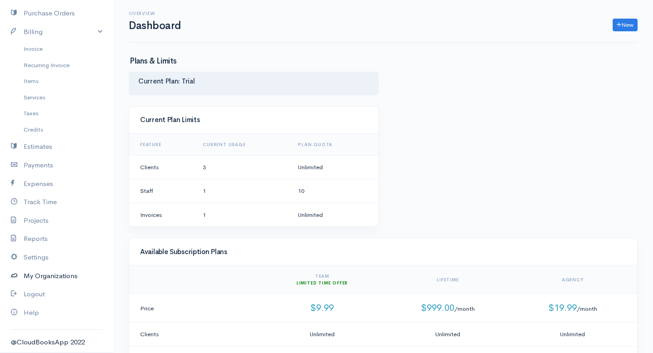
click at [33, 279] on link "My Organizations" at bounding box center [56, 276] width 113 height 19
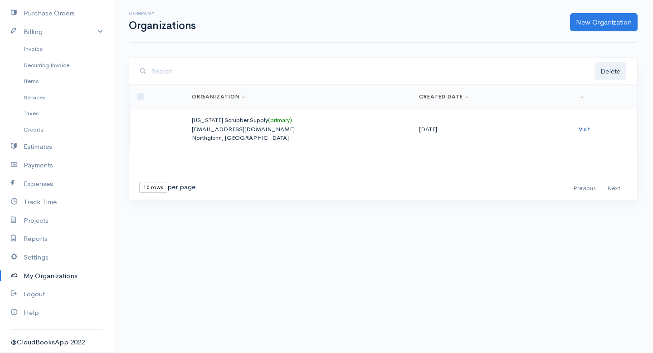
click at [588, 130] on link "Visit" at bounding box center [584, 129] width 11 height 8
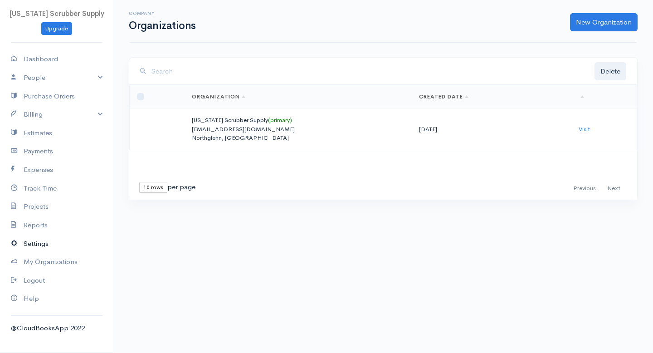
click at [42, 245] on link "Settings" at bounding box center [56, 243] width 113 height 19
select select "3"
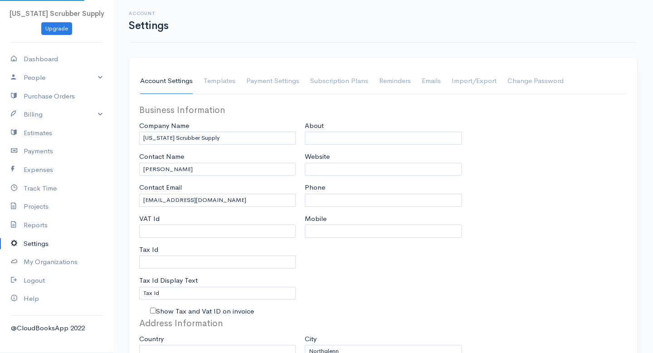
select select "[GEOGRAPHIC_DATA]"
select select "USD"
click at [321, 172] on input "Website" at bounding box center [383, 169] width 156 height 13
type input "W"
click at [342, 168] on input "www.coloraodscrubbersupply.com" at bounding box center [383, 169] width 156 height 13
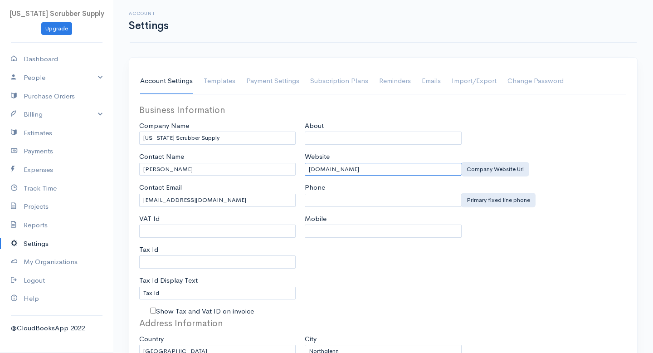
type input "www.coloradoscrubbersupply.com"
click at [359, 205] on input "Phone" at bounding box center [383, 200] width 156 height 13
drag, startPoint x: 352, startPoint y: 200, endPoint x: 297, endPoint y: 203, distance: 54.9
click at [297, 203] on div "Business Information Company Name Colorado Scrubber Supply Contact Name William…" at bounding box center [383, 209] width 497 height 213
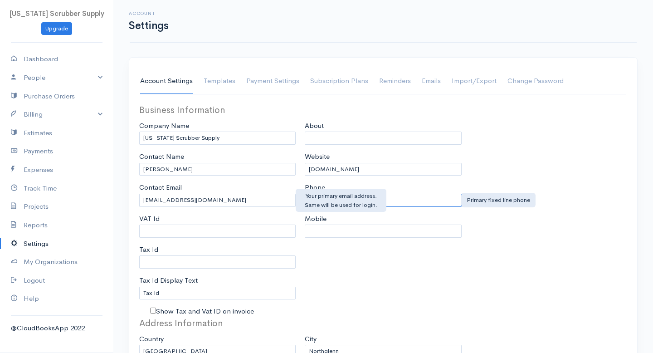
drag, startPoint x: 318, startPoint y: 199, endPoint x: 289, endPoint y: 200, distance: 29.0
click at [289, 200] on div "Business Information Company Name Colorado Scrubber Supply Contact Name William…" at bounding box center [383, 209] width 497 height 213
type input "7208846279"
type input "Blaze On Site Repair"
type input "William B Hunt"
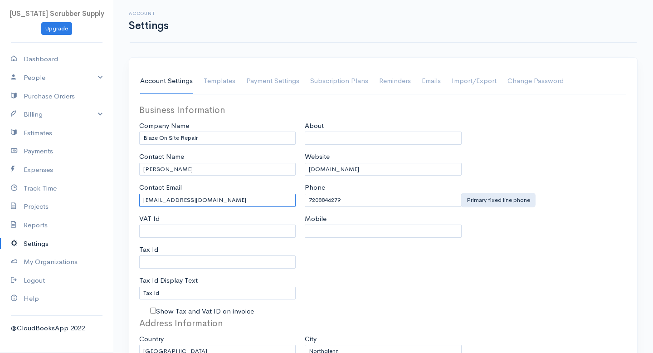
type input "hunt6125@gmail.com"
type input "11885 Humboldt Drive"
type input "CO"
type input "80233"
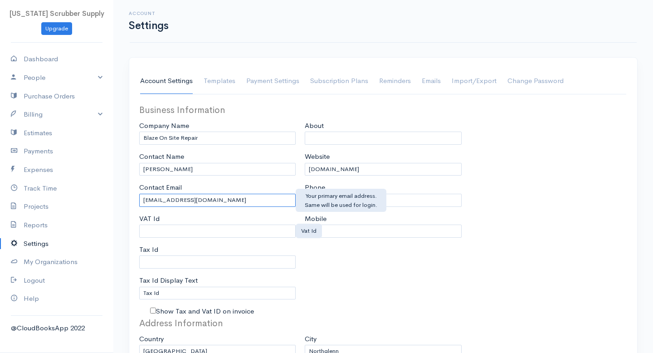
drag, startPoint x: 218, startPoint y: 201, endPoint x: 231, endPoint y: 230, distance: 31.9
click at [231, 230] on div "Business Information Company Name Blaze On Site Repair Contact Name William B H…" at bounding box center [218, 209] width 166 height 213
type input "h"
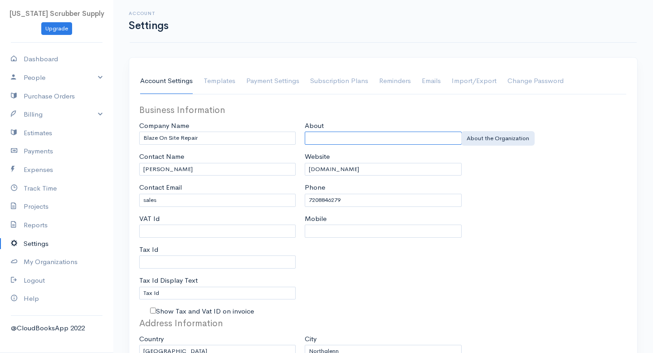
click at [320, 135] on input "About" at bounding box center [383, 138] width 156 height 13
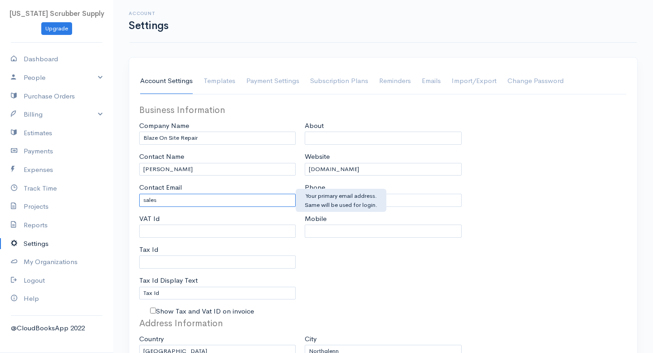
click at [162, 205] on input "sales" at bounding box center [217, 200] width 156 height 13
type input "sales@coloradoscrubbersupply.com"
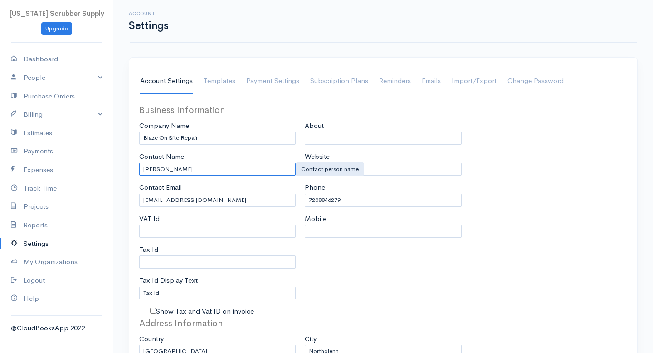
click at [202, 166] on input "William B Hunt" at bounding box center [217, 169] width 156 height 13
click at [184, 174] on input "William B Hunt" at bounding box center [217, 169] width 156 height 13
click at [185, 170] on input "William B Hunt" at bounding box center [217, 169] width 156 height 13
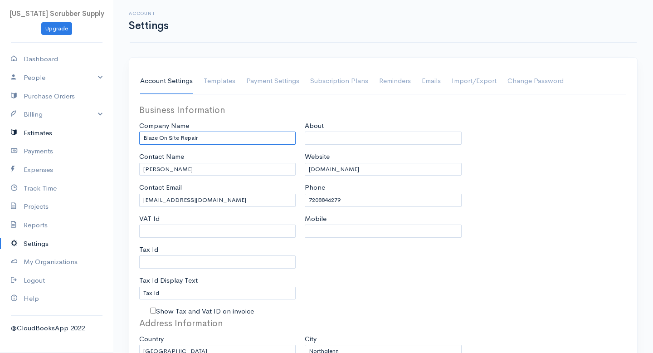
drag, startPoint x: 208, startPoint y: 137, endPoint x: 108, endPoint y: 138, distance: 99.3
click at [162, 140] on input "Coloradeo Scrubber Supply" at bounding box center [217, 138] width 156 height 13
drag, startPoint x: 174, startPoint y: 138, endPoint x: 127, endPoint y: 133, distance: 46.6
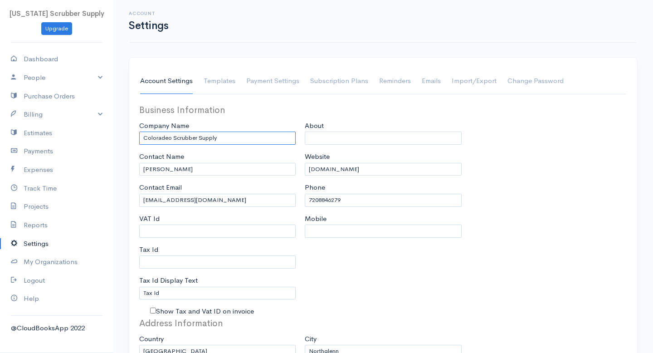
type input "Colorado Scrubber Supply"
click at [211, 167] on input "William B Hunt" at bounding box center [217, 169] width 156 height 13
click at [493, 171] on div "Business Information Company Name Colorado Scrubber Supply Contact Name William…" at bounding box center [383, 209] width 497 height 213
drag, startPoint x: 187, startPoint y: 169, endPoint x: 132, endPoint y: 166, distance: 55.4
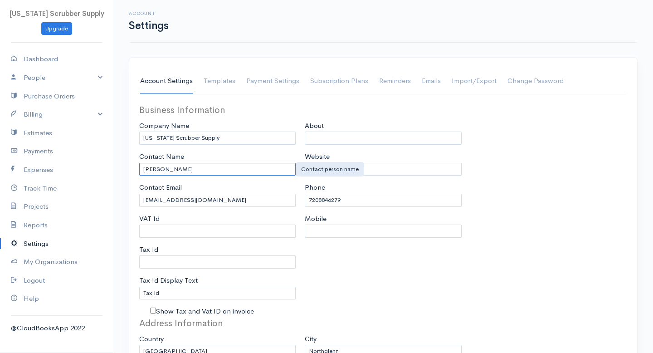
type input "Brian Hunt"
click at [480, 165] on div "Business Information Company Name Colorado Scrubber Supply Contact Name Brian H…" at bounding box center [383, 209] width 497 height 213
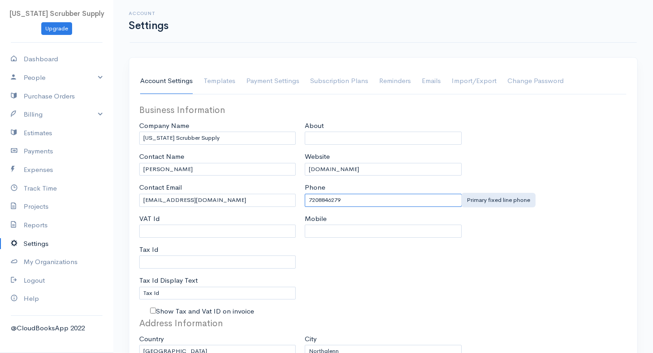
click at [318, 198] on input "7208846279" at bounding box center [383, 200] width 156 height 13
click at [332, 202] on input "720-8846279" at bounding box center [383, 200] width 156 height 13
type input "720-884-6279"
click at [328, 234] on input "Mobile" at bounding box center [383, 231] width 156 height 13
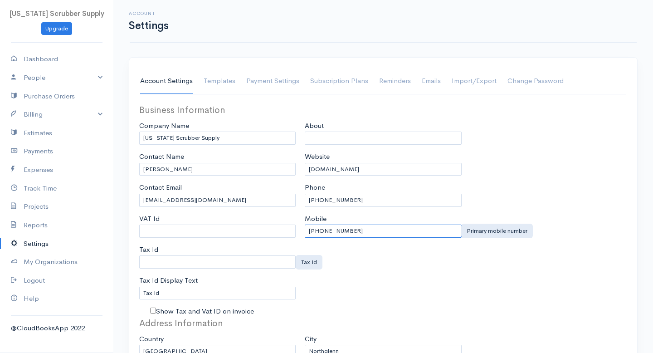
type input "720-884-6279"
click at [207, 259] on input "Tax Id" at bounding box center [217, 261] width 156 height 13
type input "98-01858-0000"
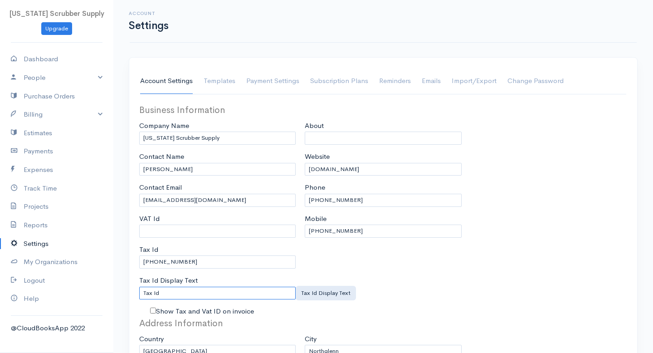
click at [195, 294] on input "Tax Id" at bounding box center [217, 293] width 156 height 13
click at [170, 296] on input "Tax Id" at bounding box center [217, 293] width 156 height 13
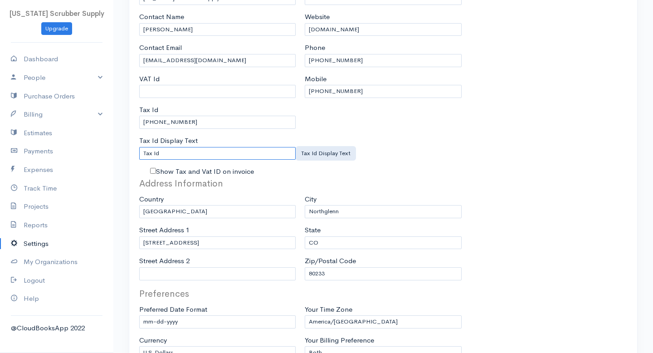
scroll to position [140, 0]
click at [518, 132] on div "Business Information Company Name Colorado Scrubber Supply Contact Name Brian H…" at bounding box center [383, 69] width 497 height 213
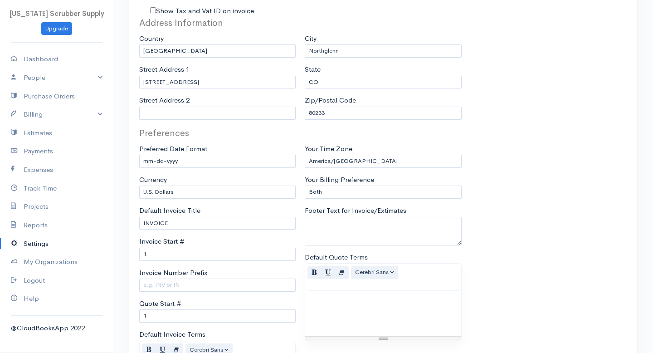
scroll to position [301, 0]
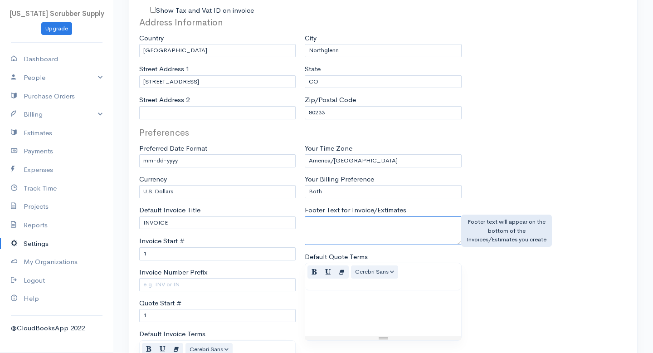
click at [367, 220] on textarea "Footer Text for Invoice/Extimates" at bounding box center [383, 230] width 156 height 29
click at [356, 227] on textarea "We appreciaste your business - Please grow with us" at bounding box center [383, 230] width 156 height 29
click at [395, 244] on textarea "We appreciase your business - Please grow with us" at bounding box center [383, 230] width 156 height 29
click at [359, 237] on textarea "We appreciase your business - Please grow with us" at bounding box center [383, 230] width 156 height 29
click at [335, 227] on textarea "We appreciase your business - Please grow with us!" at bounding box center [383, 230] width 156 height 29
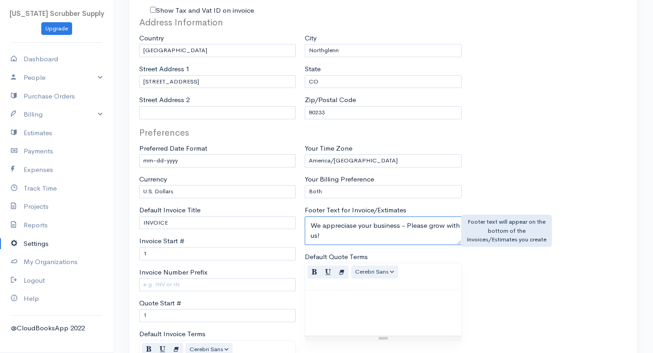
click at [335, 227] on textarea "We appreciase your business - Please grow with us!" at bounding box center [383, 230] width 156 height 29
click at [340, 225] on textarea "We appreciase your business - Please grow with us!" at bounding box center [383, 230] width 156 height 29
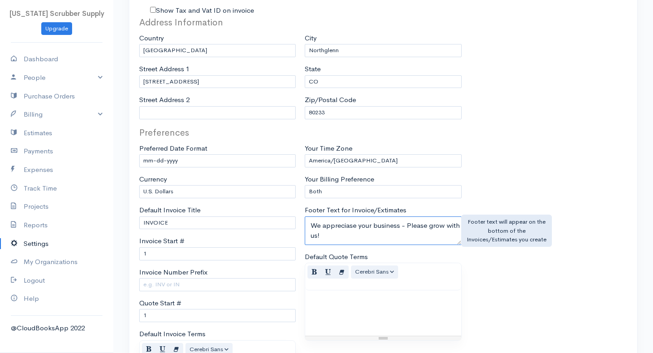
drag, startPoint x: 349, startPoint y: 227, endPoint x: 351, endPoint y: 219, distance: 8.4
click at [349, 224] on textarea "We appreciase your business - Please grow with us!" at bounding box center [383, 230] width 156 height 29
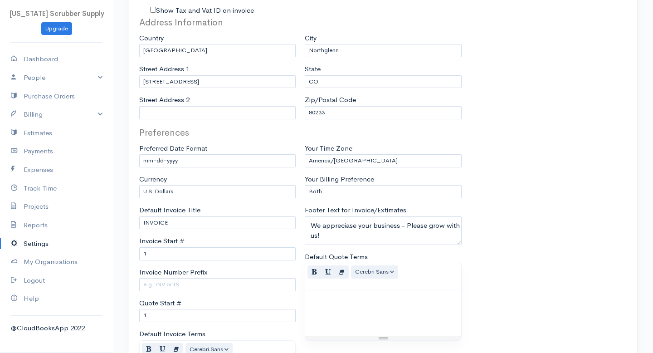
click at [538, 85] on div "Address Information Country United States Canada United Kingdom Afghanistan Alb…" at bounding box center [383, 71] width 497 height 110
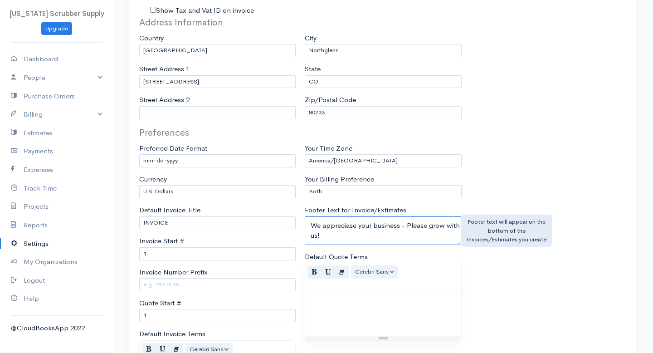
click at [358, 228] on textarea "We appreciase your business - Please grow with us!" at bounding box center [383, 230] width 156 height 29
click at [367, 234] on textarea "We appreciateyour business - Please grow with us!" at bounding box center [383, 230] width 156 height 29
click at [357, 225] on textarea "We appreciateyour business - Please grow with us!" at bounding box center [383, 230] width 156 height 29
click at [375, 234] on textarea "We appreciate your business - Please grow with us!" at bounding box center [383, 230] width 156 height 29
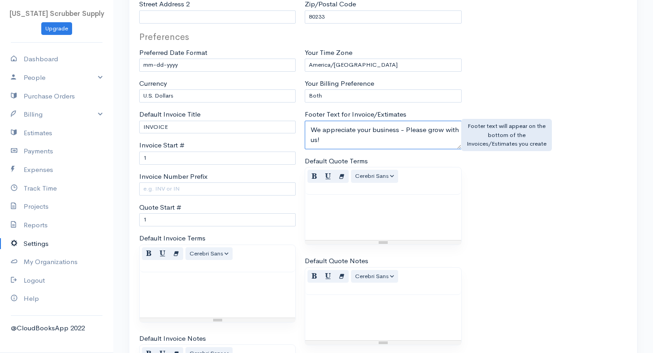
scroll to position [399, 0]
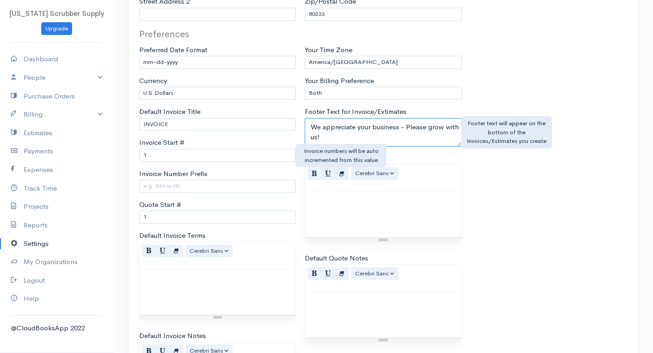
type textarea "We appreciate your business - Please grow with us!"
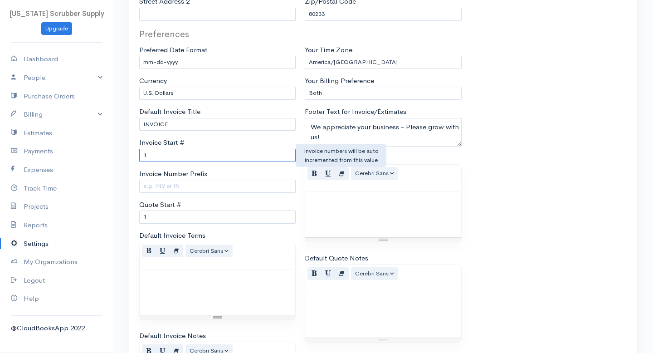
click at [152, 156] on input "1" at bounding box center [217, 155] width 156 height 13
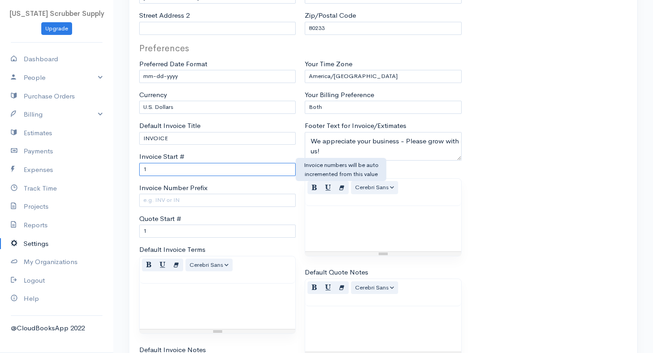
scroll to position [384, 0]
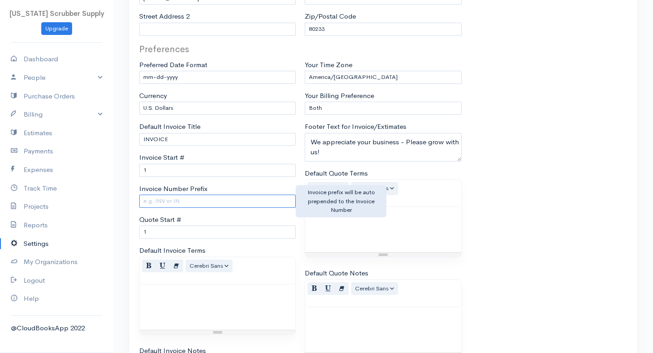
click at [191, 200] on input "Invoice Number Prefix" at bounding box center [217, 201] width 156 height 13
type input "INV"
click at [196, 225] on div "Quote Start # 1" at bounding box center [217, 227] width 156 height 24
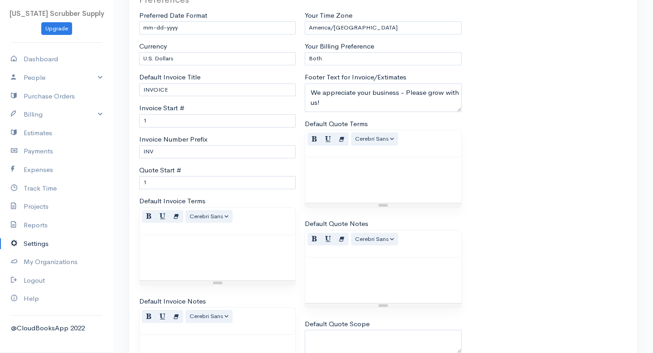
scroll to position [435, 0]
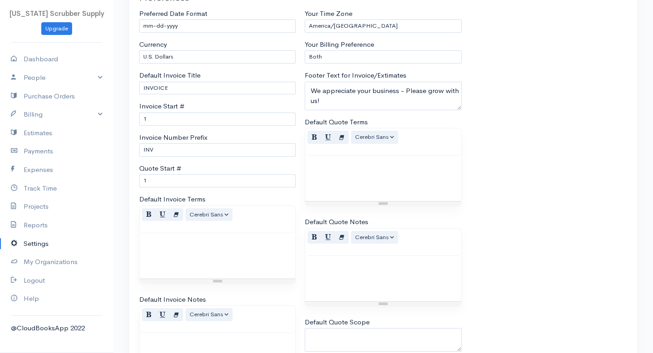
click at [171, 239] on div at bounding box center [218, 255] width 156 height 45
click at [221, 200] on div "Default Invoice Terms Normal Blockquote Header 1 Header 2 Header 3 Header 4 Hea…" at bounding box center [217, 238] width 156 height 89
click at [155, 200] on label "Default Invoice Terms" at bounding box center [172, 199] width 66 height 10
click at [0, 0] on textarea "Default Invoice Terms" at bounding box center [0, 0] width 0 height 0
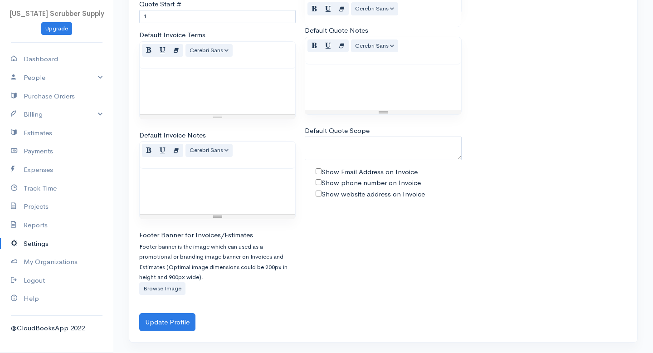
scroll to position [600, 0]
click at [317, 170] on input "Show Email Address on Invoice" at bounding box center [319, 171] width 6 height 6
checkbox input "true"
click at [317, 182] on input "Show phone number on Invoice" at bounding box center [319, 182] width 6 height 6
checkbox input "true"
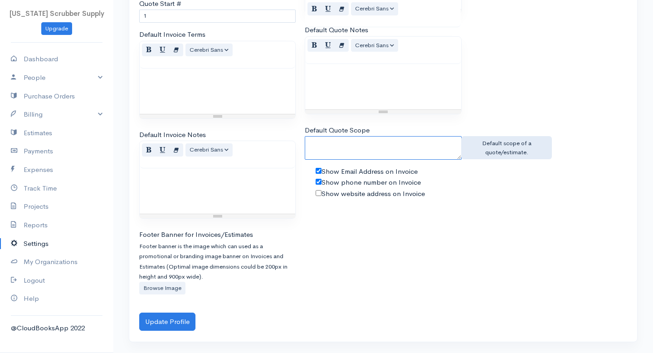
click at [315, 142] on textarea "Default Quote Scope" at bounding box center [383, 148] width 156 height 24
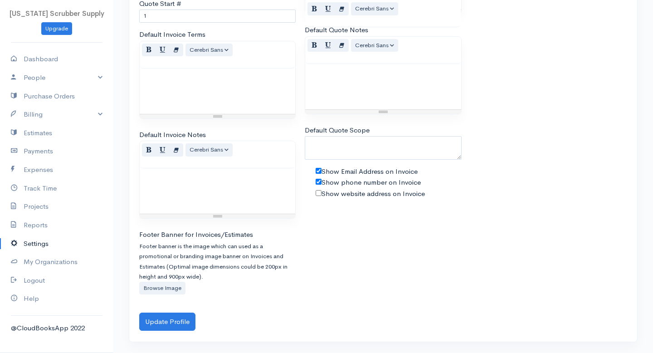
click at [340, 228] on div "Your Time Zone Africa/Abidjan Africa/Accra Africa/Addis_Ababa Africa/Algiers Af…" at bounding box center [383, 70] width 166 height 486
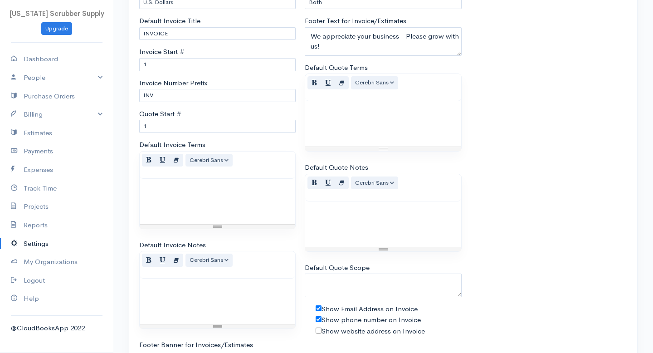
scroll to position [488, 0]
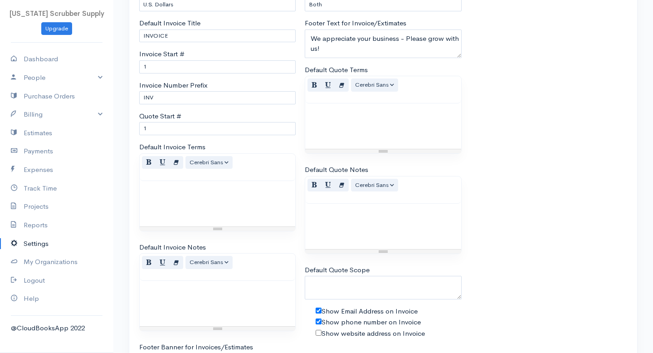
click at [320, 214] on div at bounding box center [383, 226] width 156 height 45
click at [405, 216] on div "Please approve or deny withing 2 weeks" at bounding box center [383, 226] width 156 height 45
click at [445, 208] on div "Please approve or deny within 2 weeks" at bounding box center [383, 226] width 156 height 45
click at [349, 111] on div at bounding box center [383, 125] width 156 height 45
click at [389, 126] on div "You will be billed for any parts or sevices rendered after 2 weeks if quote" at bounding box center [383, 125] width 156 height 45
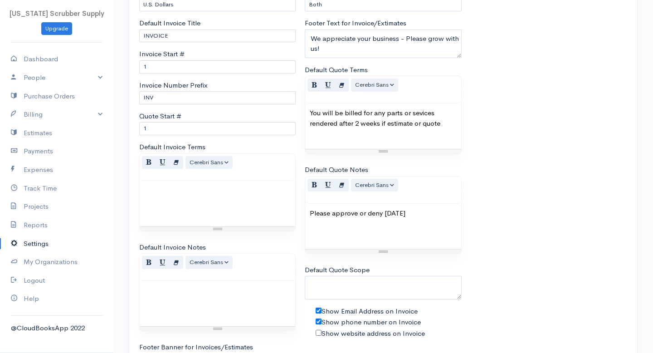
click at [447, 126] on div "You will be billed for any parts or sevices rendered after 2 weeks if estimate …" at bounding box center [383, 125] width 156 height 45
click at [335, 110] on div "You will be billed for any parts or sevices rendered after 2 weeks if estimate …" at bounding box center [383, 125] width 156 height 45
click at [405, 134] on div "You will be billed for any parts or sevices rendered after 2 weeks if estimate …" at bounding box center [383, 125] width 156 height 45
click at [424, 116] on div "You will be billed for any parts or sevices rendered after 2 weeks if estimate …" at bounding box center [383, 125] width 156 height 45
click at [419, 111] on div "You will be billed for any parts or sevices rendered after 2 weeks if estimate …" at bounding box center [383, 125] width 156 height 45
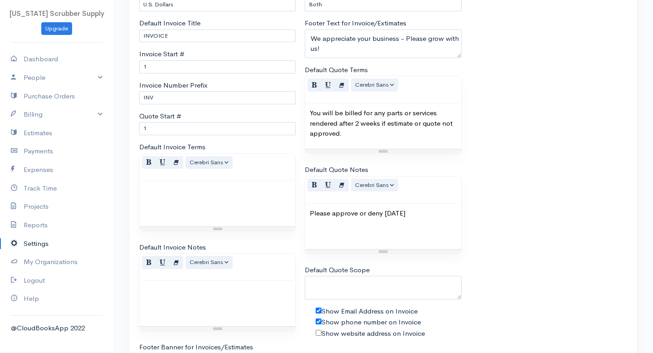
click at [440, 139] on div "You will be billed for any parts or services rendered after 2 weeks if estimate…" at bounding box center [383, 125] width 156 height 45
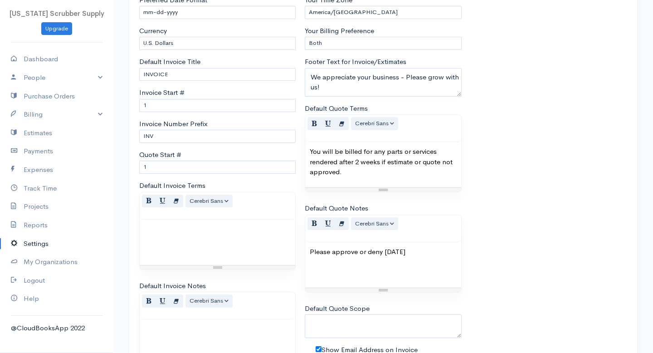
scroll to position [452, 0]
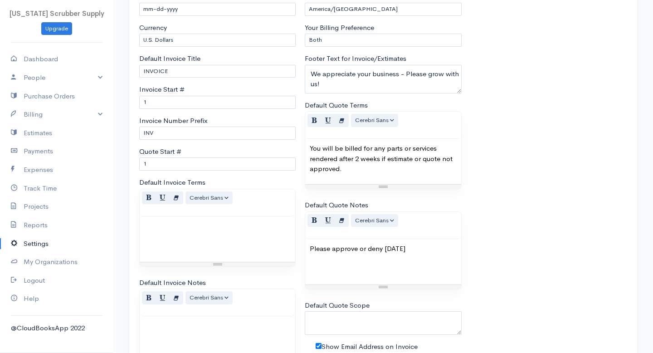
click at [158, 224] on div at bounding box center [218, 238] width 156 height 45
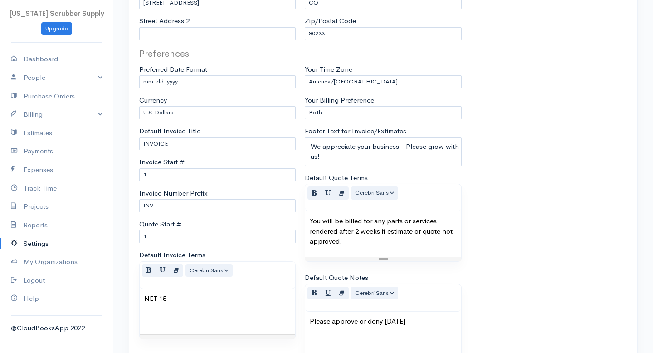
scroll to position [379, 0]
click at [343, 113] on select "Only Items or Goods Only Services Both" at bounding box center [383, 113] width 156 height 13
click at [504, 81] on div "Preferences Preferred Date Format mm-dd-yyyy mm/dd/yyyy dd-mm-yyyy dd/mm/yyyy y…" at bounding box center [383, 291] width 497 height 486
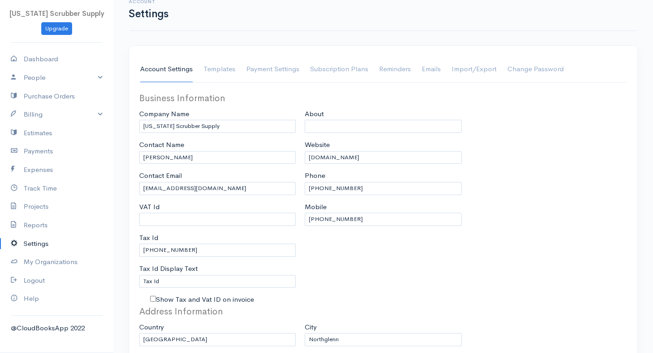
scroll to position [10, 0]
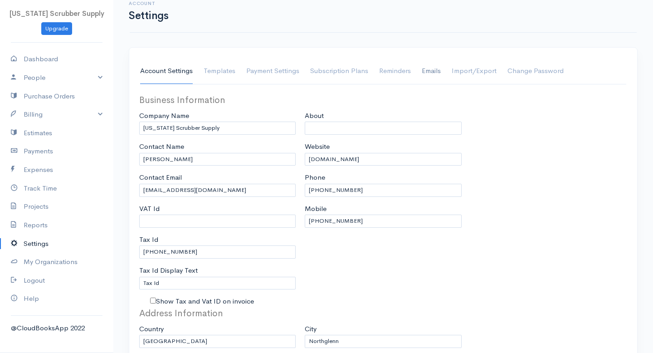
click at [433, 73] on link "Emails" at bounding box center [431, 71] width 19 height 25
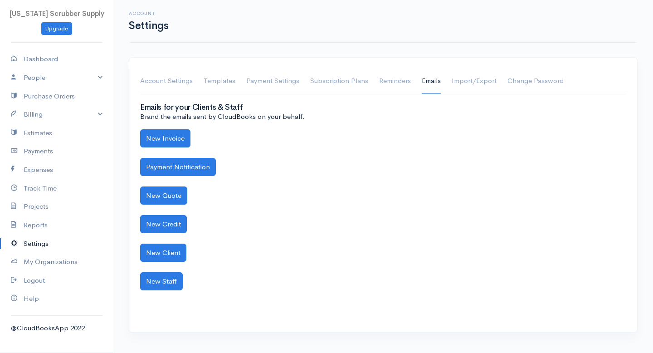
scroll to position [0, 0]
click at [168, 138] on button "New Invoice" at bounding box center [165, 138] width 50 height 19
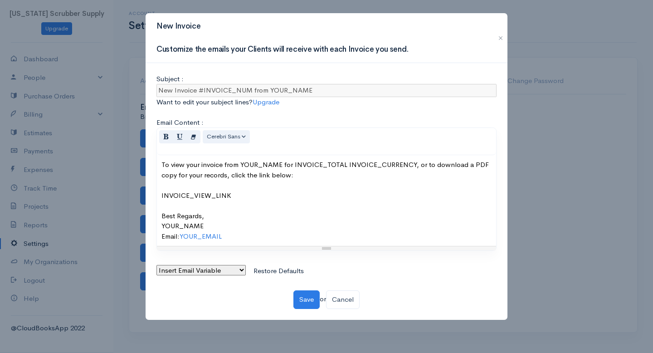
click at [381, 77] on div "Subject : New Invoice #INVOICE_NUM from YOUR_NAME Want to edit your subject lin…" at bounding box center [326, 191] width 340 height 235
click at [308, 115] on div "Subject : New Invoice #INVOICE_NUM from YOUR_NAME Want to edit your subject lin…" at bounding box center [326, 191] width 340 height 235
click at [239, 270] on select "Insert Email Variable Invoice Total Invoice Number Invoice Currency Your Name Y…" at bounding box center [200, 270] width 89 height 10
click at [266, 232] on div "To view your invoice from YOUR_NAME for INVOICE_TOTAL INVOICE_CURRENCY, or to d…" at bounding box center [326, 201] width 330 height 82
click at [288, 208] on div "To view your invoice from YOUR_NAME for INVOICE_TOTAL INVOICE_CURRENCY, or to d…" at bounding box center [326, 201] width 330 height 82
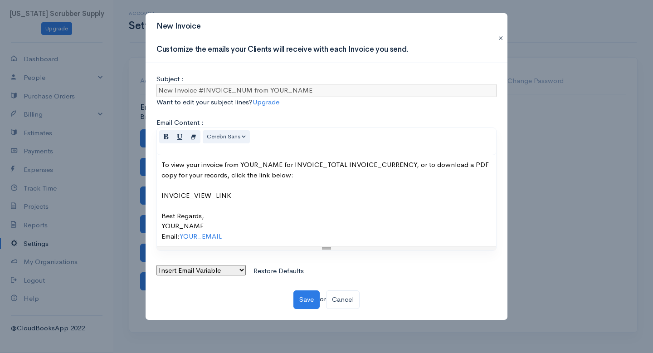
click at [503, 35] on button "button" at bounding box center [500, 38] width 15 height 11
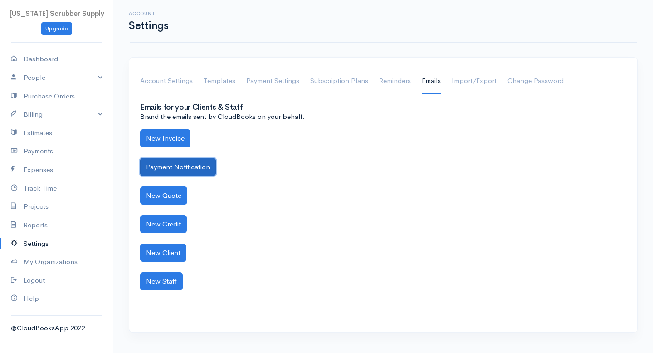
click at [190, 170] on button "Payment Notification" at bounding box center [178, 167] width 76 height 19
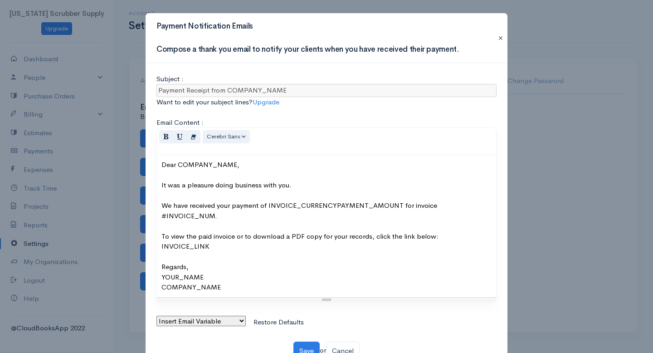
click at [501, 37] on button "button" at bounding box center [500, 38] width 15 height 11
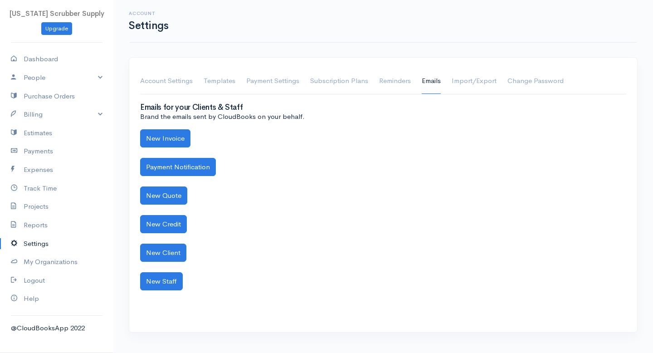
click at [291, 188] on div "New Quote" at bounding box center [383, 195] width 486 height 19
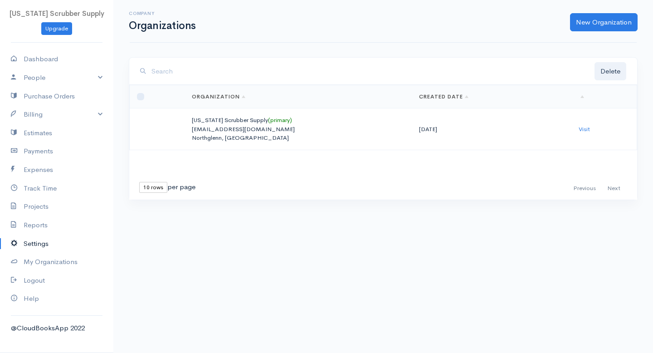
click at [39, 235] on link "Settings" at bounding box center [56, 243] width 113 height 19
select select "3"
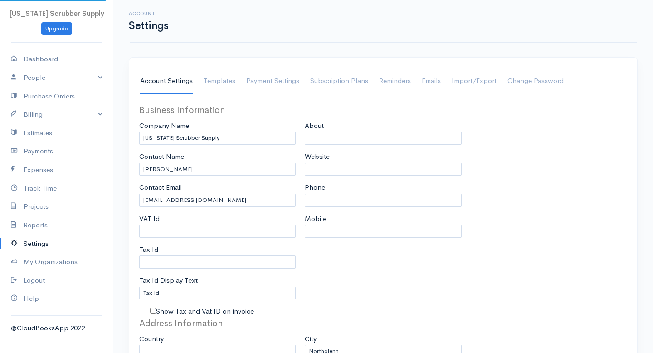
select select "[GEOGRAPHIC_DATA]"
select select "USD"
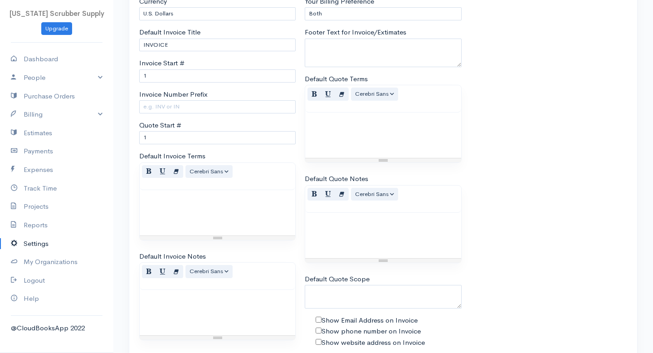
scroll to position [476, 0]
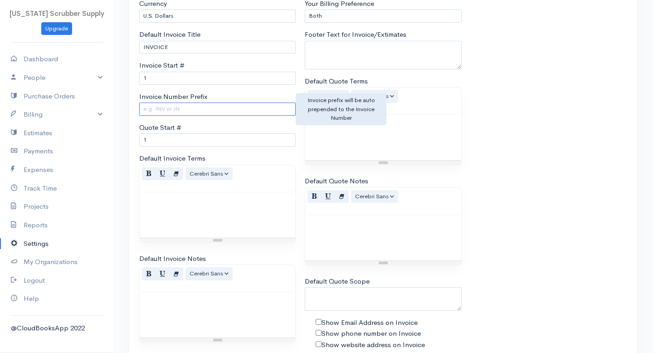
click at [163, 110] on input "Invoice Number Prefix" at bounding box center [217, 109] width 156 height 13
type input "INV"
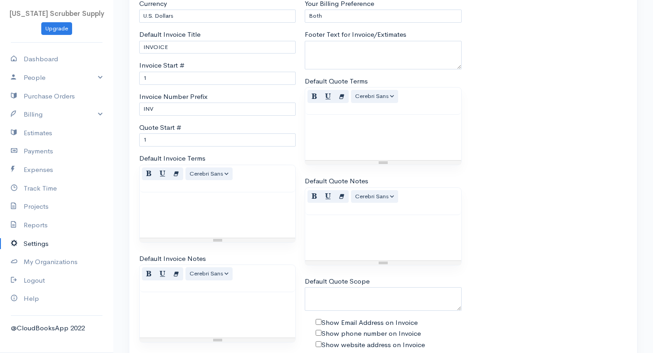
click at [581, 109] on div "Preferences Preferred Date Format mm-dd-yyyy mm/dd/yyyy dd-mm-yyyy dd/mm/yyyy y…" at bounding box center [383, 194] width 497 height 486
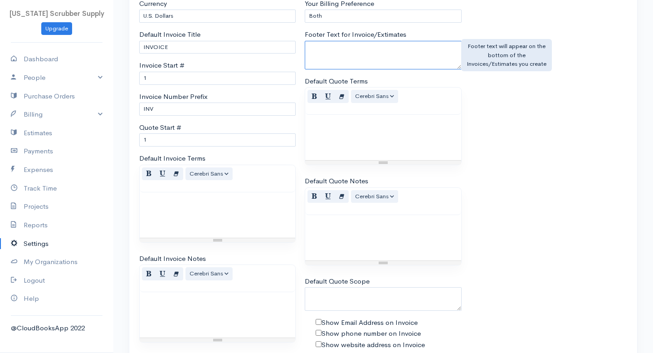
click at [348, 51] on textarea "Footer Text for Invoice/Extimates" at bounding box center [383, 55] width 156 height 29
type textarea "T"
click at [395, 49] on textarea "We appreciate your busines. Please grown with us!" at bounding box center [383, 55] width 156 height 29
click at [413, 65] on textarea "We appreciate your business. Please grown with us!" at bounding box center [383, 55] width 156 height 29
type textarea "We appreciate your business. Please grown with us!"
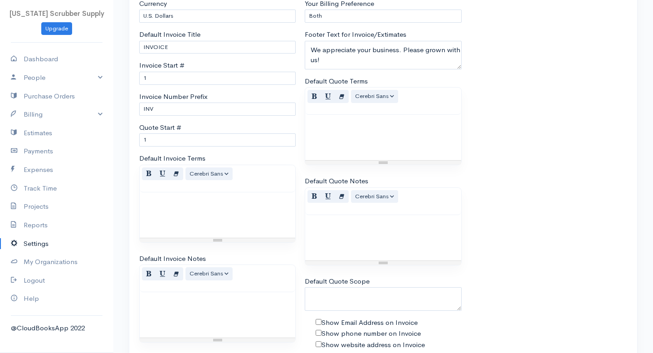
click at [375, 131] on div at bounding box center [383, 137] width 156 height 45
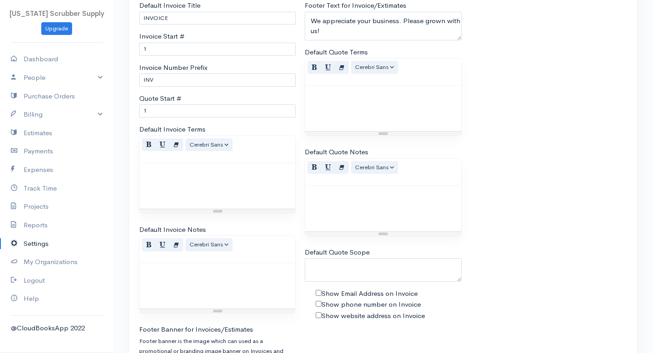
scroll to position [509, 0]
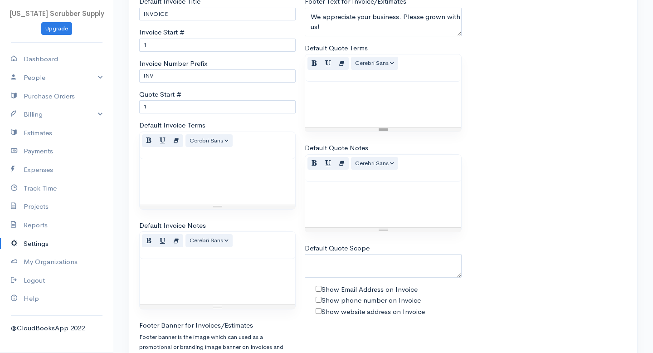
click at [317, 289] on input "Show Email Address on Invoice" at bounding box center [319, 289] width 6 height 6
checkbox input "true"
click at [318, 302] on input "Show phone number on Invoice" at bounding box center [319, 300] width 6 height 6
checkbox input "true"
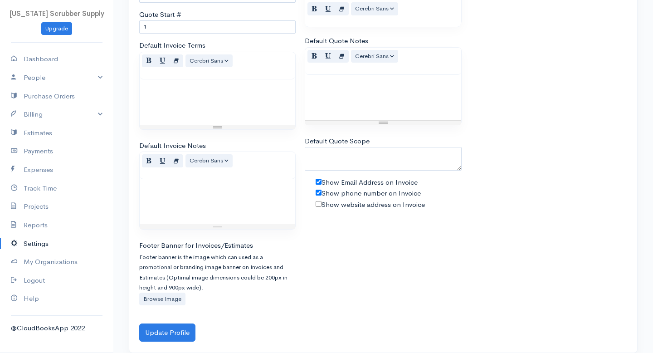
scroll to position [592, 0]
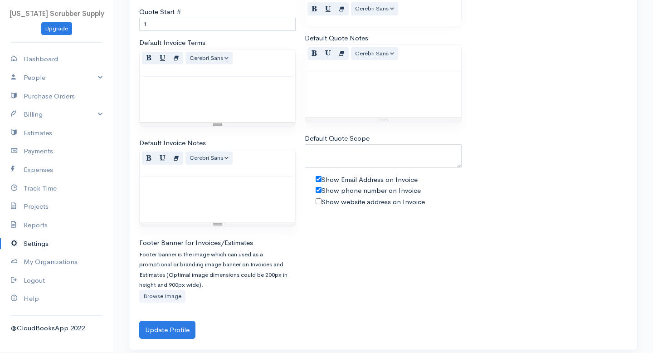
click at [171, 295] on label "Browse Image" at bounding box center [162, 296] width 46 height 13
click at [0, 0] on input "Browse Image" at bounding box center [0, 0] width 0 height 0
click at [168, 297] on label "Browse Image" at bounding box center [162, 296] width 46 height 13
click at [0, 0] on input "Browse Image" at bounding box center [0, 0] width 0 height 0
click at [168, 297] on label "Browse Image" at bounding box center [162, 296] width 46 height 13
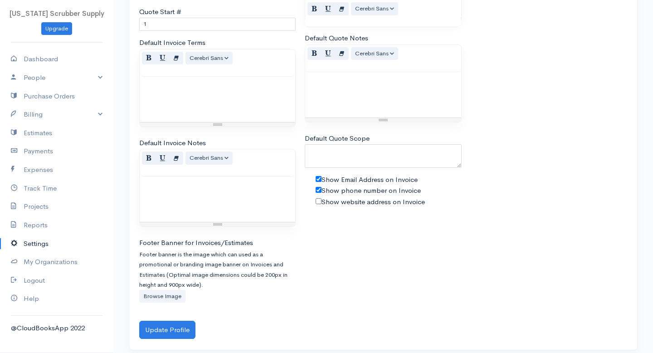
click at [0, 0] on input "Browse Image" at bounding box center [0, 0] width 0 height 0
click at [169, 297] on label "Browse Image" at bounding box center [162, 296] width 46 height 13
click at [0, 0] on input "Browse Image" at bounding box center [0, 0] width 0 height 0
click at [169, 297] on label "Browse Image" at bounding box center [162, 296] width 46 height 13
click at [0, 0] on input "Browse Image" at bounding box center [0, 0] width 0 height 0
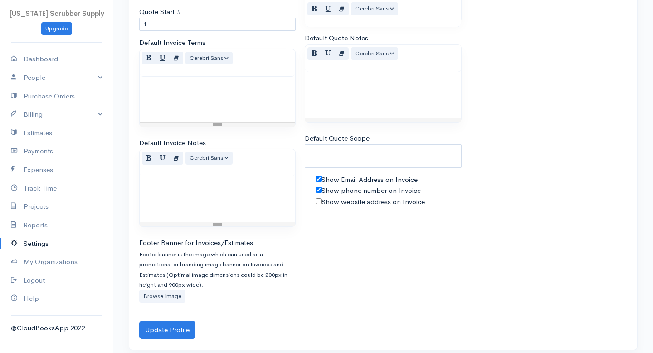
click at [169, 297] on label "Browse Image" at bounding box center [162, 296] width 46 height 13
click at [0, 0] on input "Browse Image" at bounding box center [0, 0] width 0 height 0
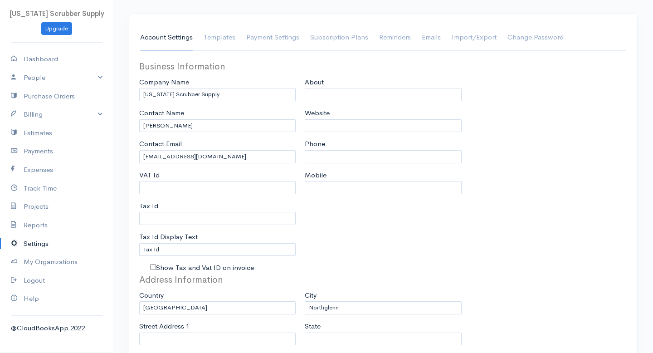
scroll to position [42, 0]
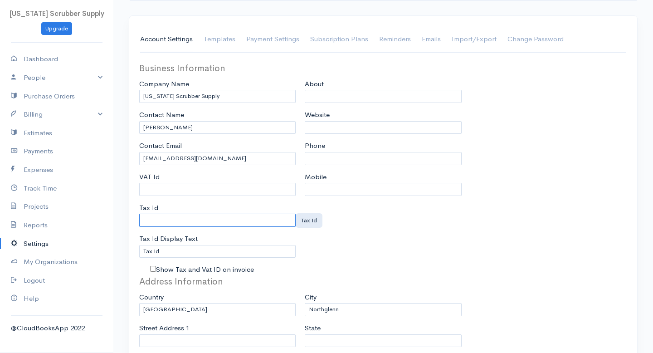
click at [170, 222] on input "Tax Id" at bounding box center [217, 220] width 156 height 13
type input "98-01858-0000"
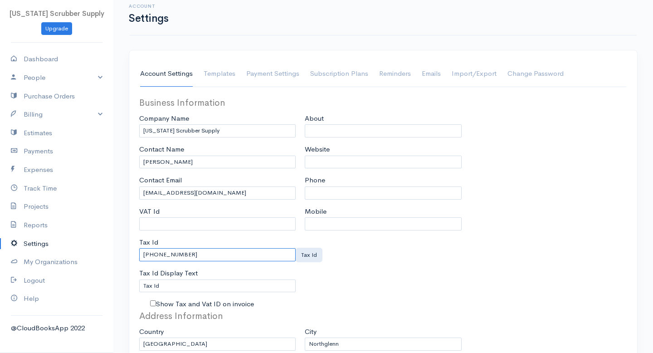
scroll to position [5, 0]
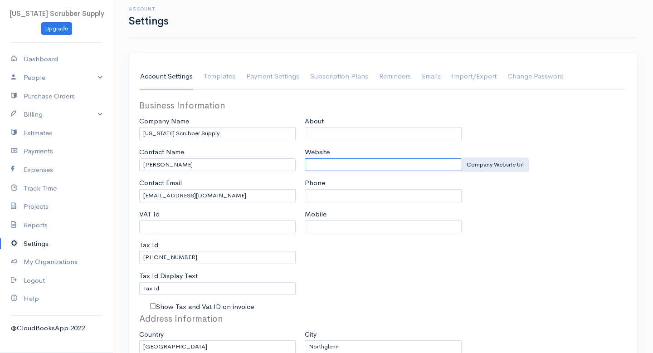
click at [336, 164] on input "Website" at bounding box center [383, 164] width 156 height 13
type input "www.coloradoscrubbersupply.com"
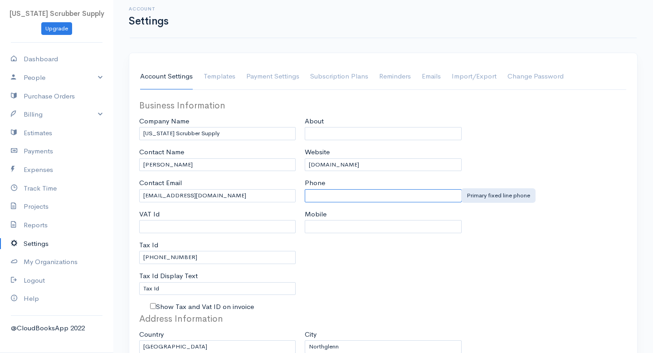
click at [344, 195] on input "Phone" at bounding box center [383, 195] width 156 height 13
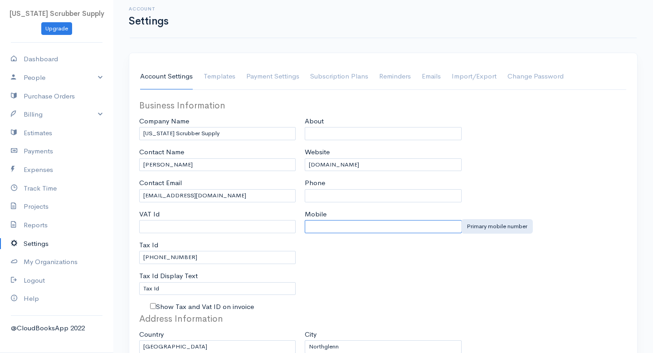
click at [327, 232] on input "Mobile" at bounding box center [383, 226] width 156 height 13
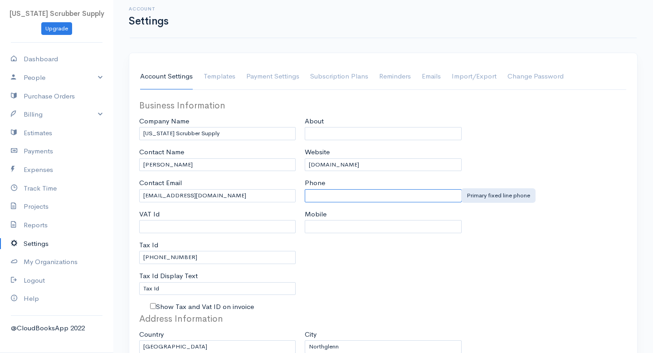
click at [337, 197] on input "Phone" at bounding box center [383, 195] width 156 height 13
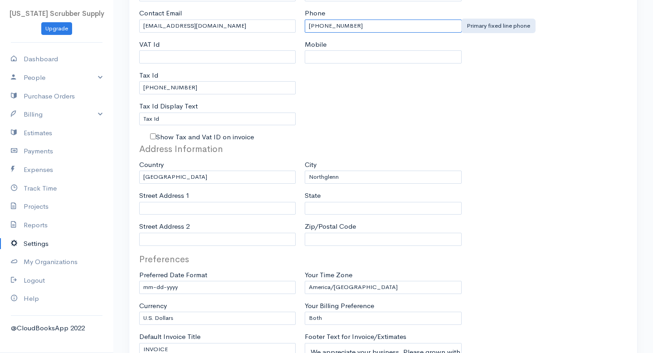
scroll to position [177, 0]
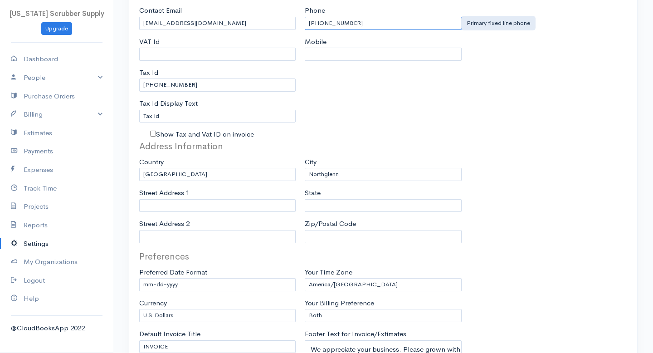
type input "720-884-6279"
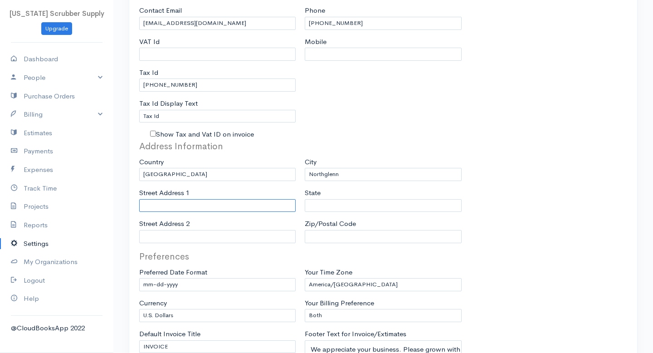
click at [282, 209] on input "Street Address 1" at bounding box center [217, 205] width 156 height 13
type input "11885 Humboldt Dr."
click at [384, 200] on input "State" at bounding box center [383, 205] width 156 height 13
type input "CO"
click at [259, 238] on input "Street Address 2" at bounding box center [217, 236] width 156 height 13
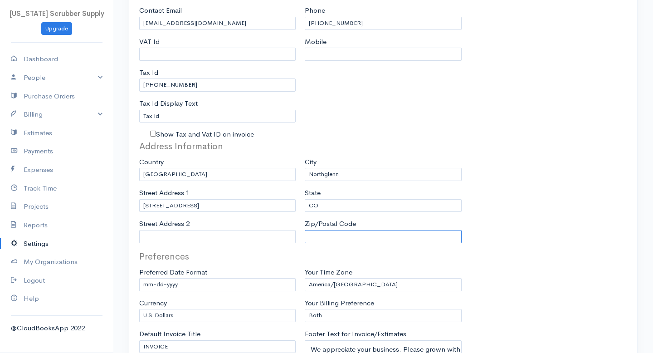
click at [383, 234] on input "Zip/Postal Code" at bounding box center [383, 236] width 156 height 13
type input "80233"
click at [569, 231] on div "Address Information Country United States Canada United Kingdom Afghanistan Alb…" at bounding box center [383, 195] width 497 height 110
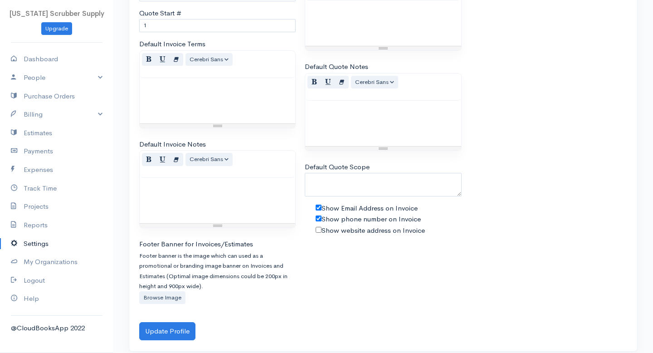
scroll to position [600, 0]
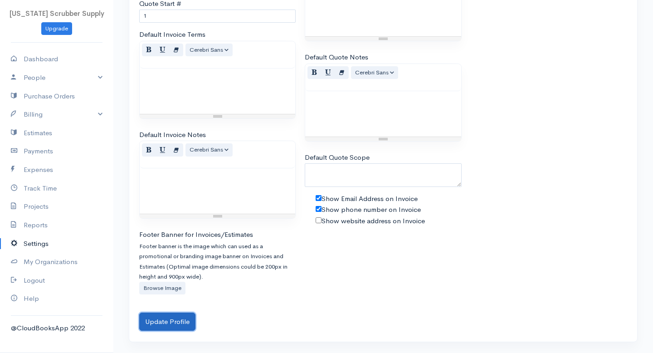
click at [181, 322] on button "Update Profile" at bounding box center [167, 321] width 56 height 19
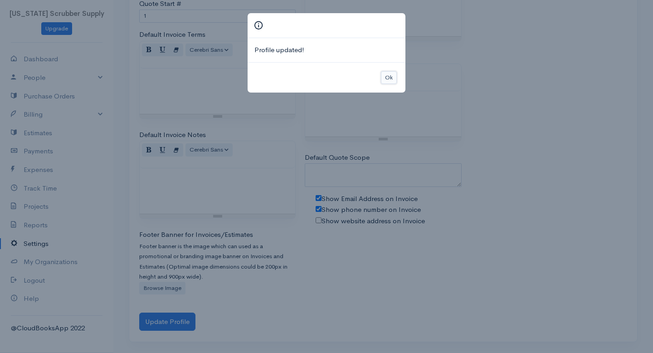
click at [391, 74] on button "Ok" at bounding box center [389, 77] width 16 height 13
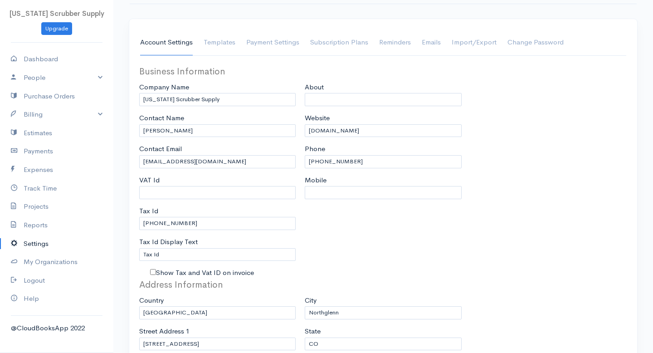
scroll to position [0, 0]
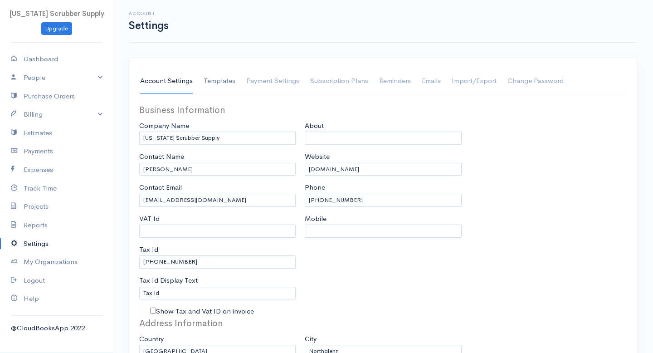
click at [216, 82] on link "Templates" at bounding box center [220, 80] width 32 height 25
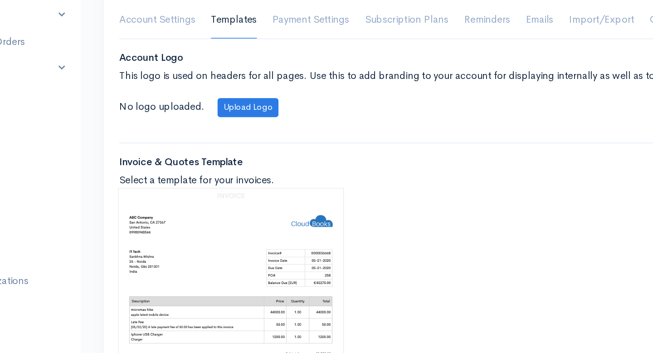
click at [186, 235] on img at bounding box center [218, 277] width 156 height 159
radio input "true"
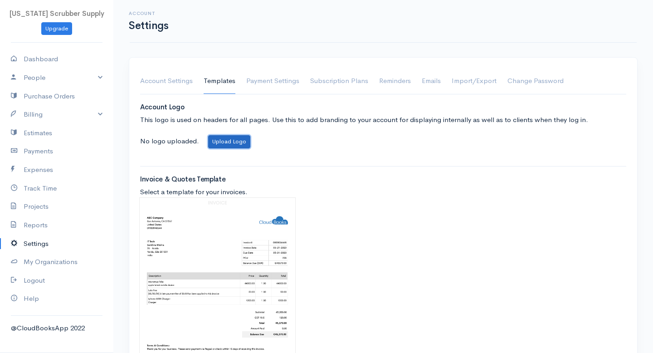
click at [233, 140] on button "Upload Logo" at bounding box center [229, 141] width 42 height 13
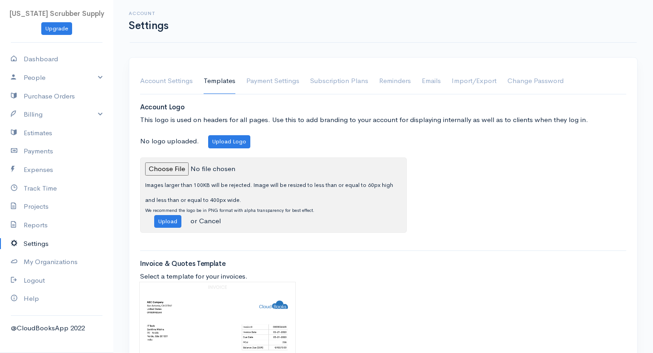
click at [178, 170] on input "file" at bounding box center [206, 168] width 123 height 13
click at [169, 218] on button "Upload" at bounding box center [167, 221] width 27 height 13
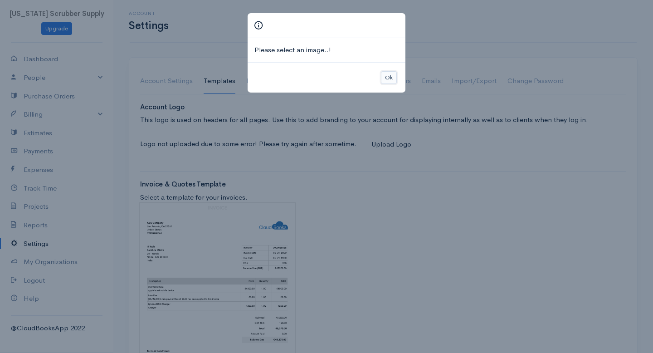
click at [389, 76] on button "Ok" at bounding box center [389, 77] width 16 height 13
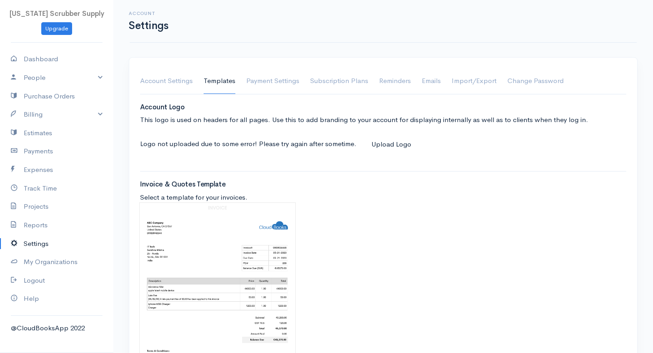
click at [382, 151] on button "Upload Logo" at bounding box center [392, 144] width 52 height 19
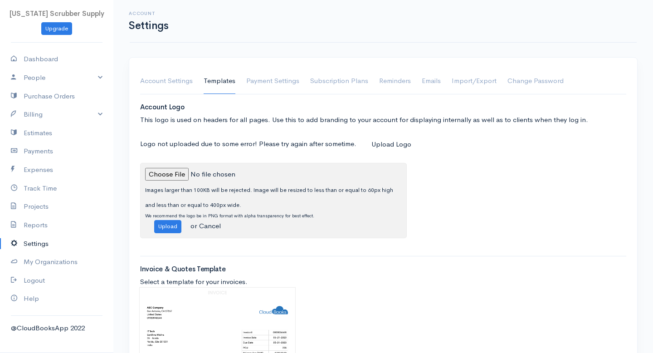
click at [382, 149] on button "Upload Logo" at bounding box center [392, 144] width 52 height 19
click at [176, 170] on input "file" at bounding box center [206, 174] width 123 height 13
click at [176, 175] on input "file" at bounding box center [206, 174] width 123 height 13
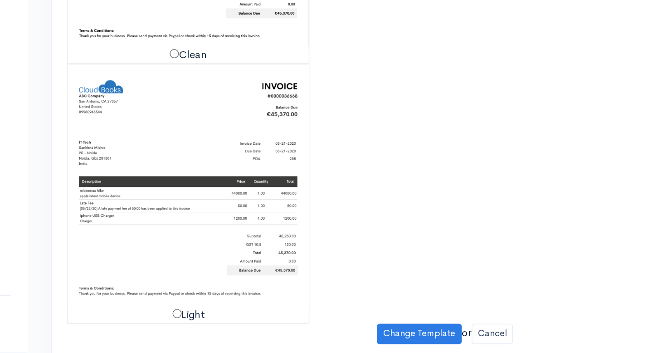
scroll to position [475, 0]
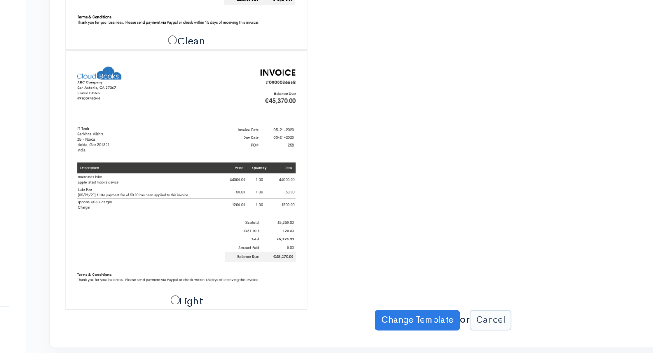
click at [412, 323] on link "Cancel" at bounding box center [413, 324] width 27 height 13
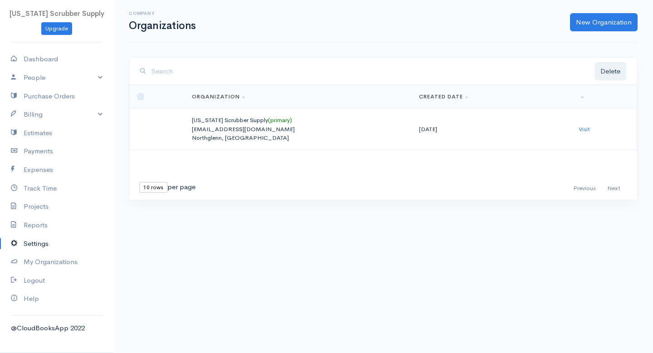
click at [48, 239] on link "Settings" at bounding box center [56, 243] width 113 height 19
select select "3"
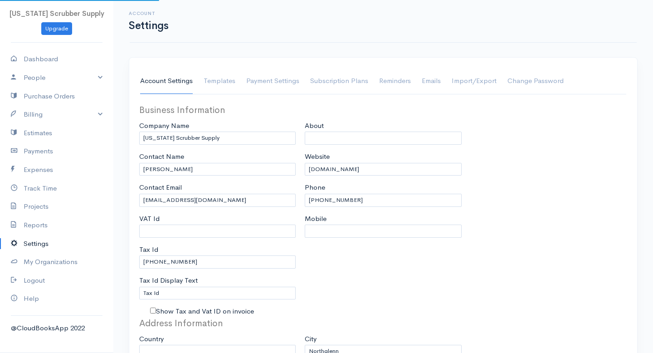
select select "[GEOGRAPHIC_DATA]"
select select "USD"
click at [281, 80] on link "Payment Settings" at bounding box center [272, 80] width 53 height 25
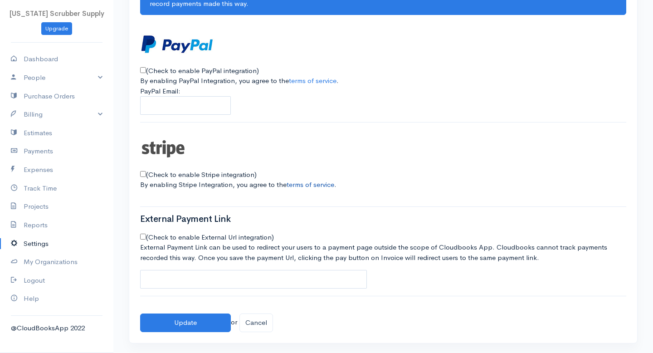
scroll to position [122, 0]
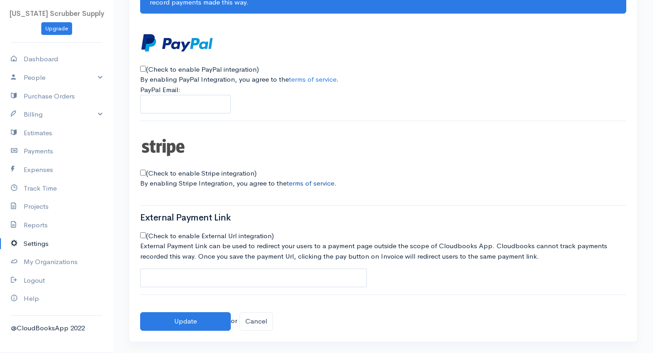
click at [304, 184] on link "terms of service" at bounding box center [311, 183] width 48 height 9
click at [144, 171] on input "(Check to enable Stripe integration)" at bounding box center [143, 173] width 6 height 6
checkbox input "true"
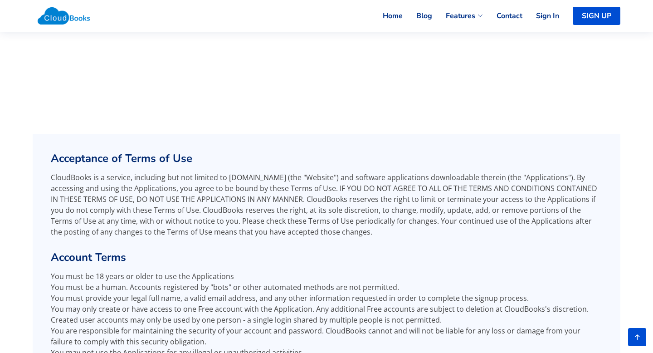
scroll to position [120, 0]
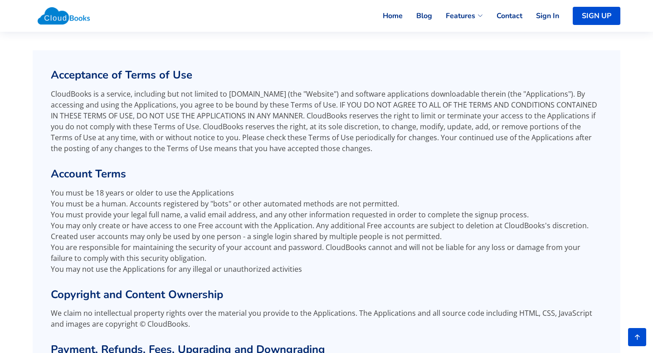
scroll to position [228, 0]
